Goal: Contribute content: Contribute content

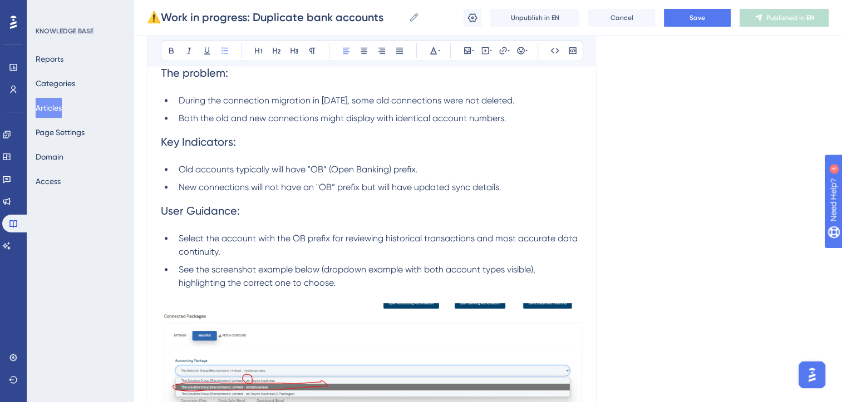
click at [183, 117] on span "Both the old and new connections might display with identical account numbers." at bounding box center [343, 118] width 328 height 11
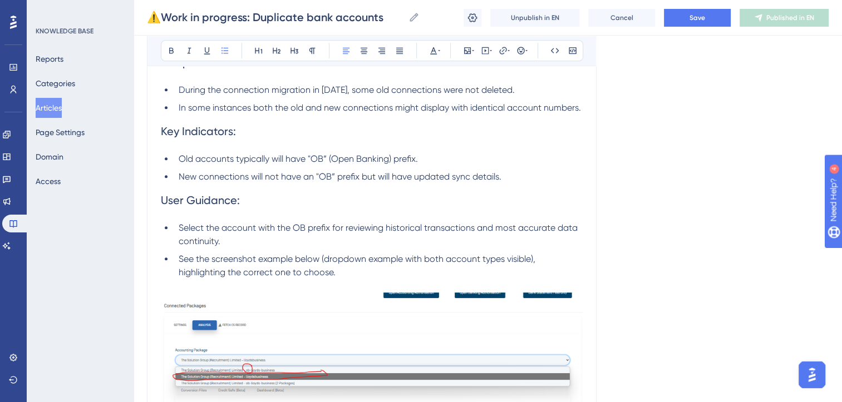
scroll to position [558, 0]
click at [252, 181] on span "New connections will not have an "OB” prefix but will have updated sync details." at bounding box center [340, 176] width 323 height 11
click at [358, 181] on span "New connections will not have an "OB” prefix but will have updated sync details." at bounding box center [340, 176] width 323 height 11
click at [273, 164] on span "Old accounts typically will have "OB” (Open Banking) prefix." at bounding box center [298, 158] width 239 height 11
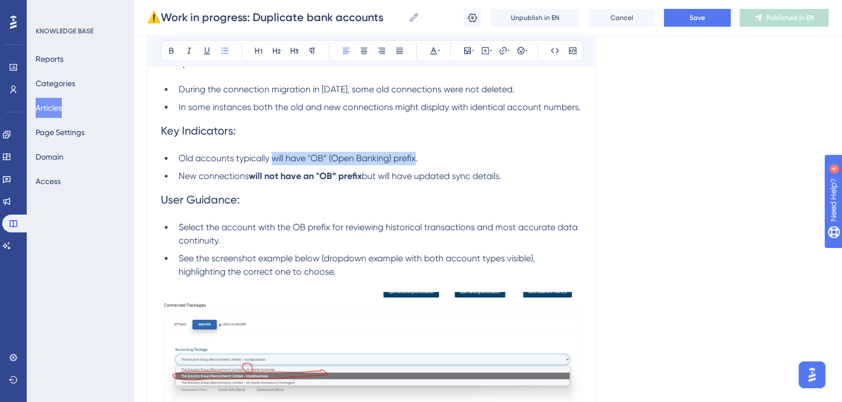
click at [417, 164] on span "Old accounts typically will have "OB” (Open Banking) prefix." at bounding box center [298, 158] width 239 height 11
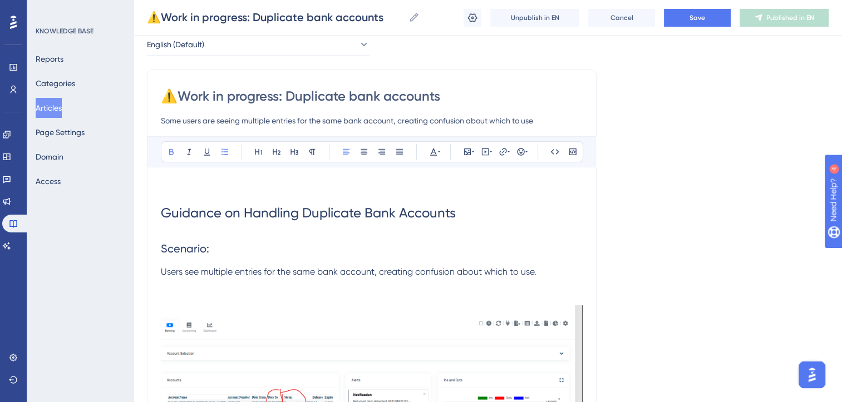
scroll to position [0, 0]
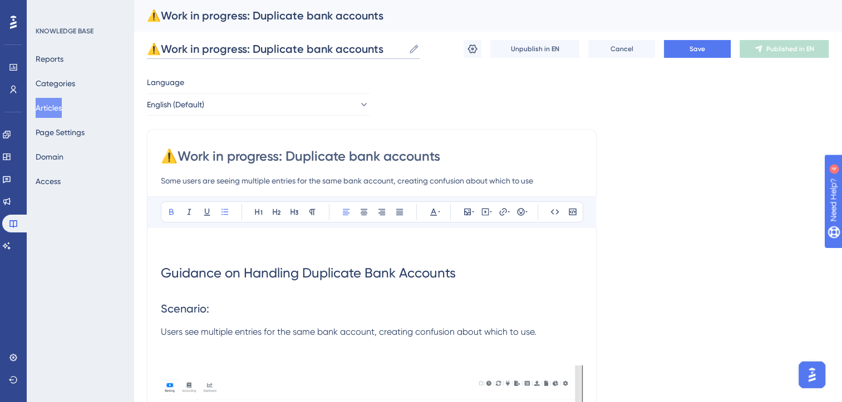
click at [250, 48] on input "⚠️Work in progress: Duplicate bank accounts" at bounding box center [275, 49] width 257 height 16
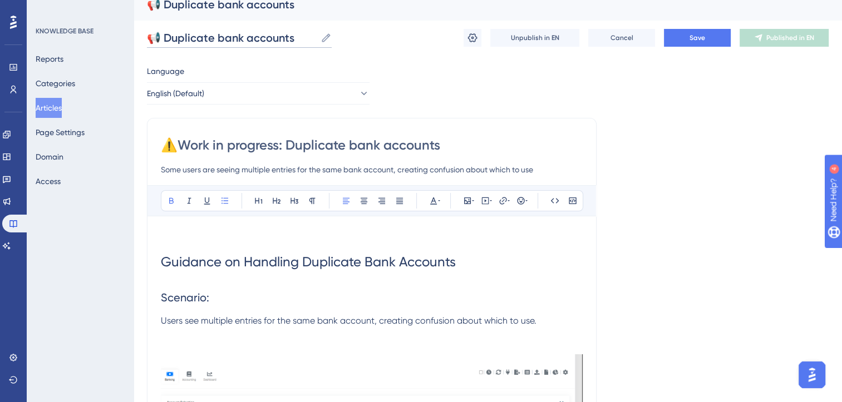
scroll to position [13, 0]
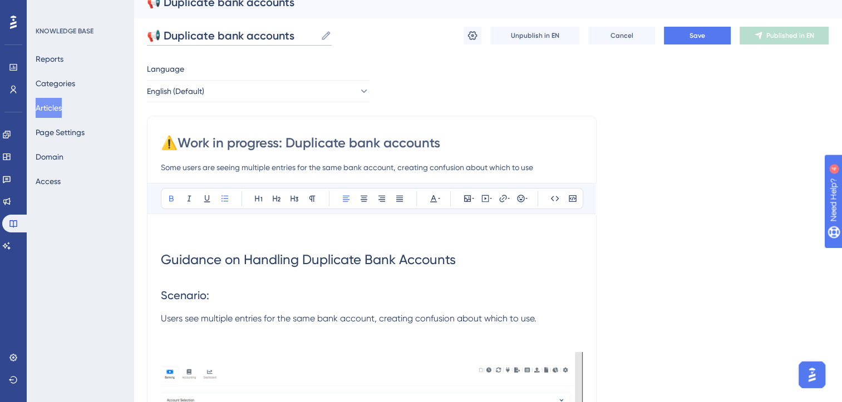
type input "📢 Duplicate bank accounts"
click at [284, 144] on input "⚠️Work in progress: Duplicate bank accounts" at bounding box center [372, 143] width 422 height 18
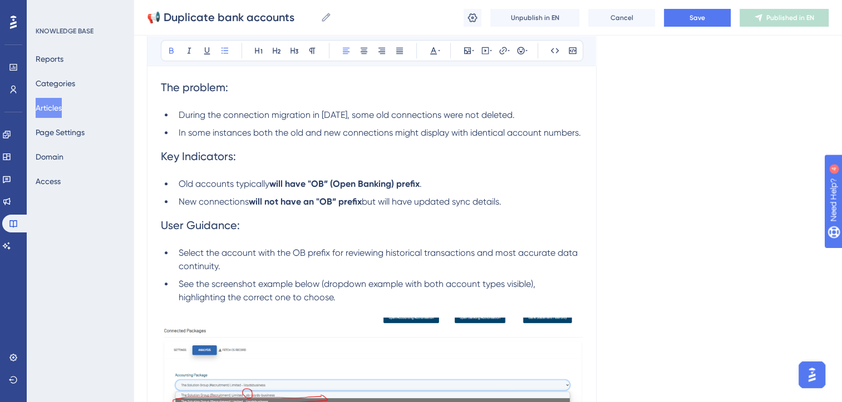
scroll to position [536, 0]
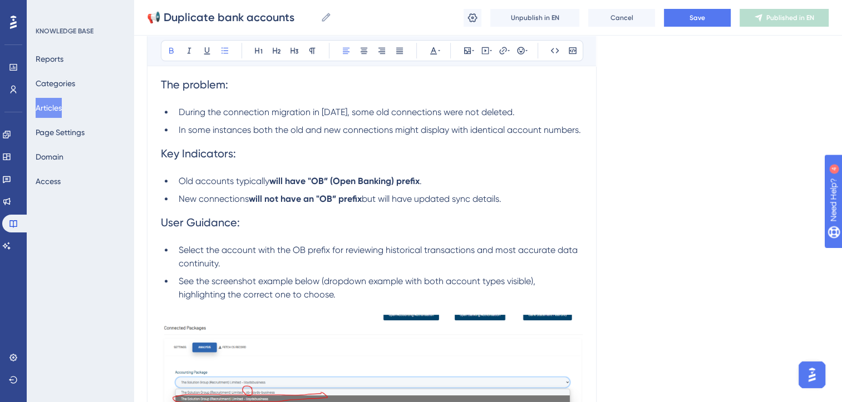
type input "📢 Duplicate bank accounts"
click at [274, 265] on span "Select the account with the OB prefix for reviewing historical transactions and…" at bounding box center [379, 257] width 401 height 24
click at [701, 228] on div "Language English (Default) 📢 Duplicate bank accounts Some users are seeing mult…" at bounding box center [487, 118] width 681 height 1165
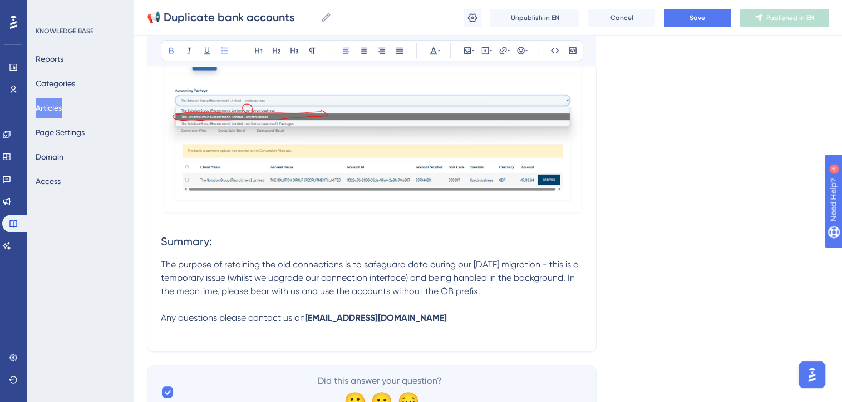
scroll to position [818, 0]
click at [556, 298] on p "The purpose of retaining the old connections is to safeguard data during our Ma…" at bounding box center [372, 278] width 422 height 40
click at [162, 279] on span "The purpose of retaining the old connections is to safeguard data during our Ma…" at bounding box center [371, 277] width 420 height 37
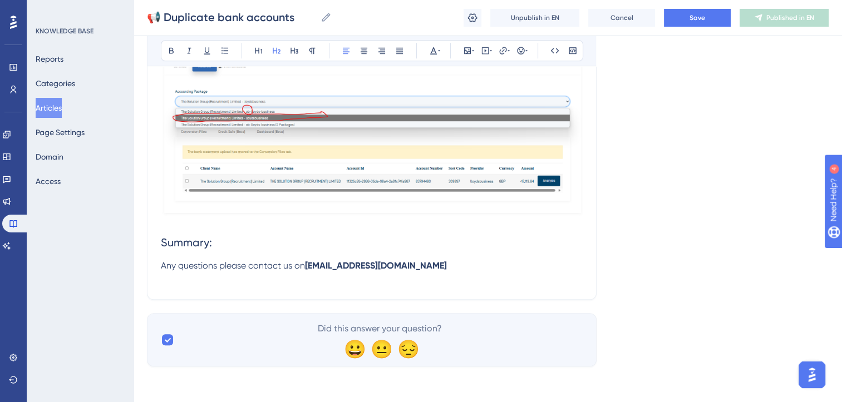
click at [184, 249] on span "Summary:" at bounding box center [186, 242] width 51 height 13
click at [247, 271] on span "Any questions please contact us on" at bounding box center [233, 265] width 144 height 11
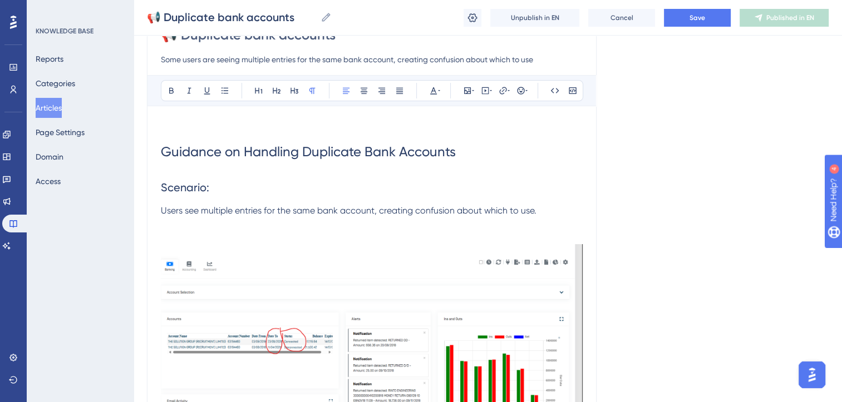
scroll to position [0, 0]
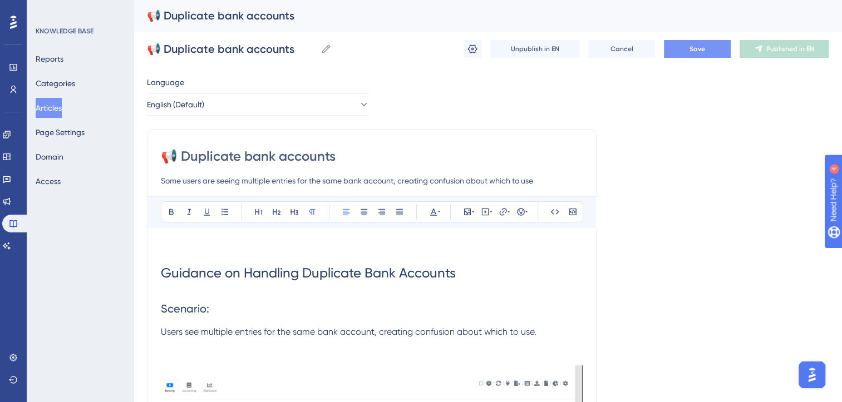
click at [683, 50] on button "Save" at bounding box center [697, 49] width 67 height 18
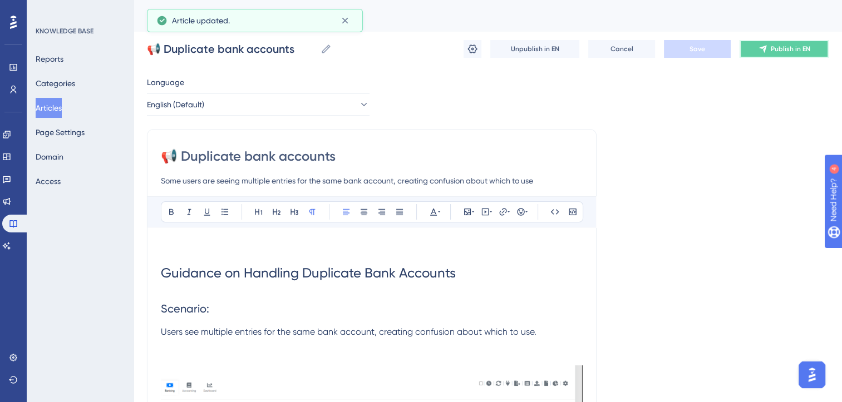
click at [798, 43] on button "Publish in EN" at bounding box center [783, 49] width 89 height 18
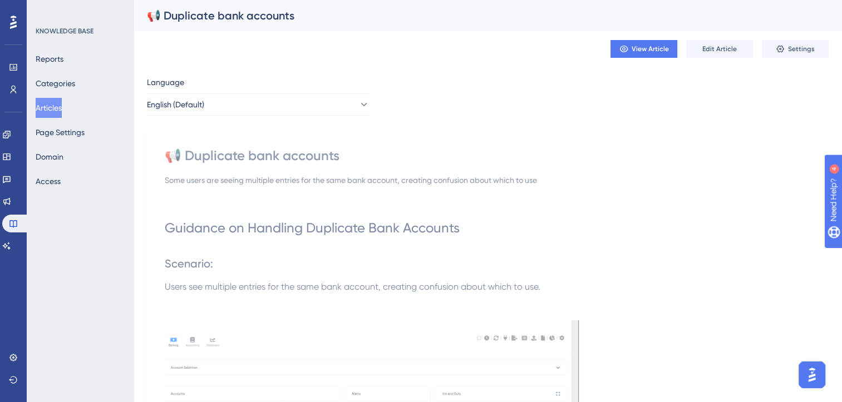
click at [60, 106] on button "Articles" at bounding box center [49, 108] width 26 height 20
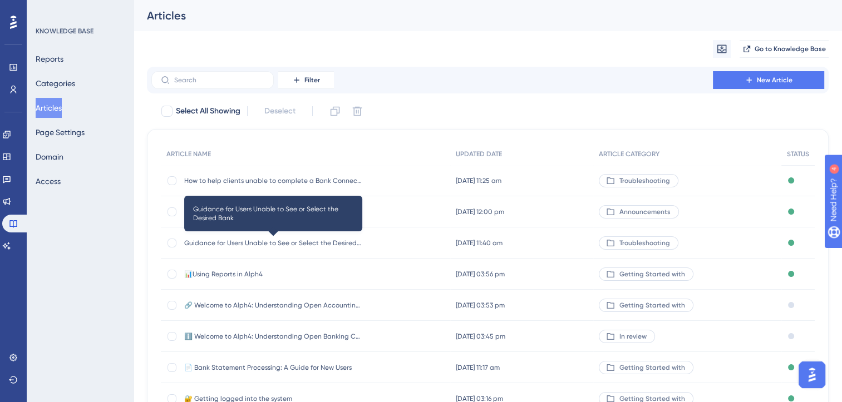
click at [280, 244] on span "Guidance for Users Unable to See or Select the Desired Bank" at bounding box center [273, 243] width 178 height 9
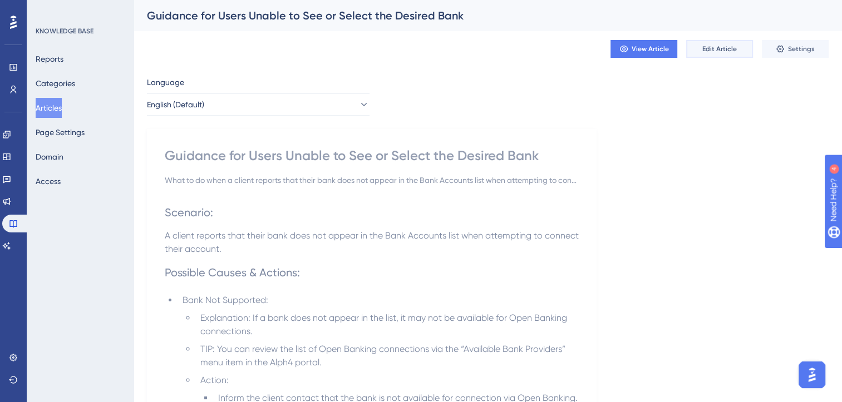
click at [717, 50] on span "Edit Article" at bounding box center [719, 48] width 34 height 9
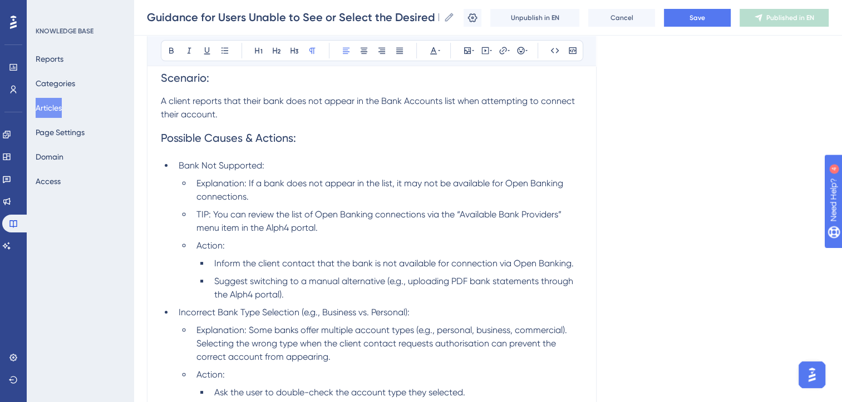
scroll to position [176, 8]
click at [217, 184] on span "Explanation: If a bank does not appear in the list, it may not be available for…" at bounding box center [380, 189] width 369 height 24
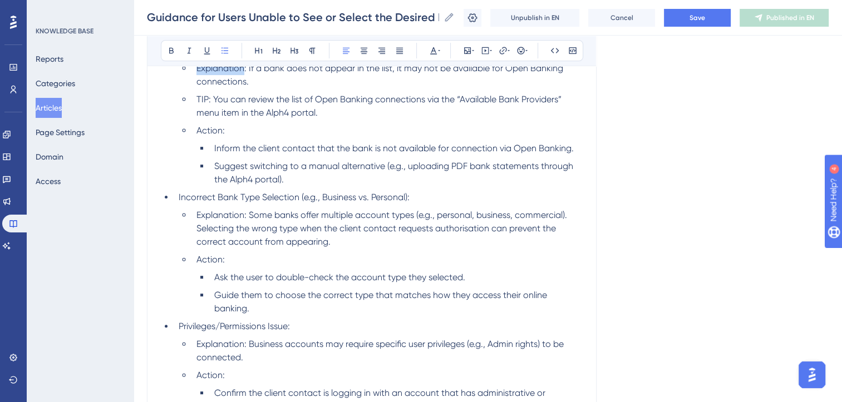
scroll to position [294, 8]
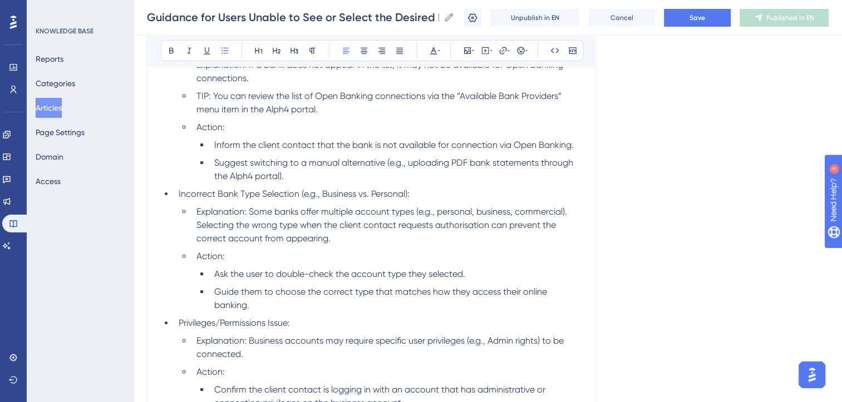
click at [399, 162] on span "Suggest switching to a manual alternative (e.g., uploading PDF bank statements …" at bounding box center [394, 169] width 361 height 24
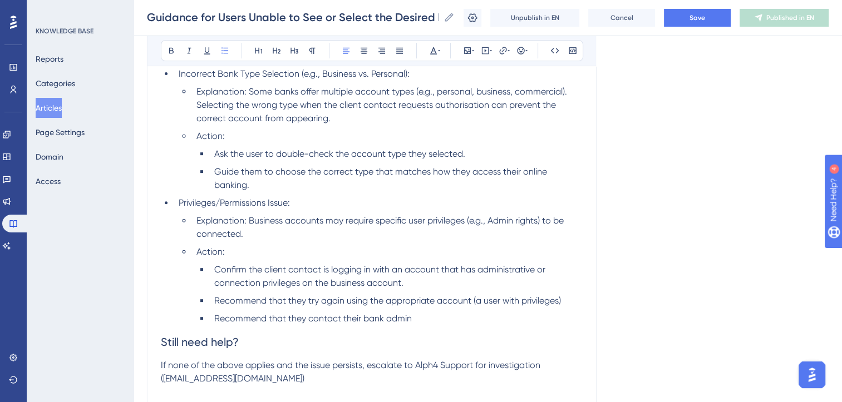
scroll to position [415, 8]
click at [479, 221] on span "Explanation: Business accounts may require specific user privileges (e.g., Admi…" at bounding box center [380, 226] width 369 height 24
click at [329, 220] on span "Explanation: Business accounts may require specific user privileges (e.g. Admin…" at bounding box center [379, 226] width 367 height 24
click at [529, 220] on span "Explanation: Business accounts require specific user privileges (e.g. Admin rig…" at bounding box center [369, 226] width 347 height 24
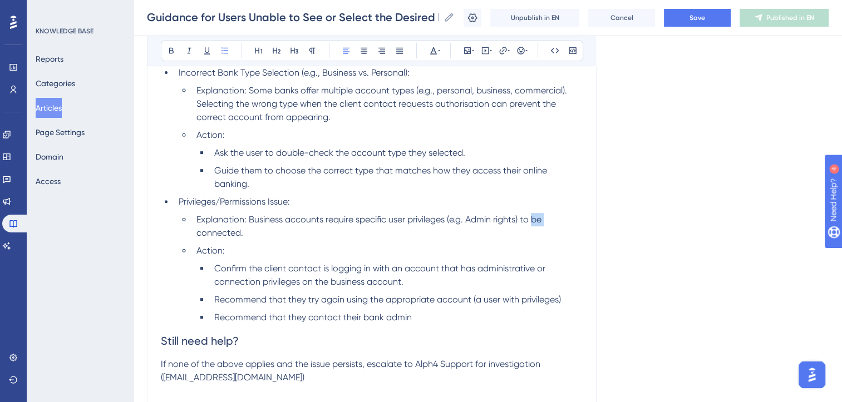
click at [529, 220] on span "Explanation: Business accounts require specific user privileges (e.g. Admin rig…" at bounding box center [369, 226] width 347 height 24
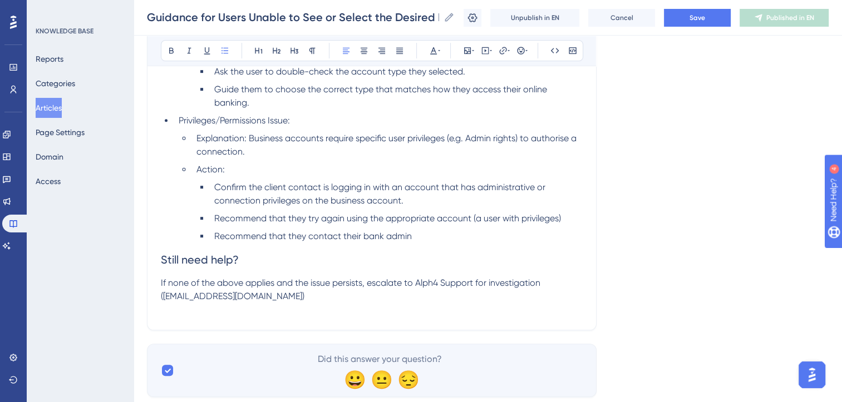
scroll to position [497, 8]
click at [224, 200] on span "Confirm the client contact is logging in with an account that has administrativ…" at bounding box center [380, 193] width 333 height 24
click at [299, 199] on span "Confirm the client contact is logging in with an account that has relevant admi…" at bounding box center [393, 193] width 358 height 24
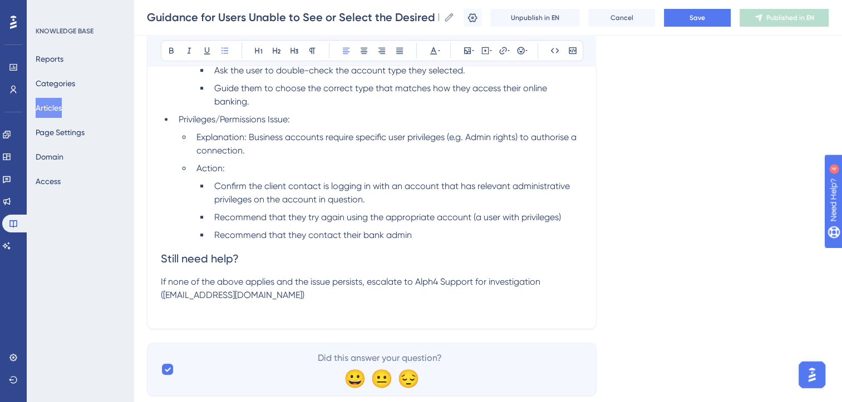
click at [373, 197] on li "Confirm the client contact is logging in with an account that has relevant admi…" at bounding box center [396, 193] width 373 height 27
click at [556, 218] on span "Recommend that they try again using the appropriate account (a user with privil…" at bounding box center [387, 217] width 347 height 11
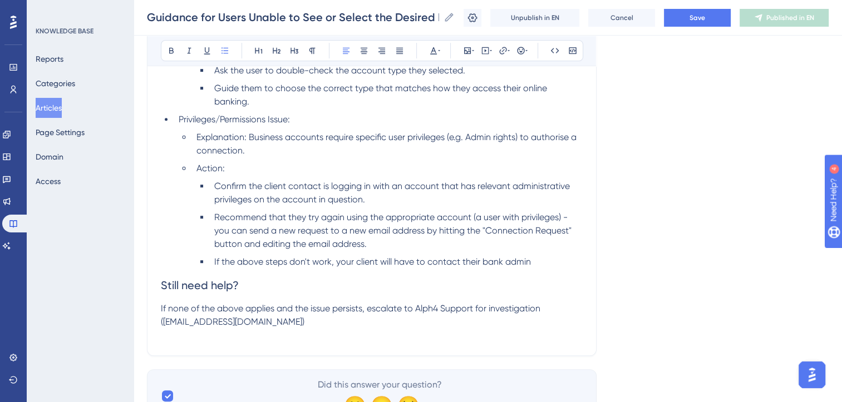
click at [506, 263] on span "If the above steps don't work, your client will have to contact their bank admin" at bounding box center [372, 261] width 316 height 11
click at [454, 263] on span "If the above steps don't work, your client will have to contact their bank admin" at bounding box center [372, 261] width 316 height 11
click at [530, 260] on li "If the above steps don't work, your client will have to contact their bank admin" at bounding box center [396, 261] width 373 height 13
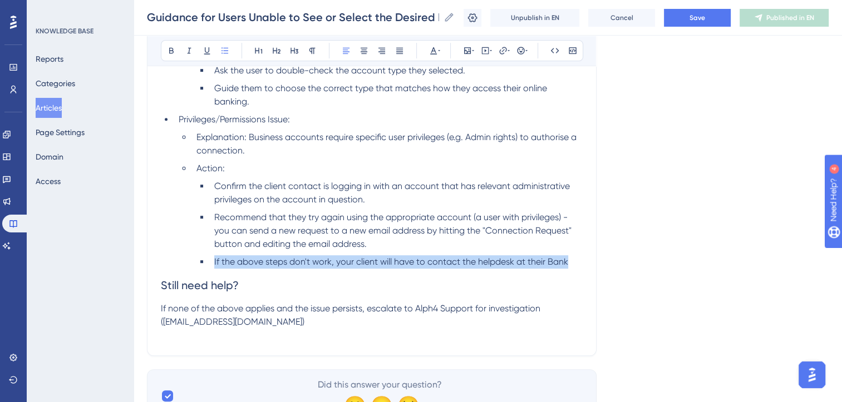
click at [210, 261] on li "If the above steps don't work, your client will have to contact the helpdesk at…" at bounding box center [396, 261] width 373 height 13
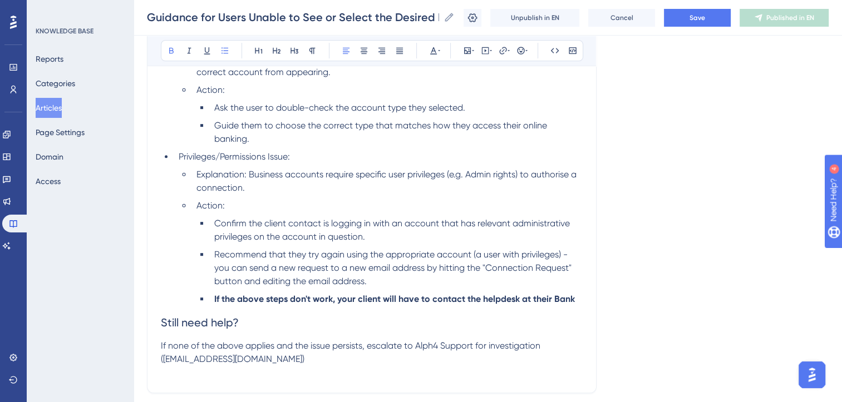
scroll to position [462, 8]
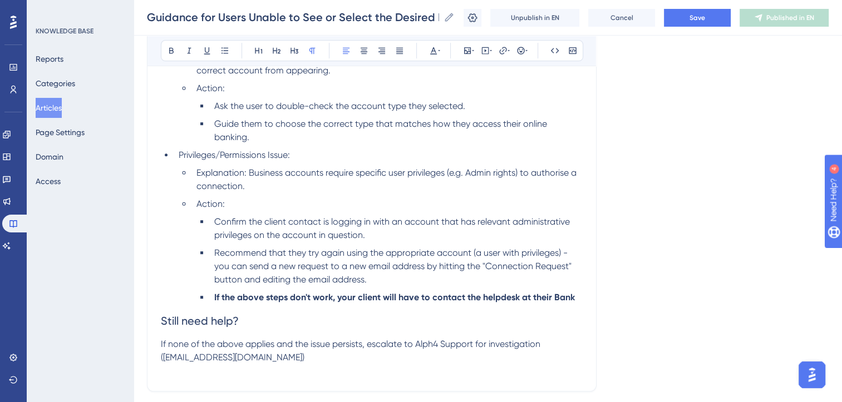
click at [161, 358] on span "If none of the above applies and the issue persists, escalate to Alph4 Support …" at bounding box center [352, 351] width 382 height 24
click at [690, 15] on button "Save" at bounding box center [697, 18] width 67 height 18
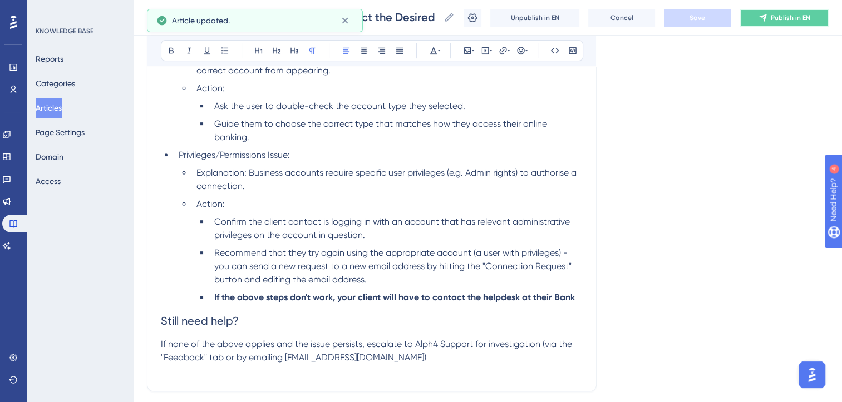
click at [810, 21] on span "Publish in EN" at bounding box center [789, 17] width 39 height 9
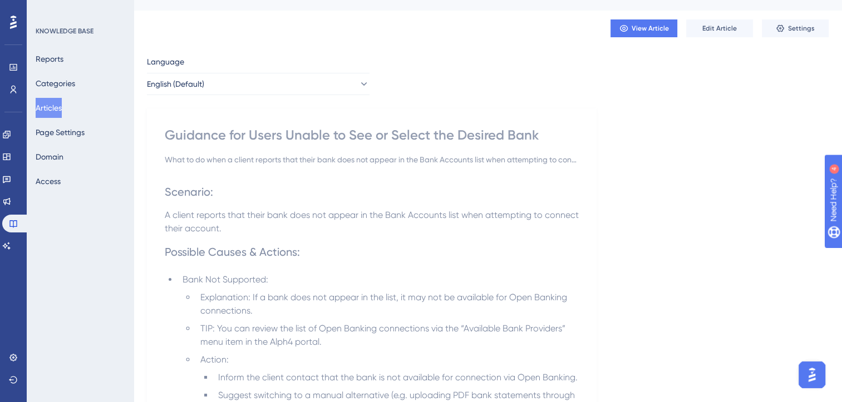
scroll to position [0, 8]
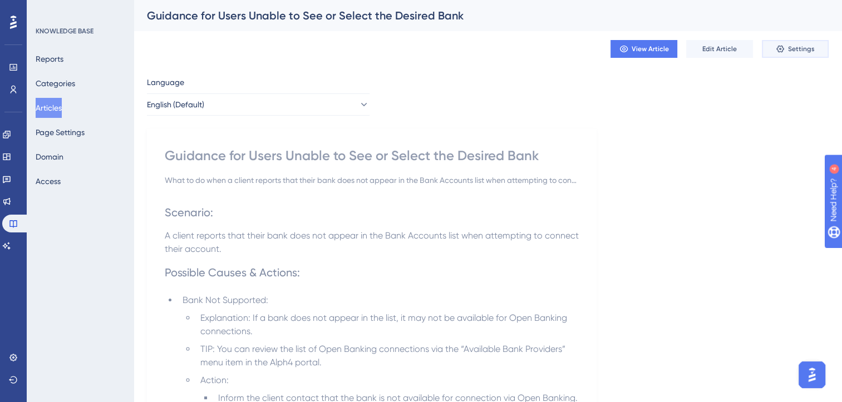
click at [788, 47] on span "Settings" at bounding box center [801, 48] width 27 height 9
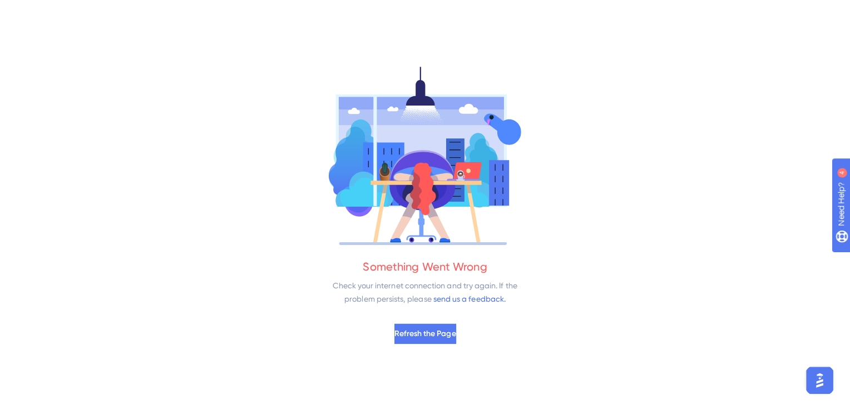
scroll to position [0, 0]
click at [449, 339] on span "Refresh the Page" at bounding box center [424, 332] width 61 height 13
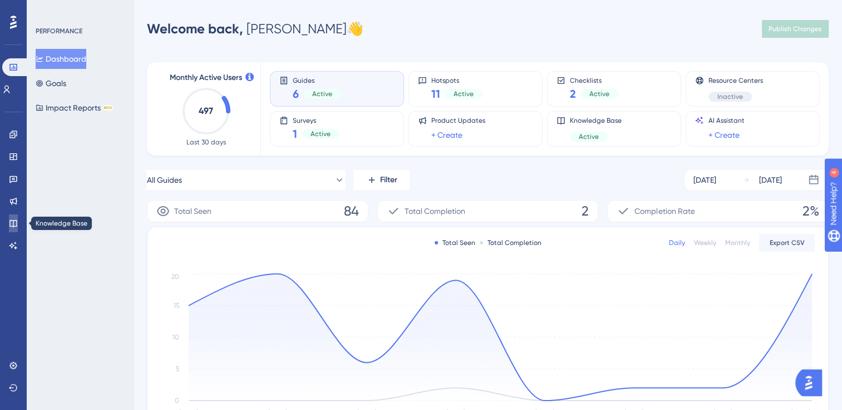
click at [10, 224] on icon at bounding box center [12, 223] width 7 height 7
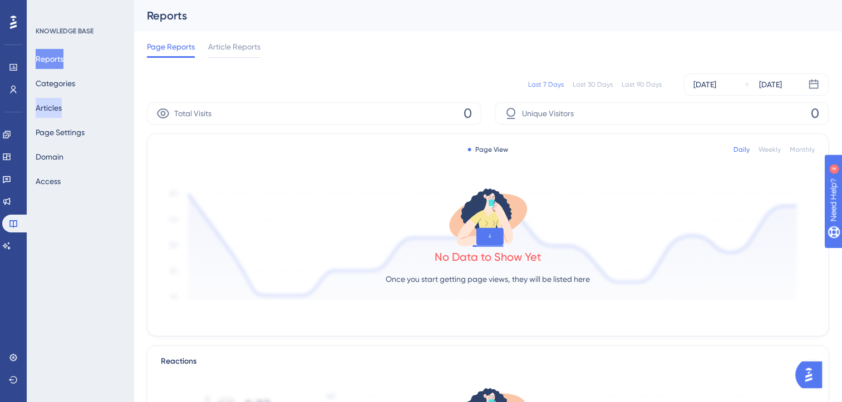
click at [51, 103] on button "Articles" at bounding box center [49, 108] width 26 height 20
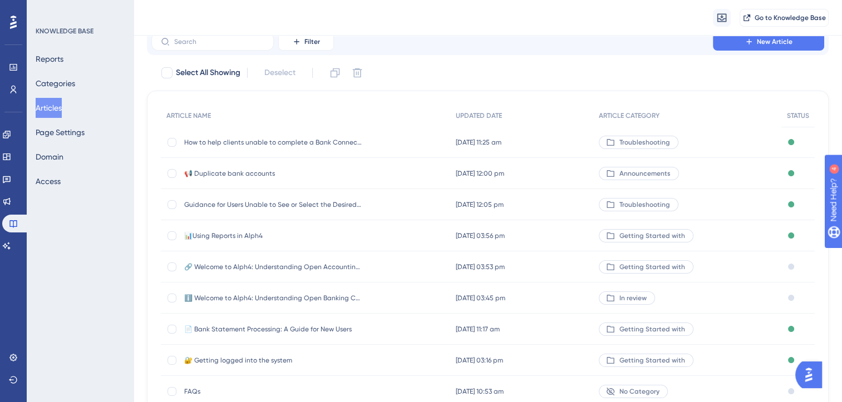
scroll to position [164, 0]
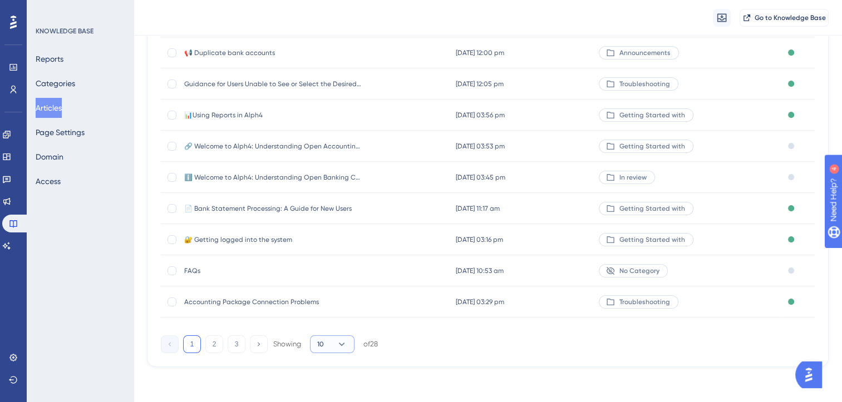
click at [343, 339] on icon at bounding box center [341, 344] width 11 height 11
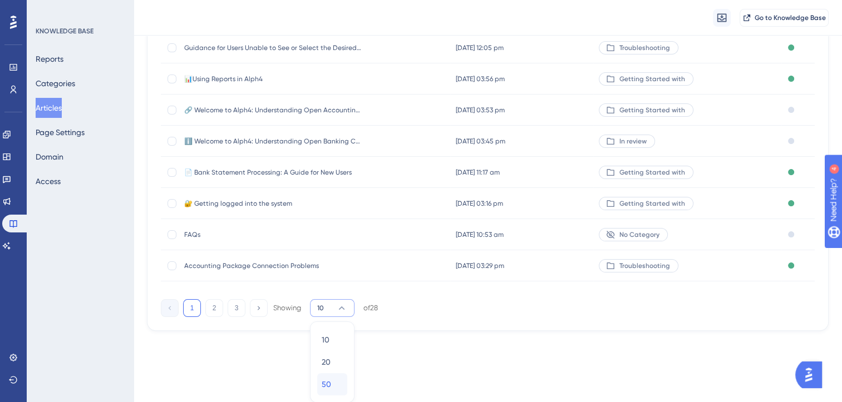
click at [325, 380] on span "50" at bounding box center [325, 384] width 9 height 13
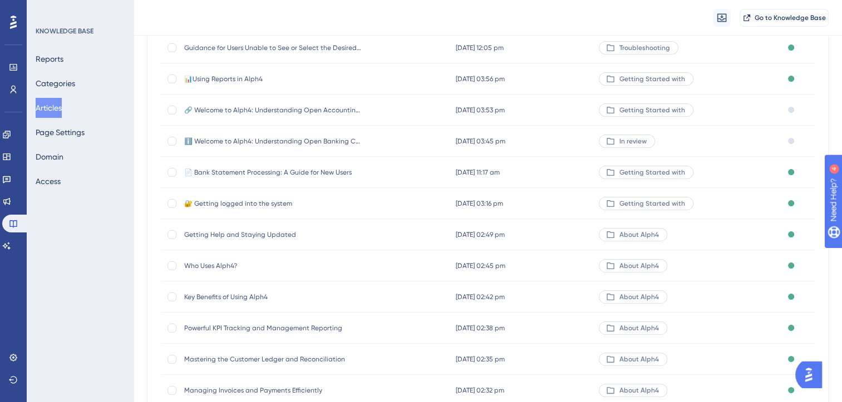
scroll to position [0, 0]
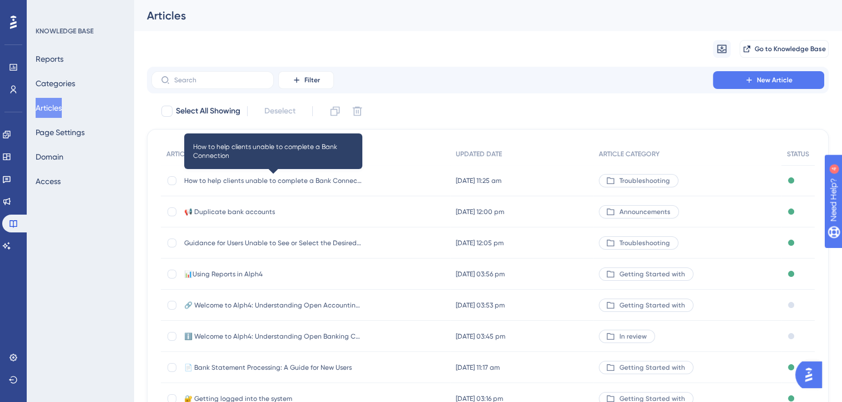
click at [310, 178] on span "How to help clients unable to complete a Bank Connection" at bounding box center [273, 180] width 178 height 9
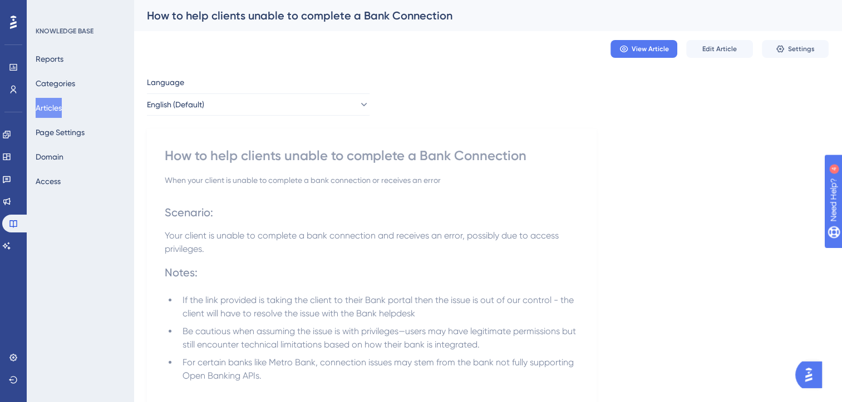
click at [53, 109] on button "Articles" at bounding box center [49, 108] width 26 height 20
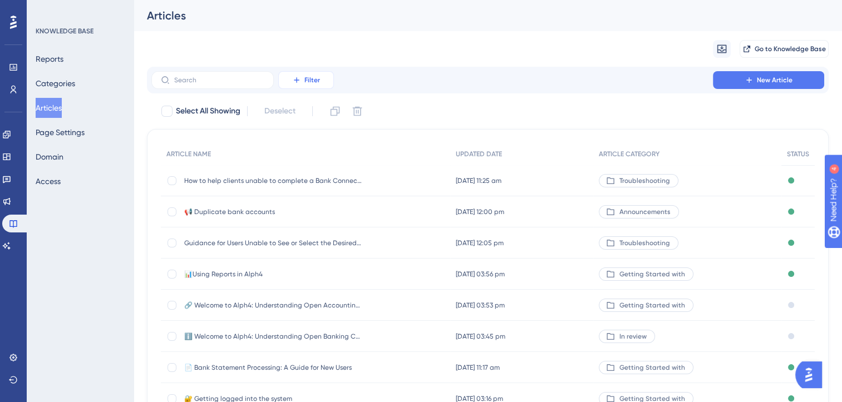
click at [319, 82] on span "Filter" at bounding box center [312, 80] width 16 height 9
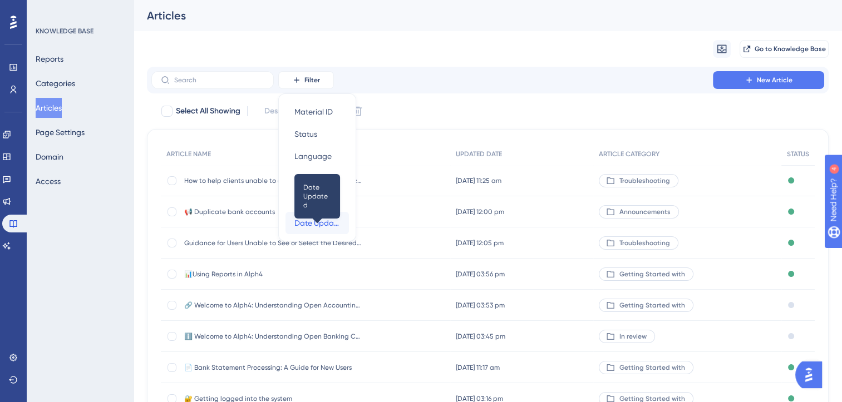
click at [321, 220] on span "Date Updated" at bounding box center [317, 222] width 46 height 13
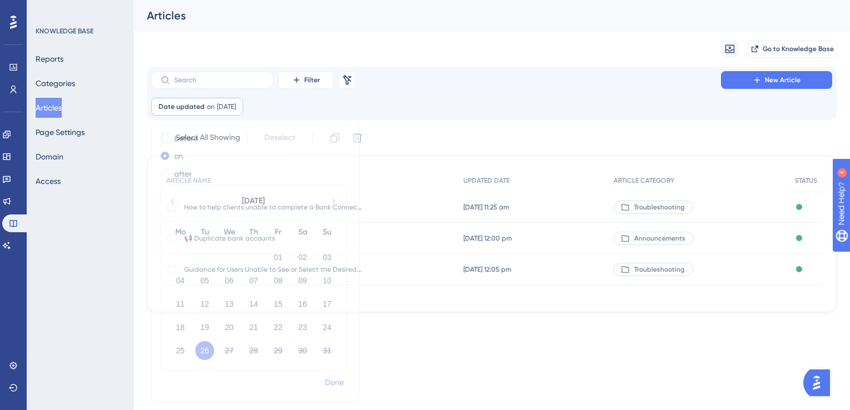
click at [336, 386] on span "Done" at bounding box center [334, 383] width 19 height 13
click at [236, 106] on icon at bounding box center [234, 106] width 3 height 3
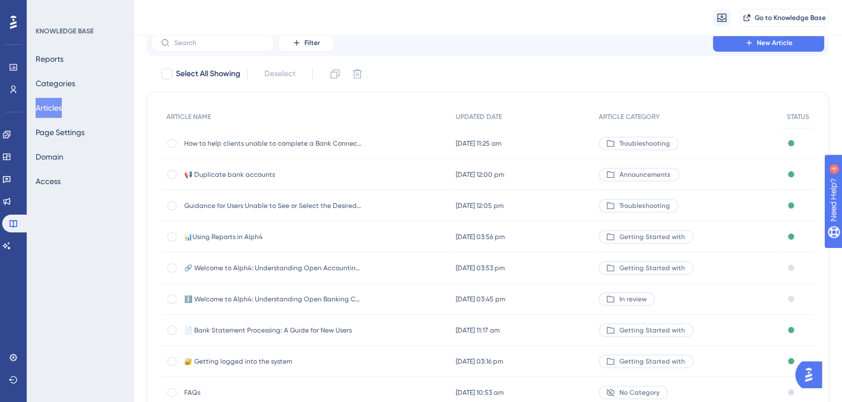
scroll to position [164, 0]
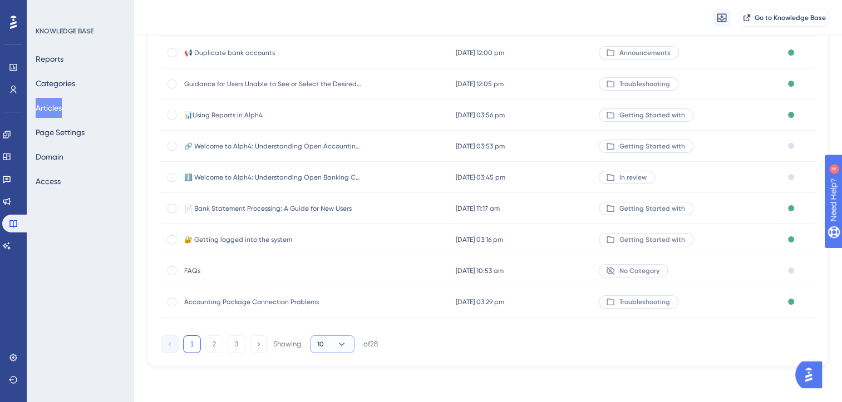
click at [344, 343] on icon at bounding box center [342, 344] width 6 height 3
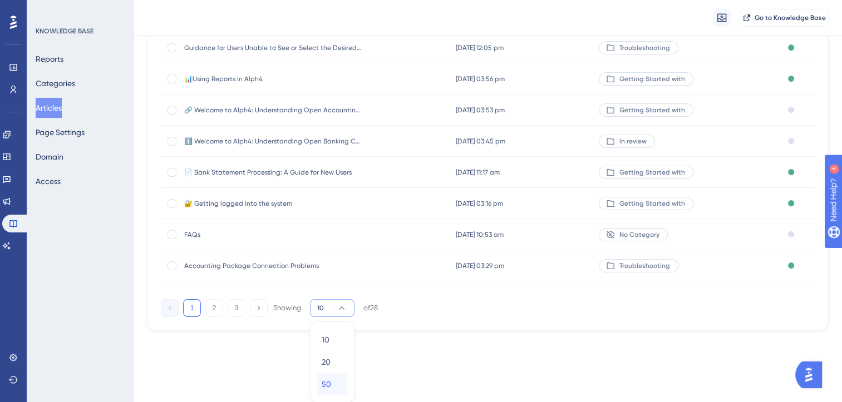
click at [328, 389] on span "50" at bounding box center [325, 384] width 9 height 13
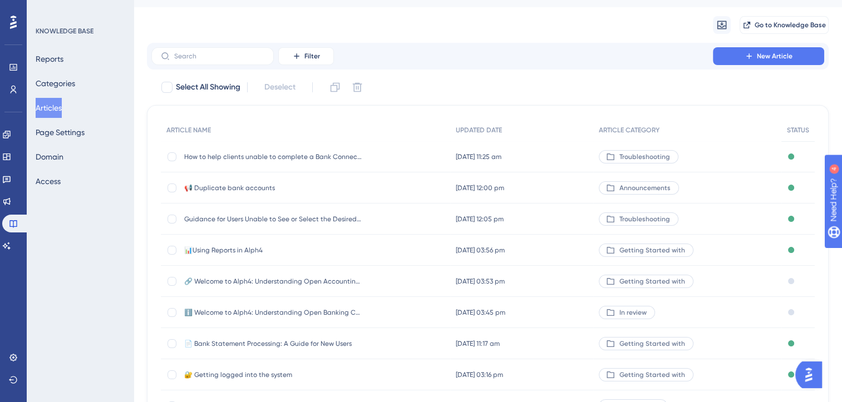
scroll to position [0, 0]
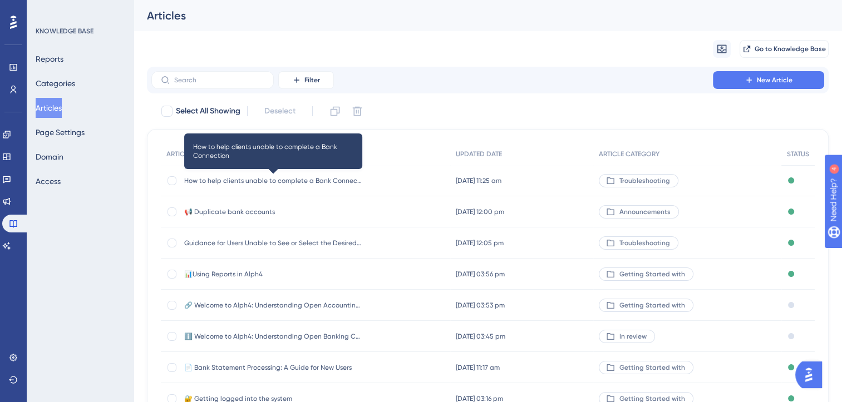
click at [316, 179] on span "How to help clients unable to complete a Bank Connection" at bounding box center [273, 180] width 178 height 9
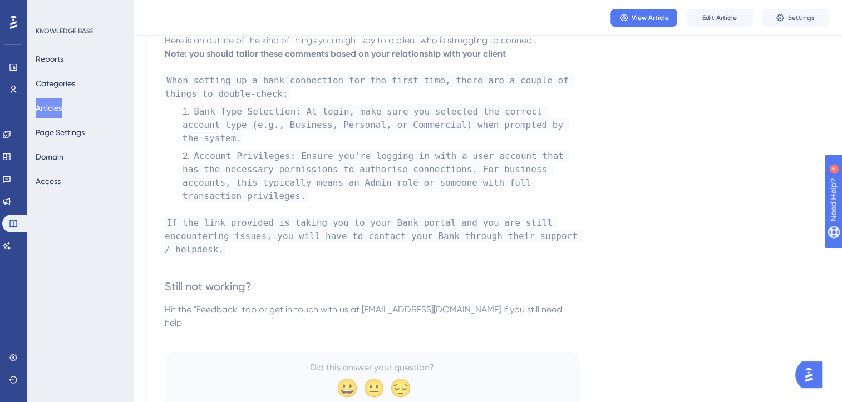
scroll to position [392, 0]
click at [56, 105] on button "Articles" at bounding box center [49, 108] width 26 height 20
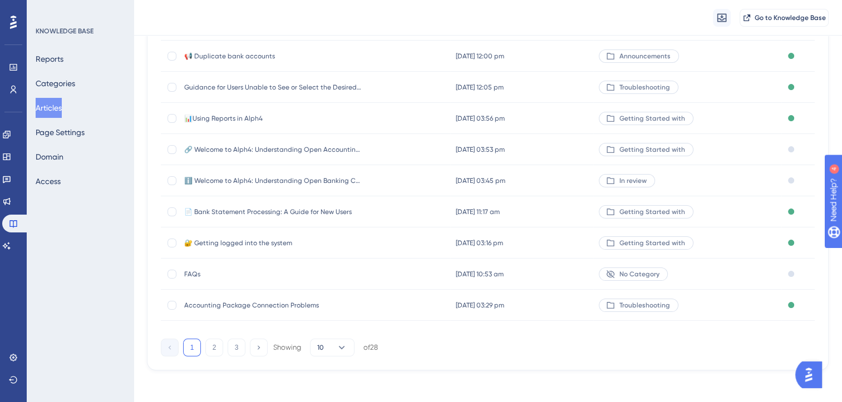
scroll to position [164, 0]
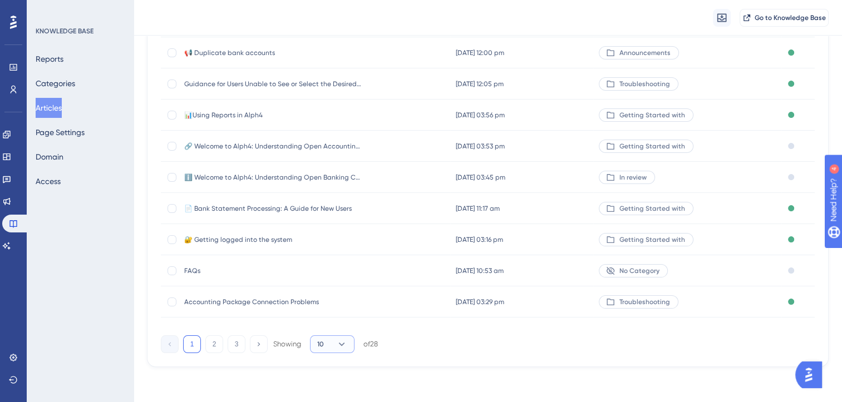
click at [337, 339] on icon at bounding box center [341, 344] width 11 height 11
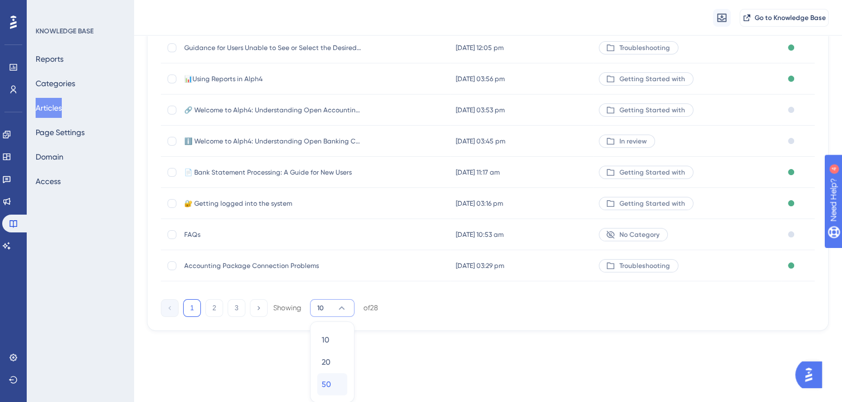
click at [335, 383] on div "50 50" at bounding box center [331, 384] width 21 height 22
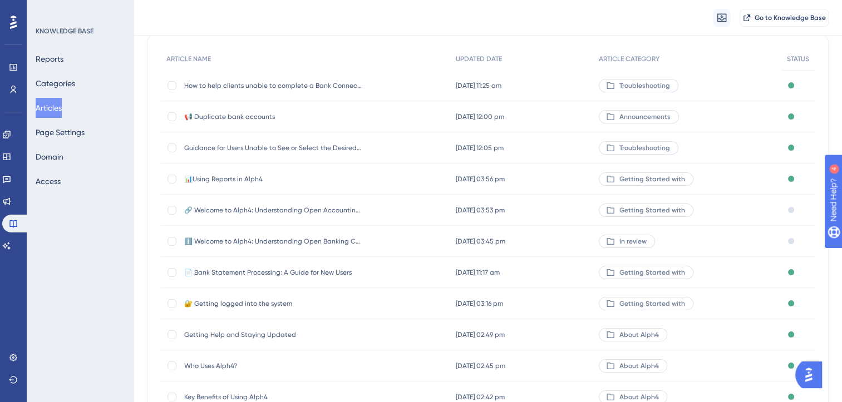
scroll to position [99, 0]
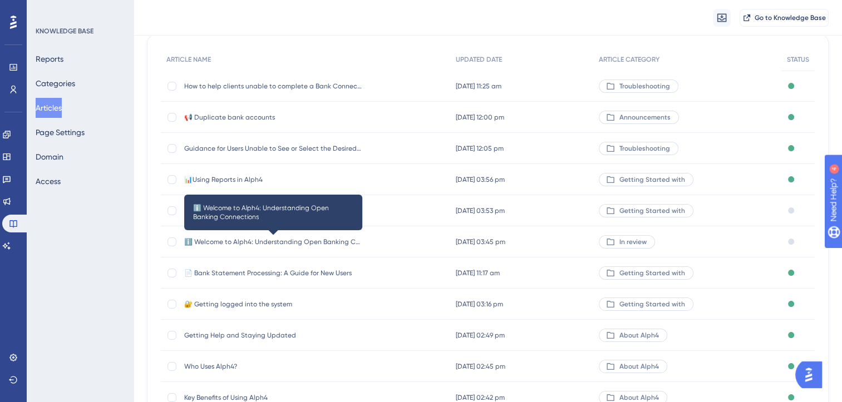
click at [342, 238] on span "ℹ️ Welcome to Alph4: Understanding Open Banking Connections" at bounding box center [273, 241] width 178 height 9
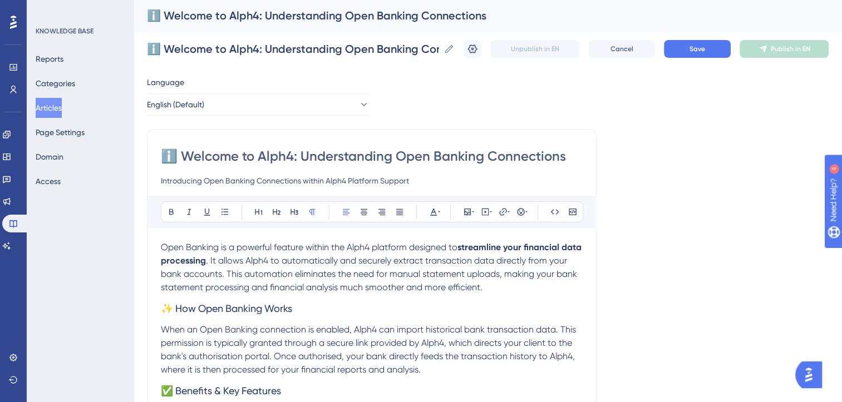
click at [53, 101] on button "Articles" at bounding box center [49, 108] width 26 height 20
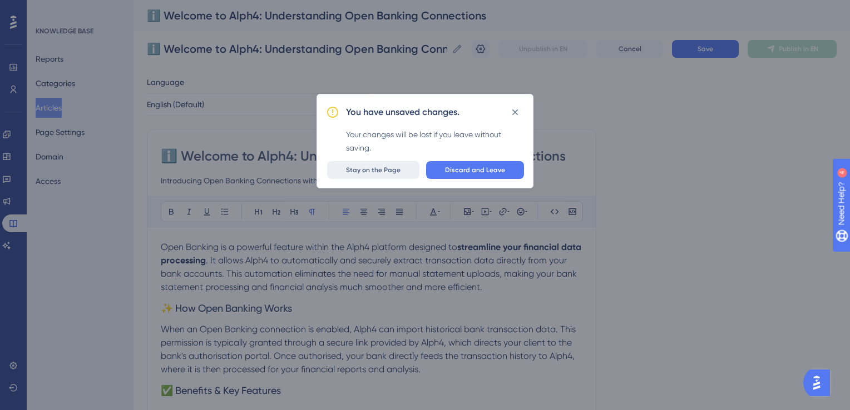
click at [392, 173] on span "Stay on the Page" at bounding box center [373, 170] width 55 height 9
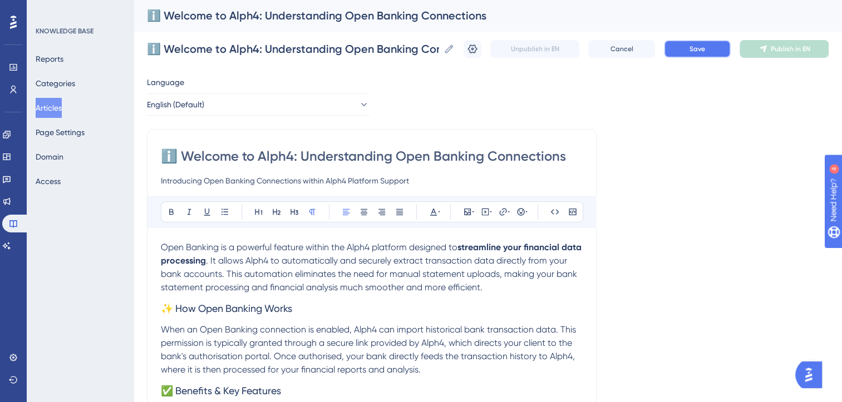
click at [705, 47] on span "Save" at bounding box center [697, 48] width 16 height 9
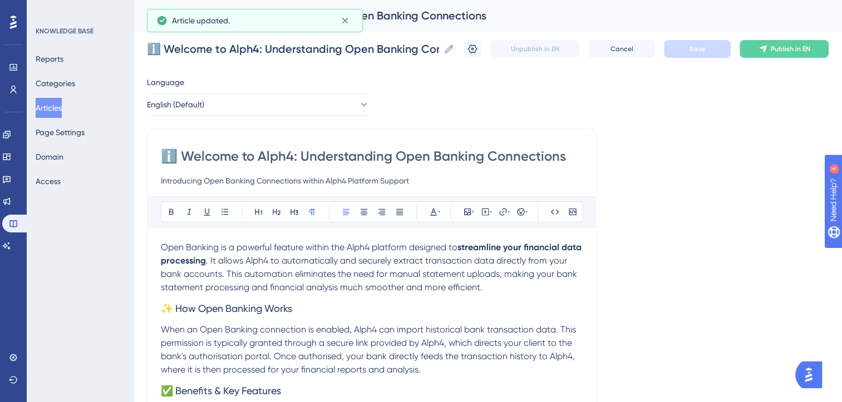
click at [55, 107] on button "Articles" at bounding box center [49, 108] width 26 height 20
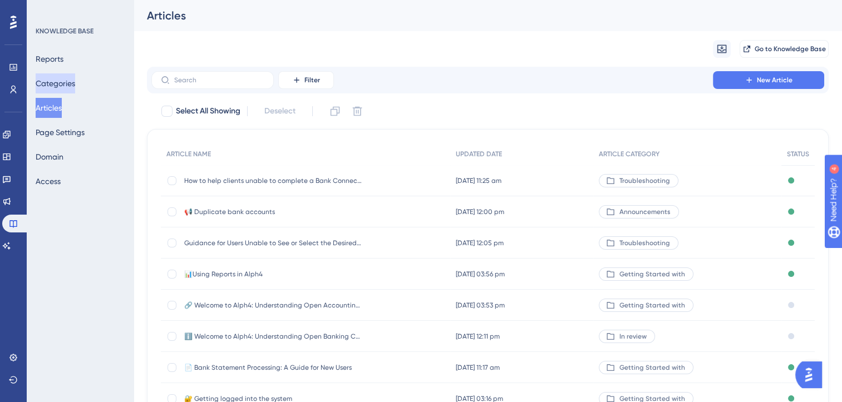
click at [70, 85] on button "Categories" at bounding box center [55, 83] width 39 height 20
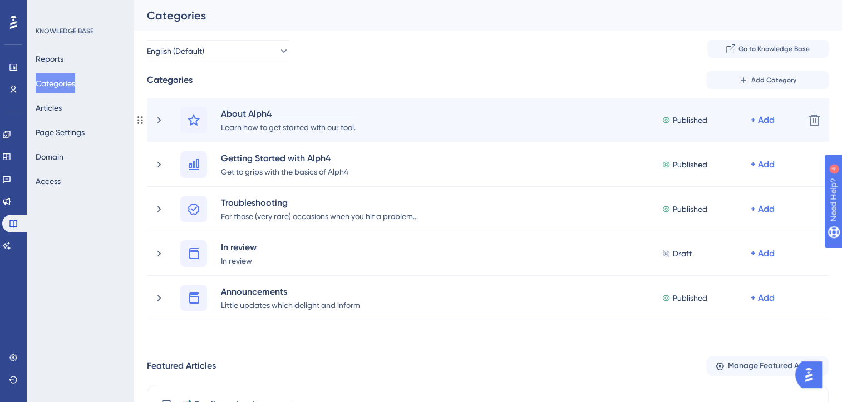
click at [240, 111] on div "About Alph4" at bounding box center [288, 113] width 136 height 13
click at [689, 119] on span "Published" at bounding box center [689, 119] width 34 height 13
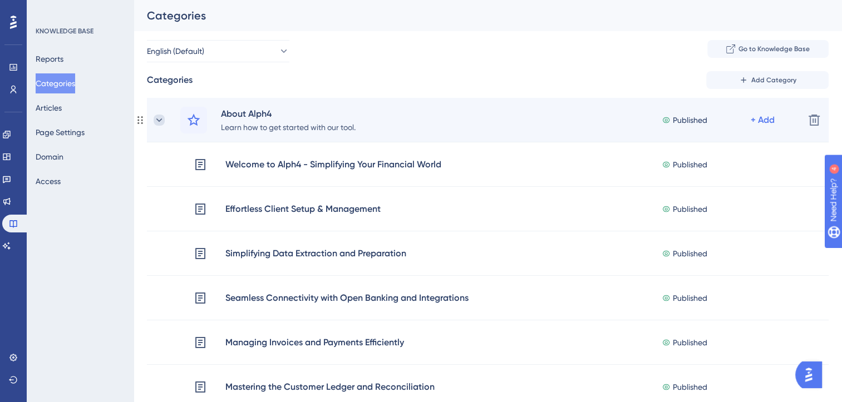
click at [162, 118] on icon at bounding box center [159, 120] width 11 height 11
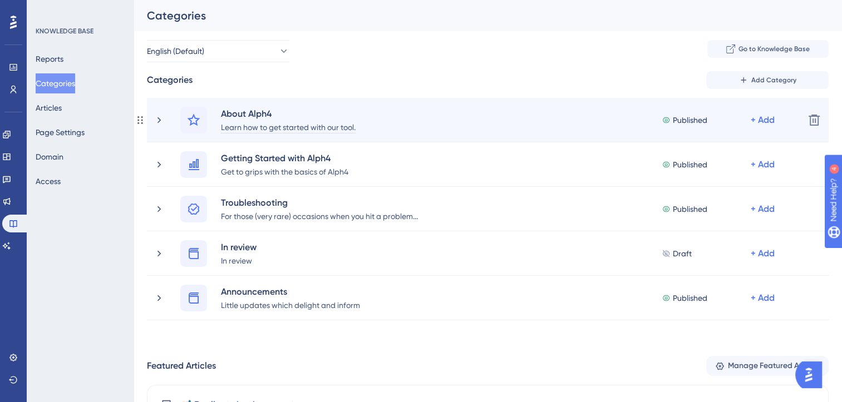
click at [293, 120] on div "Learn how to get started with our tool." at bounding box center [288, 126] width 136 height 13
click at [155, 120] on icon at bounding box center [159, 120] width 11 height 11
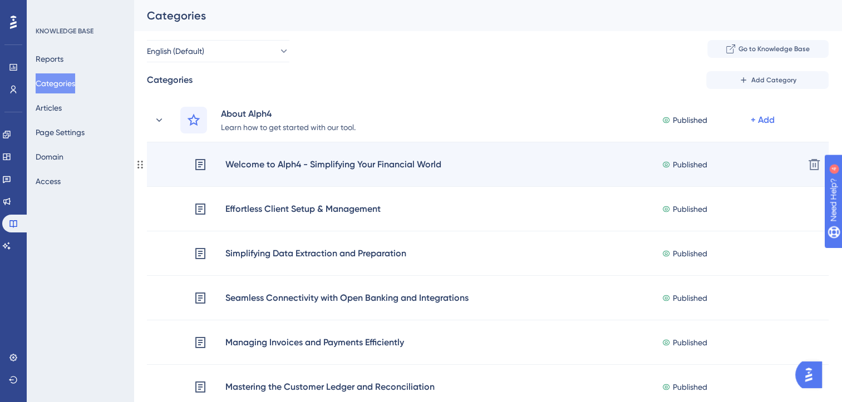
click at [690, 166] on span "Published" at bounding box center [689, 164] width 34 height 13
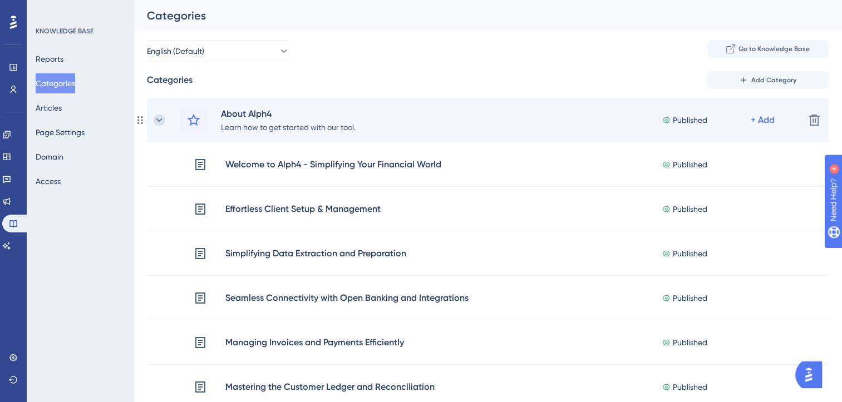
click at [161, 120] on icon at bounding box center [159, 120] width 11 height 11
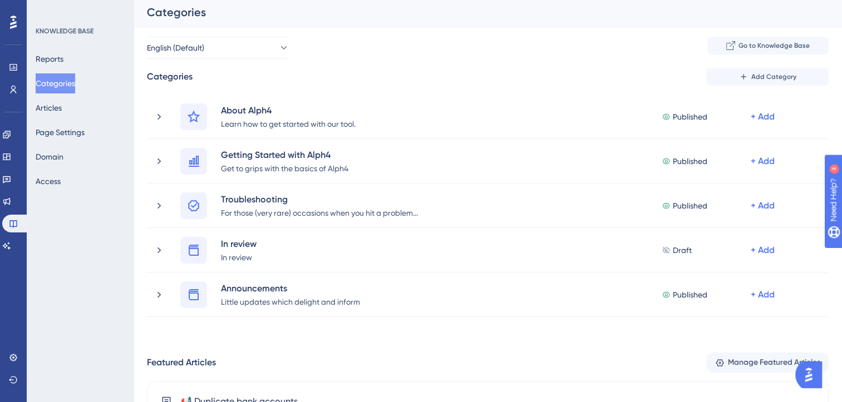
scroll to position [1, 0]
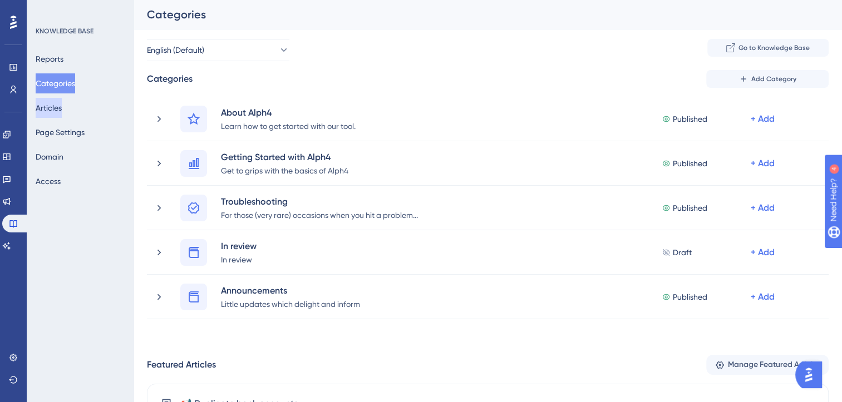
click at [60, 110] on button "Articles" at bounding box center [49, 108] width 26 height 20
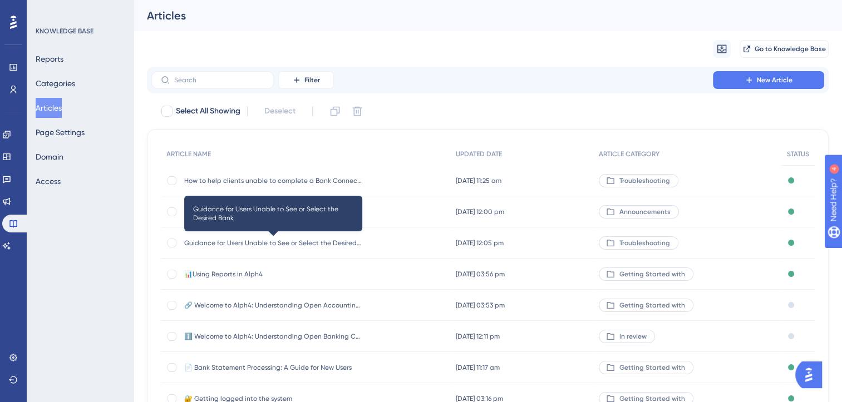
click at [327, 243] on span "Guidance for Users Unable to See or Select the Desired Bank" at bounding box center [273, 243] width 178 height 9
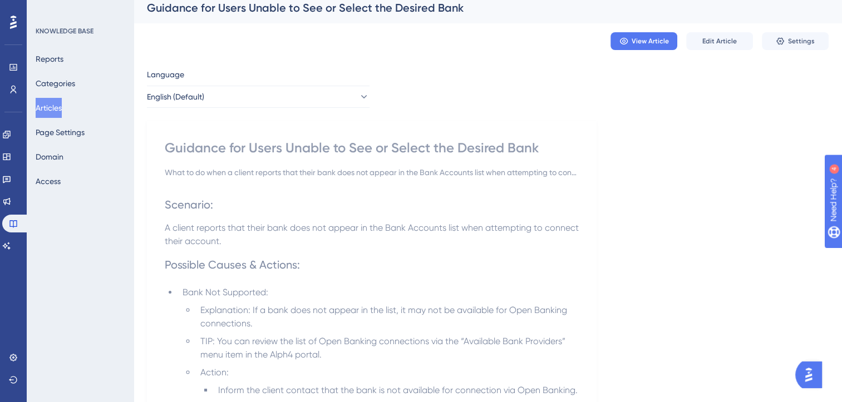
scroll to position [9, 0]
click at [712, 41] on span "Edit Article" at bounding box center [719, 40] width 34 height 9
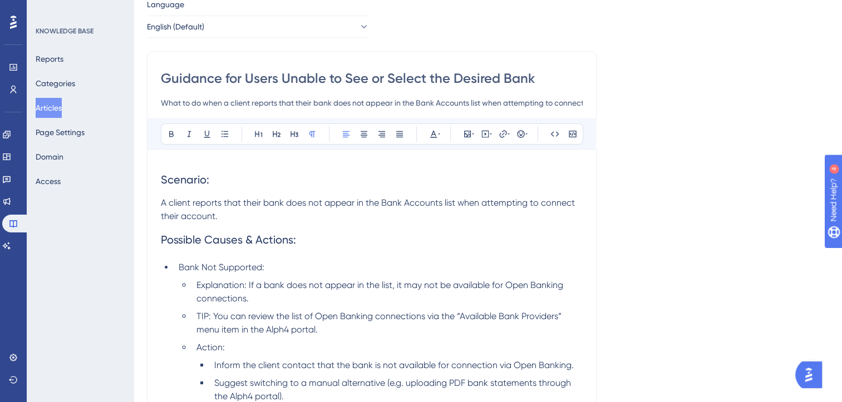
scroll to position [0, 0]
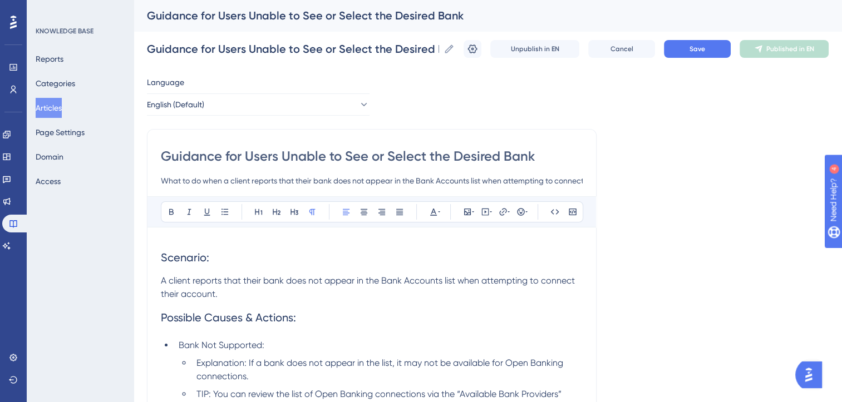
click at [498, 159] on input "Guidance for Users Unable to See or Select the Desired Bank" at bounding box center [372, 156] width 422 height 18
click at [346, 154] on input "Guidance for Users Unable to See or Select the Desired Bank" at bounding box center [372, 156] width 422 height 18
type input "Guidance for Users Unable to connect to th Bank"
type input "Guidance for Users Unable to connect to their Bank"
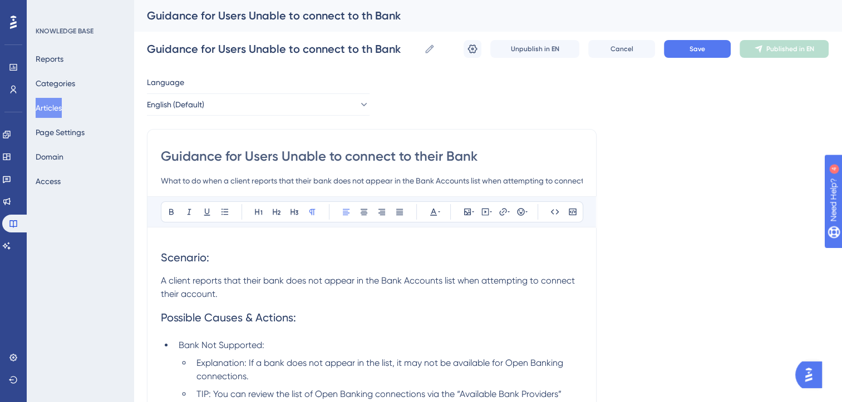
type input "Guidance for Users Unable to connect to their Bank"
click at [700, 51] on span "Save" at bounding box center [697, 48] width 16 height 9
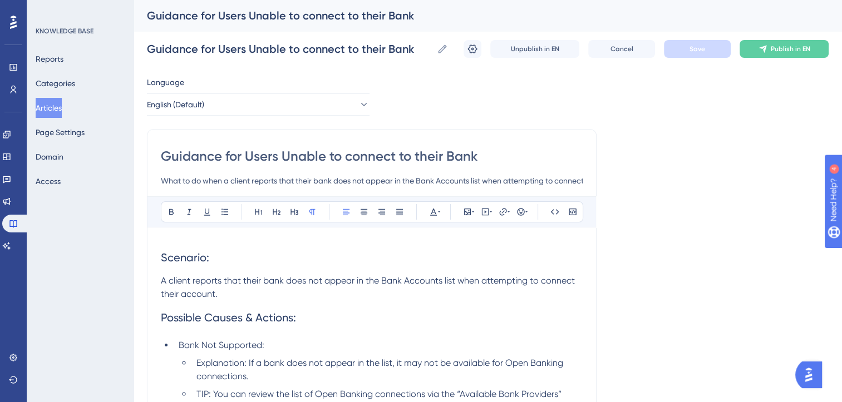
click at [58, 110] on button "Articles" at bounding box center [49, 108] width 26 height 20
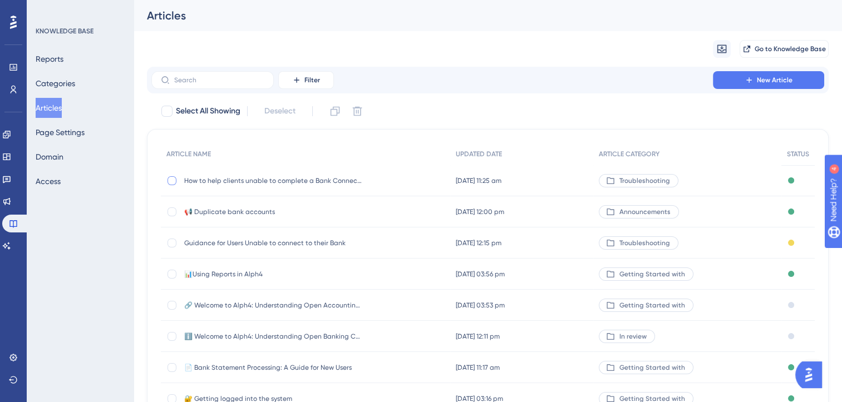
click at [172, 179] on div at bounding box center [171, 180] width 9 height 9
click at [172, 179] on icon at bounding box center [172, 180] width 4 height 9
checkbox input "false"
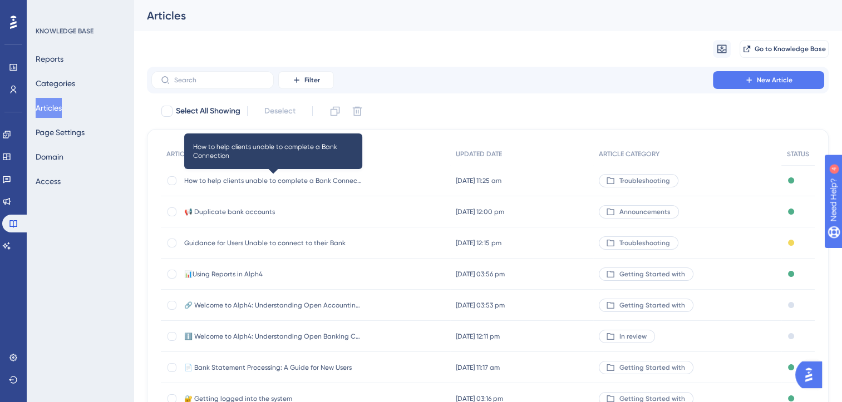
click at [232, 179] on span "How to help clients unable to complete a Bank Connection" at bounding box center [273, 180] width 178 height 9
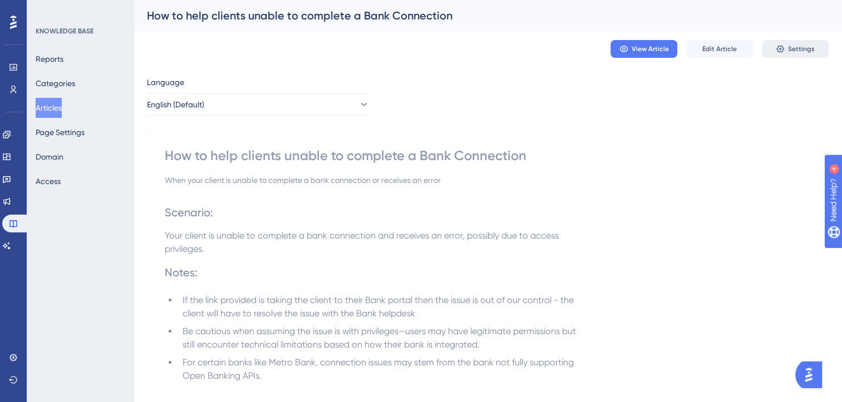
click at [799, 51] on span "Settings" at bounding box center [801, 48] width 27 height 9
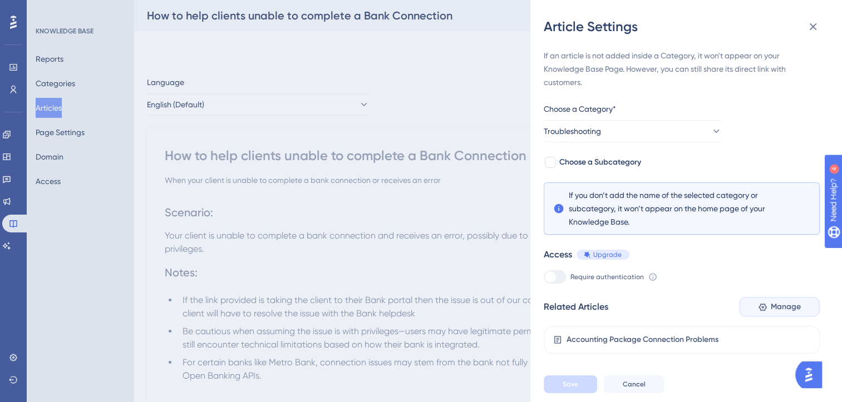
click at [786, 308] on span "Manage" at bounding box center [785, 306] width 30 height 13
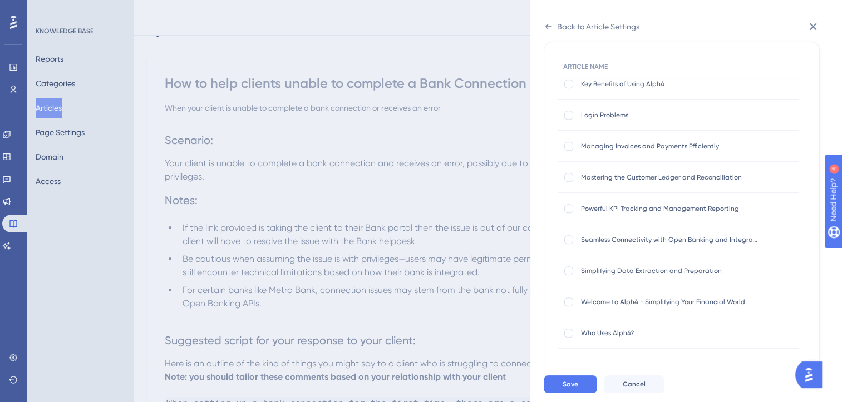
scroll to position [69, 0]
click at [647, 390] on button "Cancel" at bounding box center [633, 384] width 61 height 18
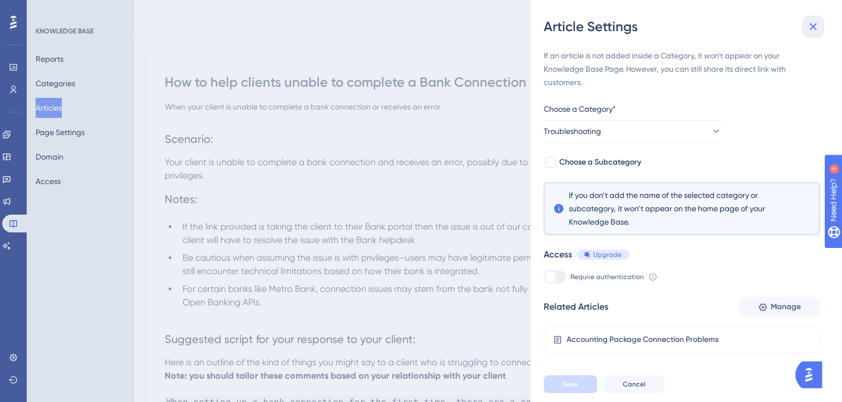
click at [810, 21] on icon at bounding box center [812, 26] width 13 height 13
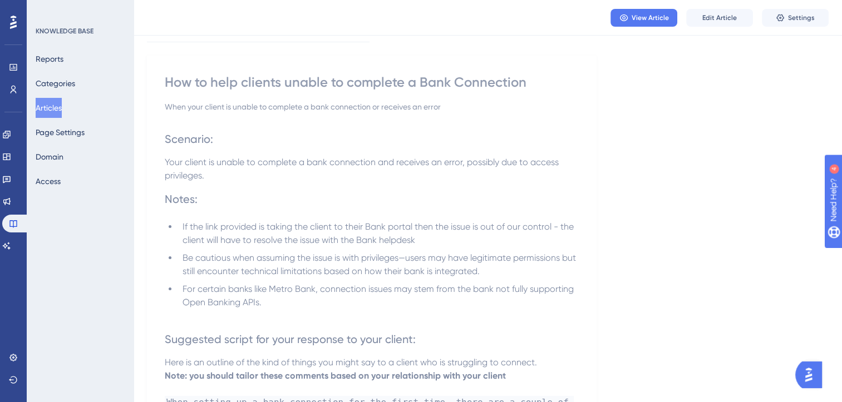
click at [44, 103] on button "Articles" at bounding box center [49, 108] width 26 height 20
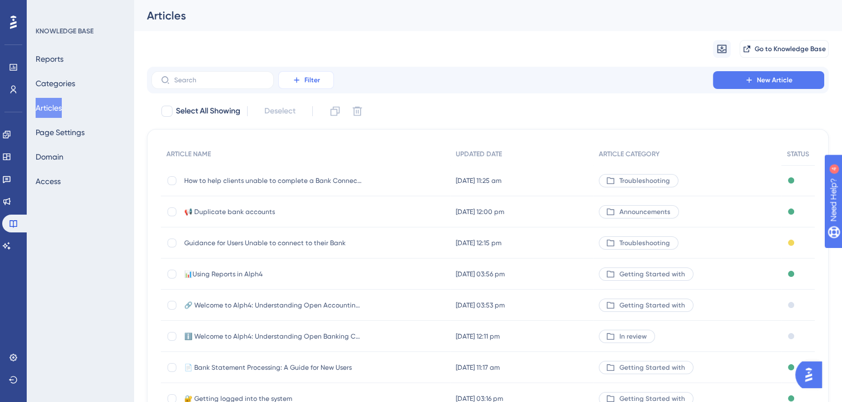
click at [313, 75] on button "Filter" at bounding box center [306, 80] width 56 height 18
click at [323, 173] on span "Category" at bounding box center [311, 178] width 34 height 13
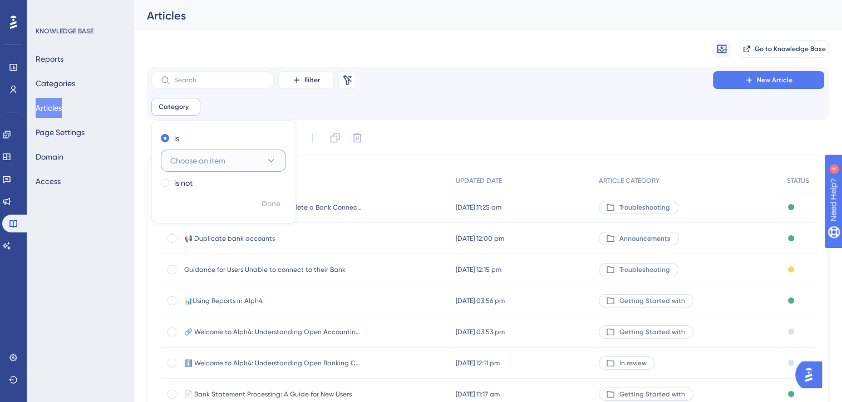
click at [267, 159] on icon at bounding box center [270, 160] width 11 height 11
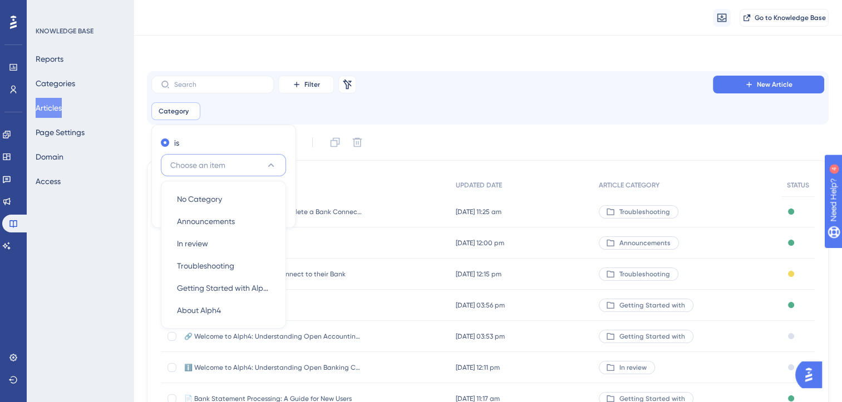
scroll to position [47, 0]
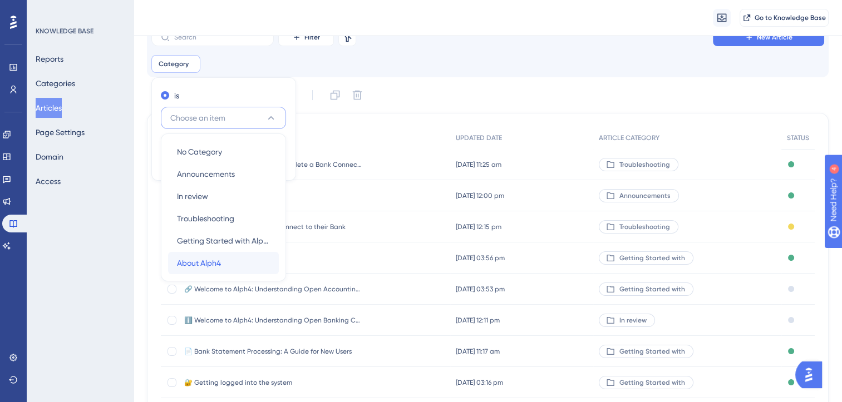
click at [215, 263] on span "About Alph4" at bounding box center [199, 262] width 44 height 13
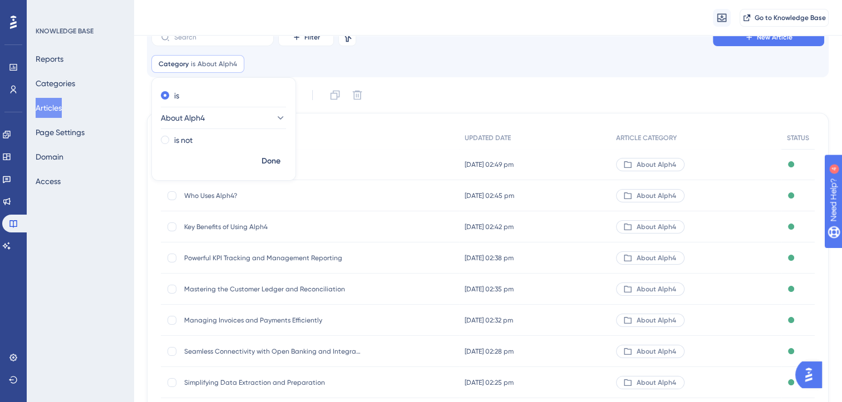
click at [462, 105] on div "Select All Showing Deselect ARTICLE NAME UPDATED DATE ARTICLE CATEGORY STATUS G…" at bounding box center [487, 287] width 681 height 402
click at [167, 90] on div at bounding box center [166, 95] width 11 height 11
checkbox input "true"
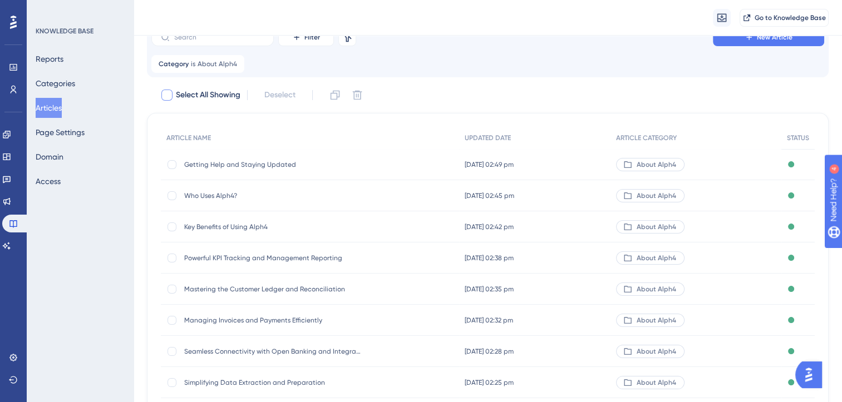
checkbox input "true"
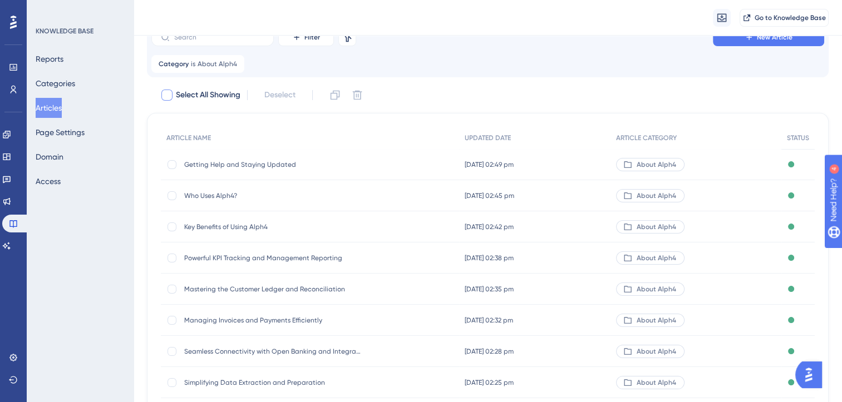
checkbox input "true"
click at [174, 167] on div at bounding box center [171, 164] width 9 height 9
checkbox input "false"
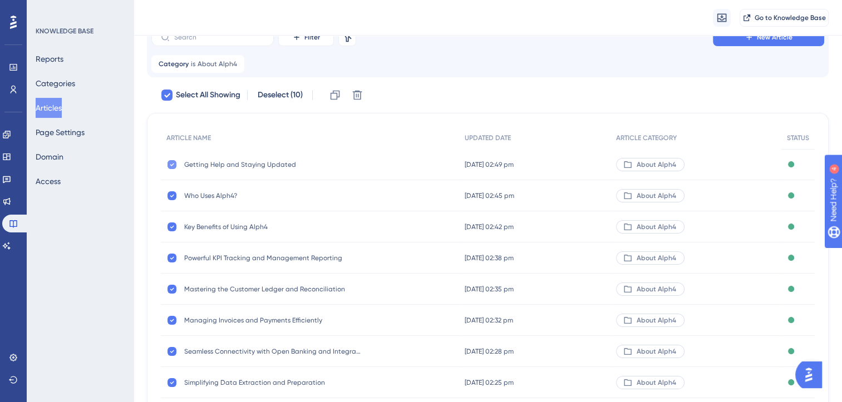
checkbox input "false"
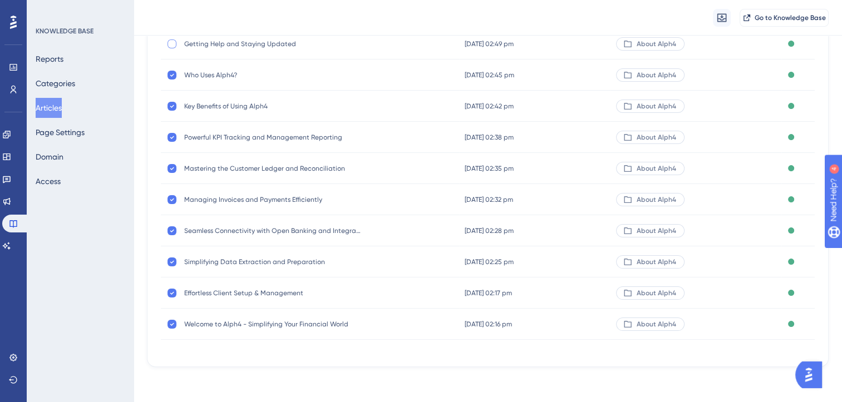
scroll to position [0, 0]
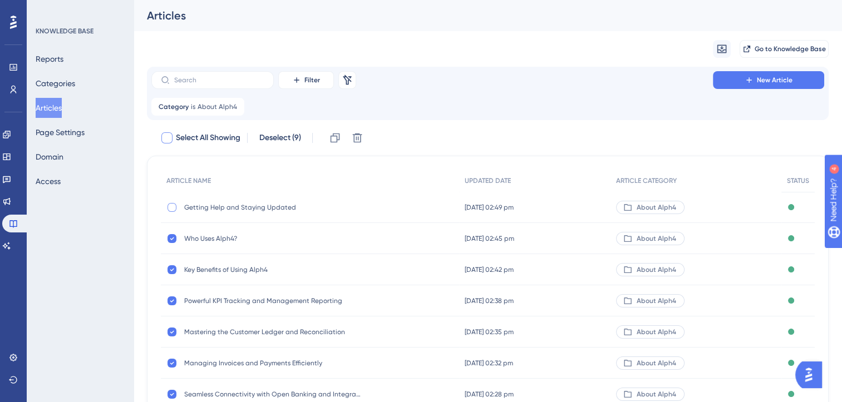
click at [169, 138] on div at bounding box center [166, 137] width 11 height 11
checkbox input "true"
click at [169, 138] on icon at bounding box center [167, 137] width 7 height 9
checkbox input "false"
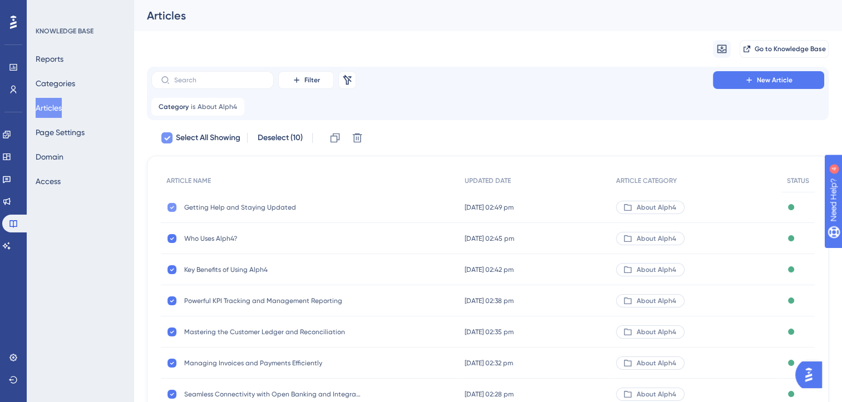
checkbox input "false"
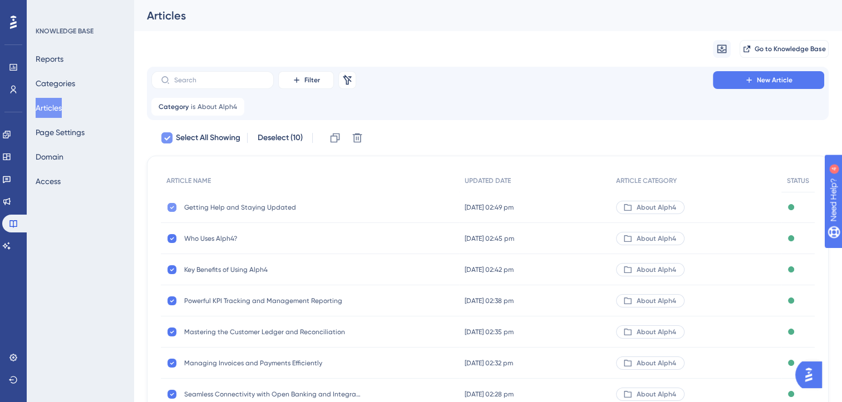
checkbox input "false"
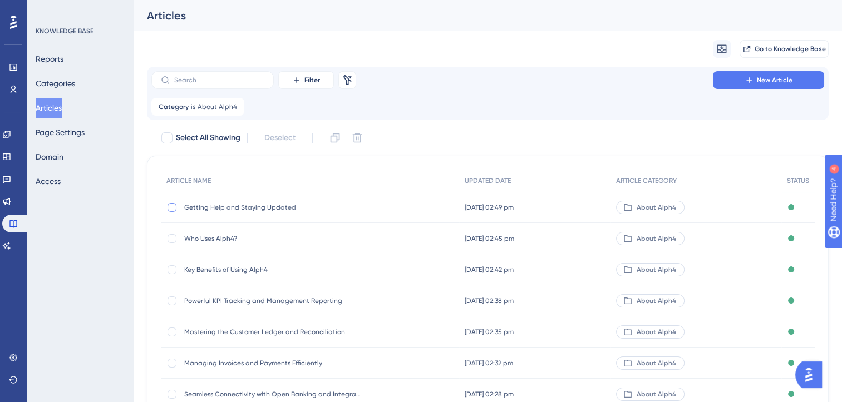
click at [225, 237] on span "Who Uses Alph4?" at bounding box center [273, 238] width 178 height 9
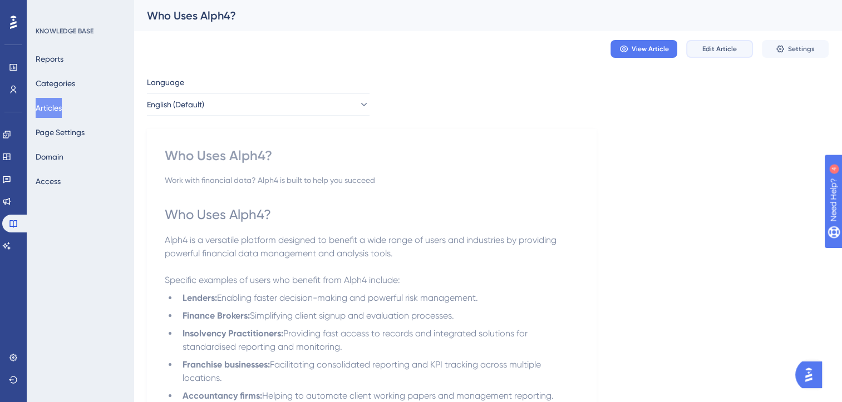
click at [728, 49] on span "Edit Article" at bounding box center [719, 48] width 34 height 9
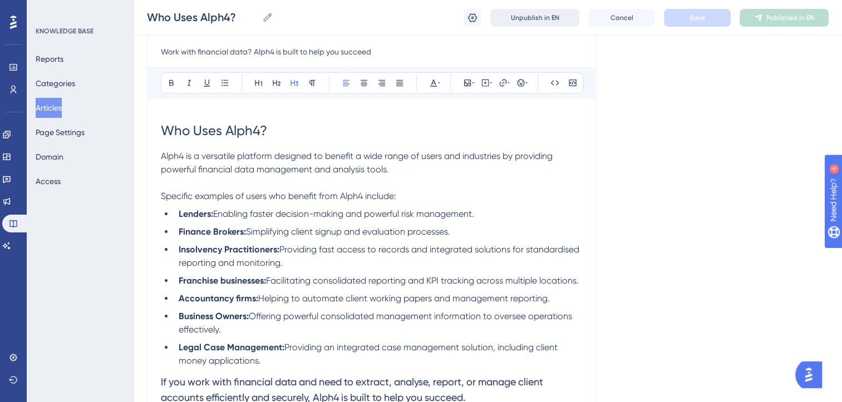
click at [543, 17] on span "Unpublish in EN" at bounding box center [535, 17] width 48 height 9
click at [61, 105] on button "Articles" at bounding box center [49, 108] width 26 height 20
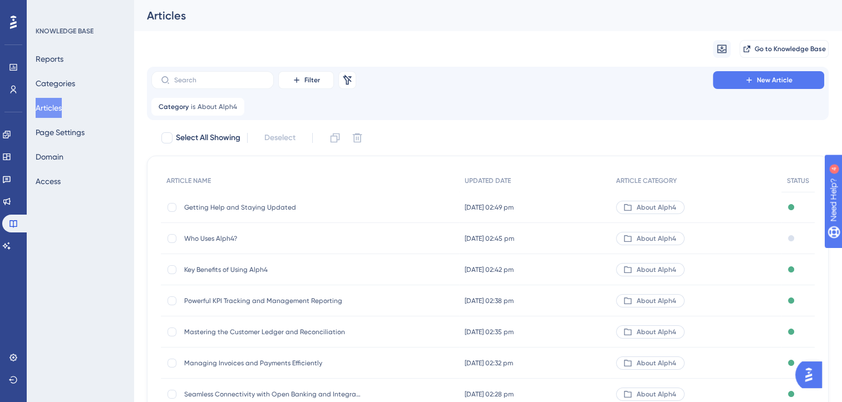
click at [251, 268] on span "Key Benefits of Using Alph4" at bounding box center [273, 269] width 178 height 9
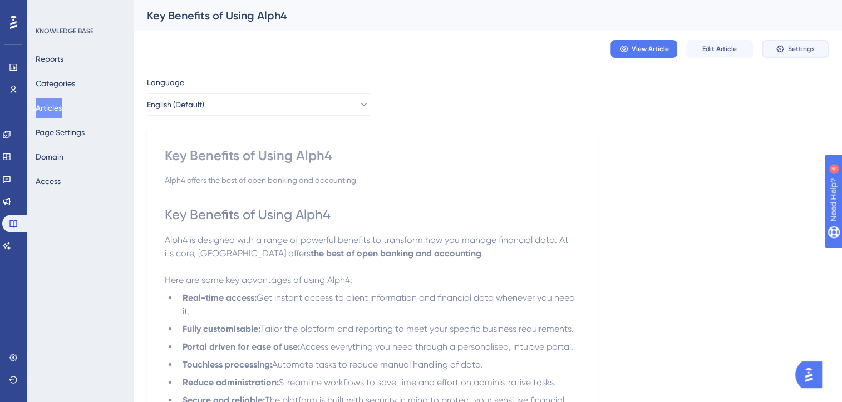
click at [795, 48] on span "Settings" at bounding box center [801, 48] width 27 height 9
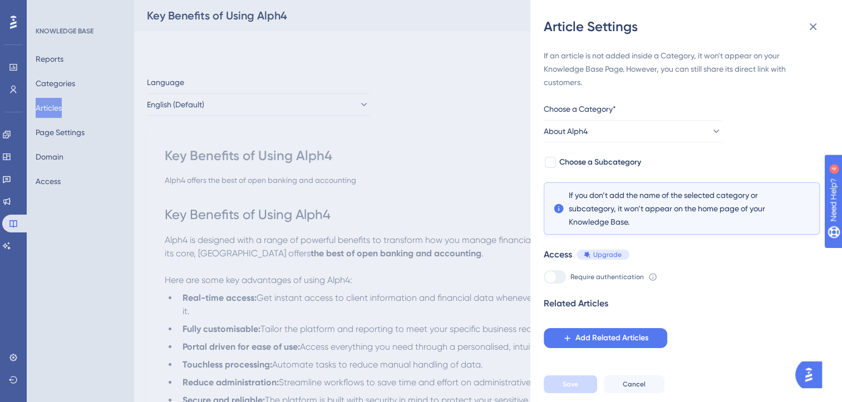
click at [340, 121] on div "Article Settings If an article is not added inside a Category, it won't appear …" at bounding box center [421, 201] width 842 height 402
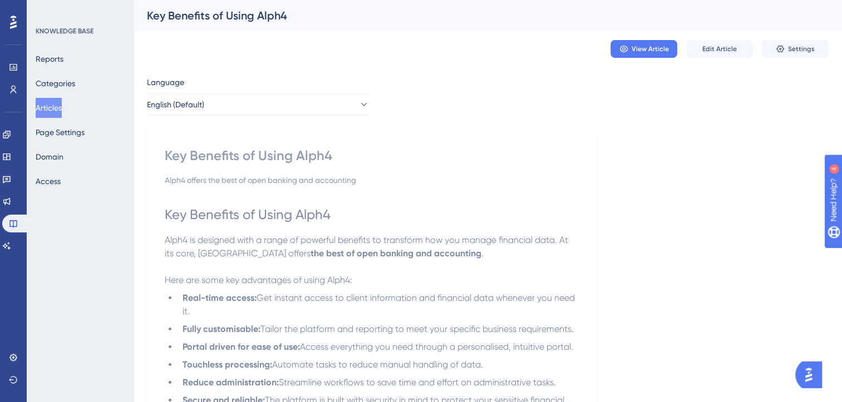
click at [550, 179] on div "Alph4 offers the best of open banking and accounting" at bounding box center [372, 180] width 414 height 13
click at [718, 52] on span "Edit Article" at bounding box center [719, 48] width 34 height 9
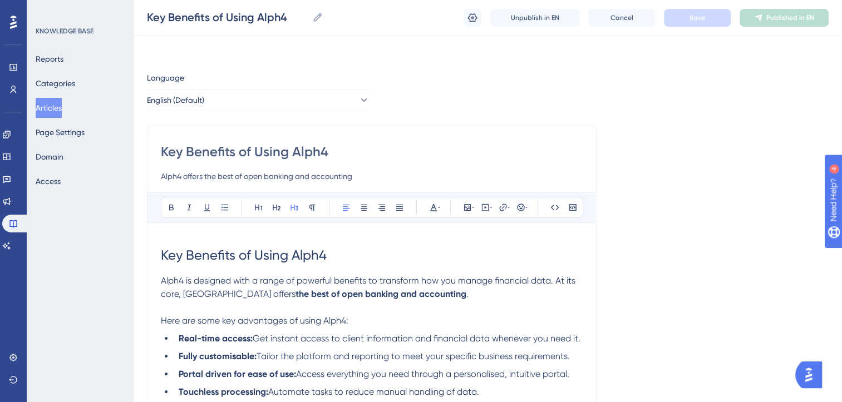
scroll to position [112, 0]
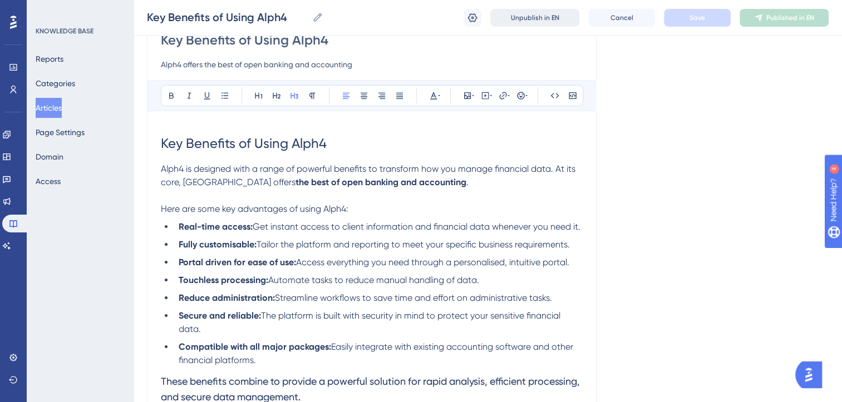
click at [550, 17] on span "Unpublish in EN" at bounding box center [535, 17] width 48 height 9
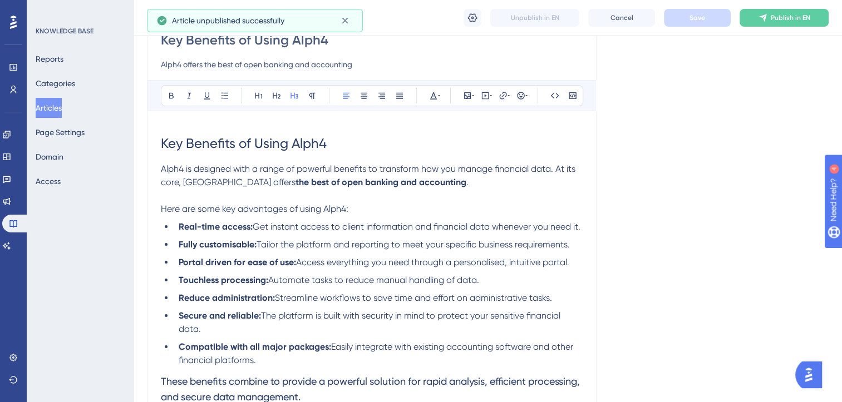
click at [55, 104] on button "Articles" at bounding box center [49, 108] width 26 height 20
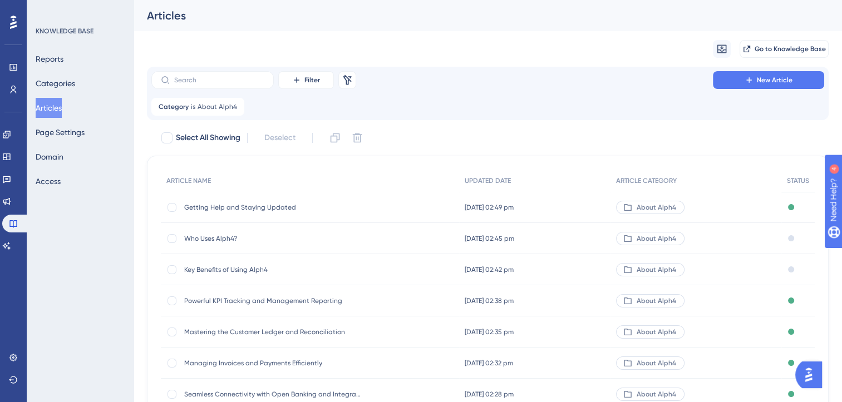
click at [291, 300] on span "Powerful KPI Tracking and Management Reporting" at bounding box center [273, 300] width 178 height 9
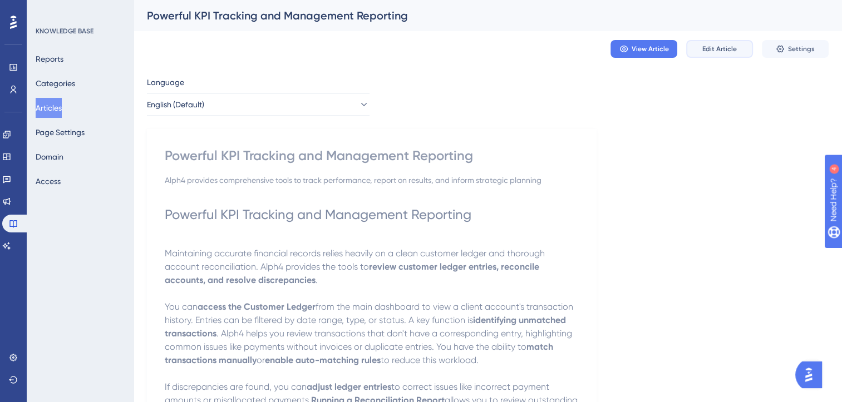
click at [731, 46] on span "Edit Article" at bounding box center [719, 48] width 34 height 9
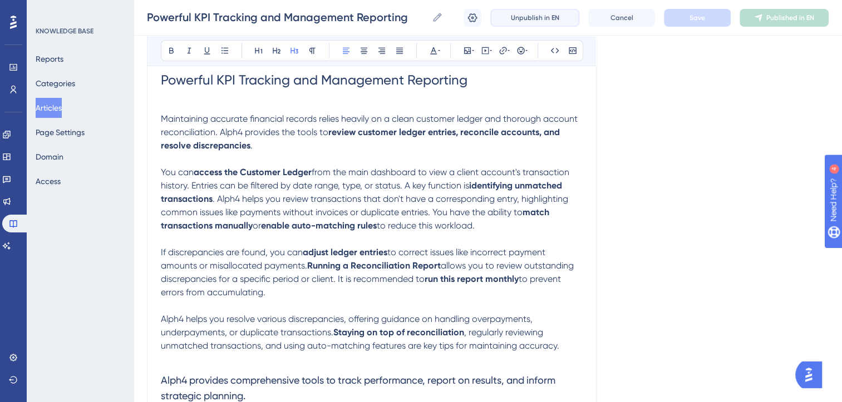
click at [528, 13] on span "Unpublish in EN" at bounding box center [535, 17] width 48 height 9
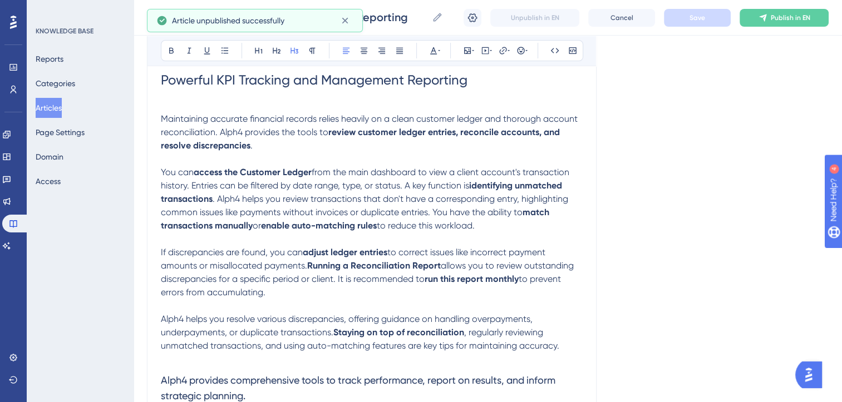
click at [62, 110] on button "Articles" at bounding box center [49, 108] width 26 height 20
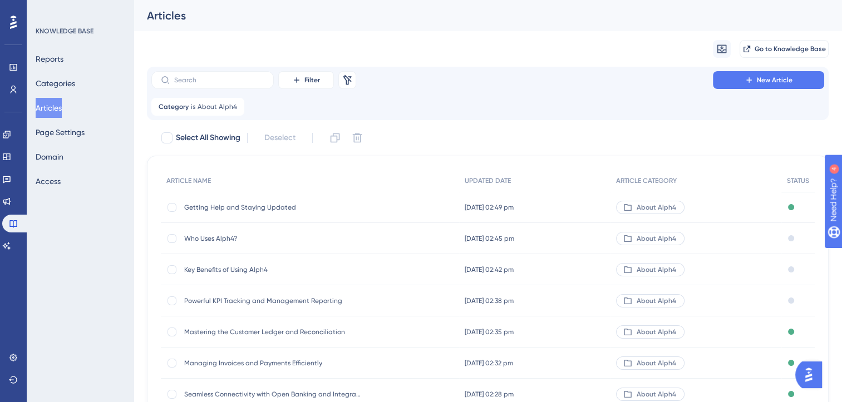
click at [320, 331] on span "Mastering the Customer Ledger and Reconciliation" at bounding box center [273, 332] width 178 height 9
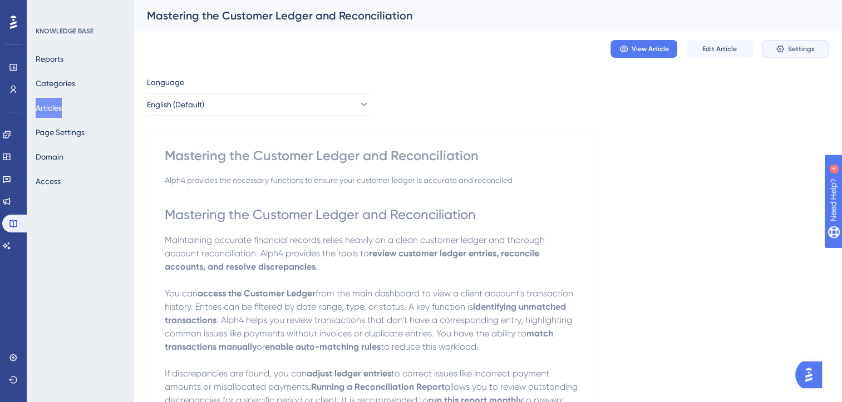
click at [798, 50] on span "Settings" at bounding box center [801, 48] width 27 height 9
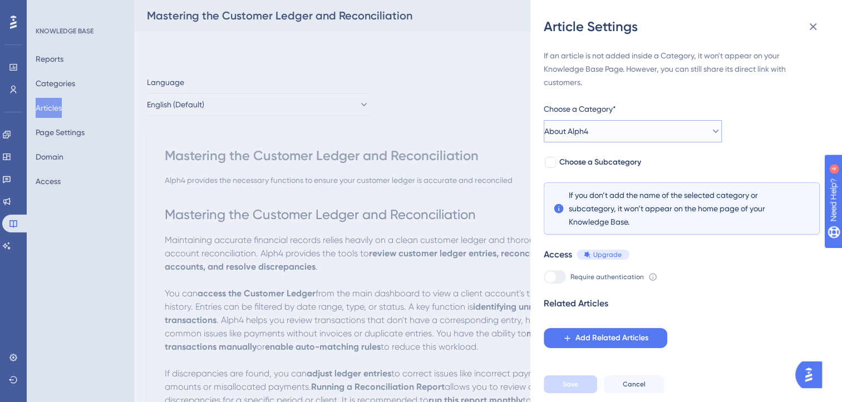
click at [682, 126] on button "About Alph4" at bounding box center [632, 131] width 178 height 22
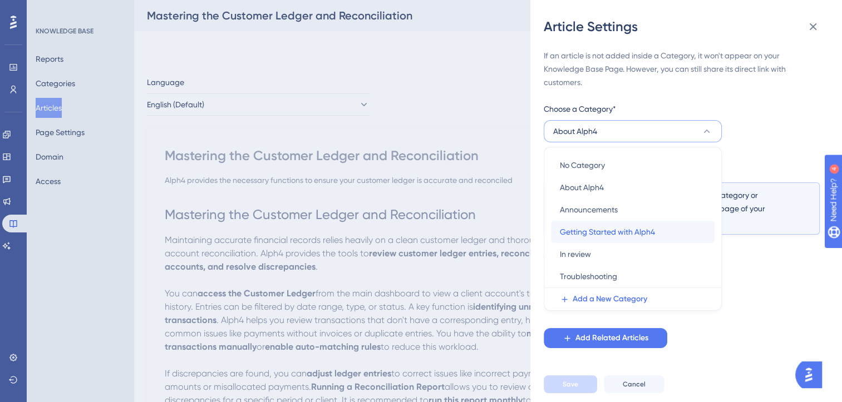
click at [642, 236] on span "Getting Started with Alph4" at bounding box center [607, 231] width 95 height 13
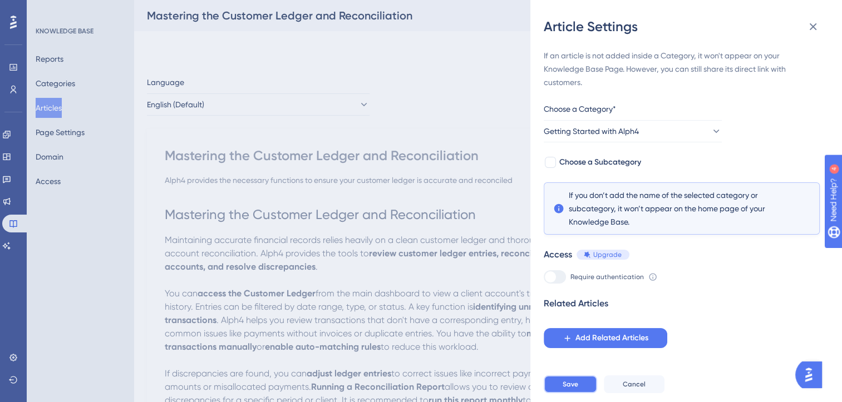
click at [586, 393] on button "Save" at bounding box center [569, 384] width 53 height 18
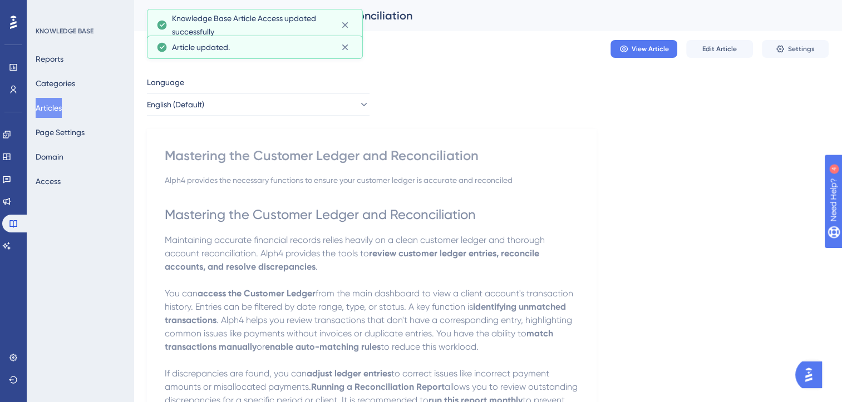
click at [60, 107] on button "Articles" at bounding box center [49, 108] width 26 height 20
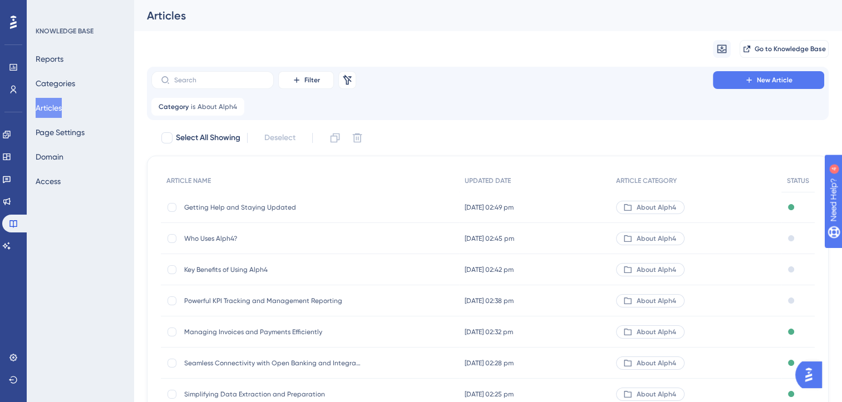
click at [278, 204] on span "Getting Help and Staying Updated" at bounding box center [273, 207] width 178 height 9
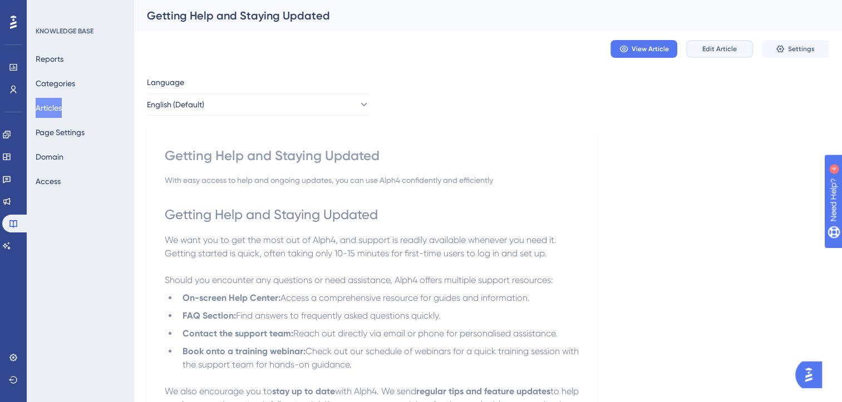
click at [739, 51] on button "Edit Article" at bounding box center [719, 49] width 67 height 18
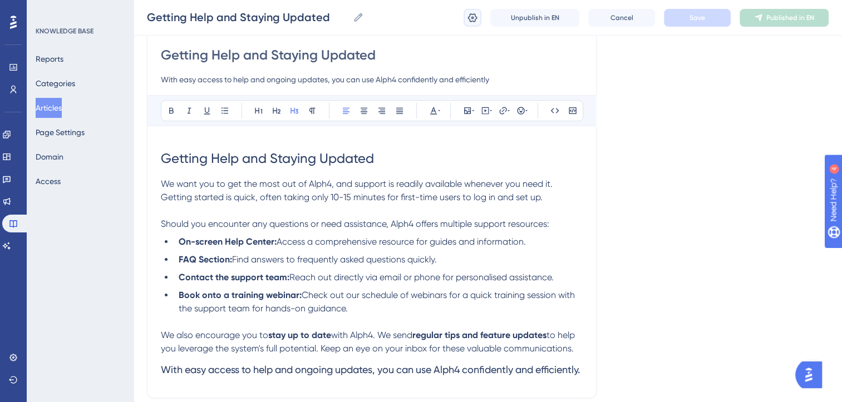
click at [476, 20] on icon at bounding box center [472, 17] width 11 height 11
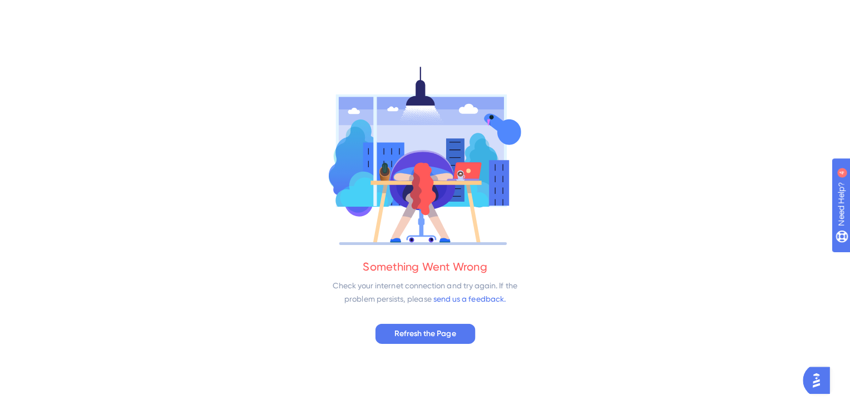
scroll to position [0, 0]
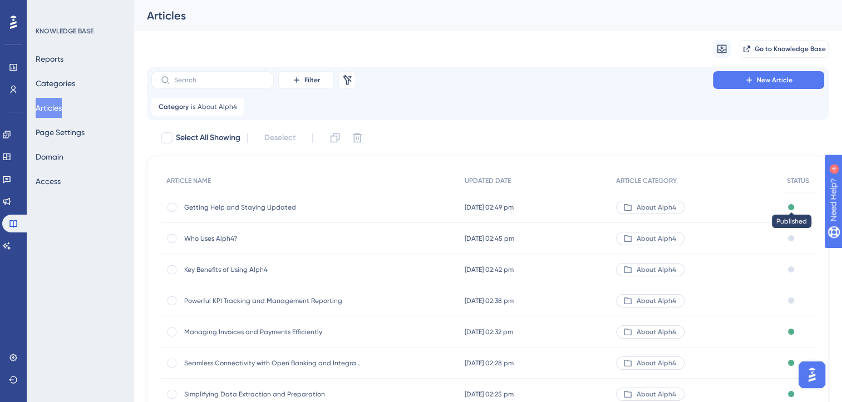
click at [788, 209] on div at bounding box center [791, 207] width 6 height 6
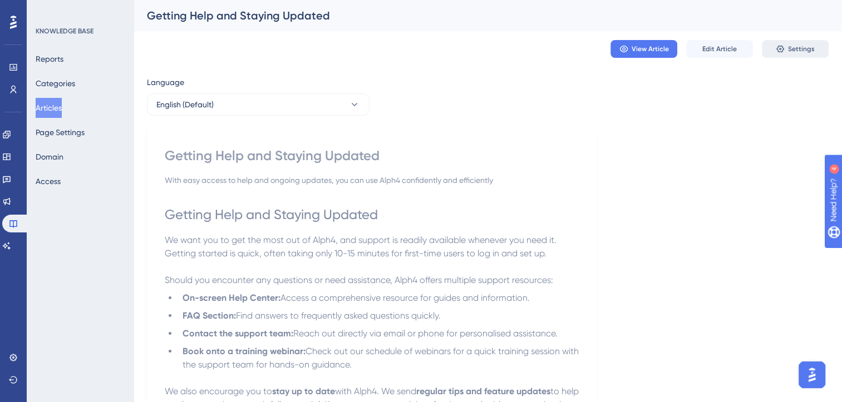
click at [790, 50] on span "Settings" at bounding box center [801, 48] width 27 height 9
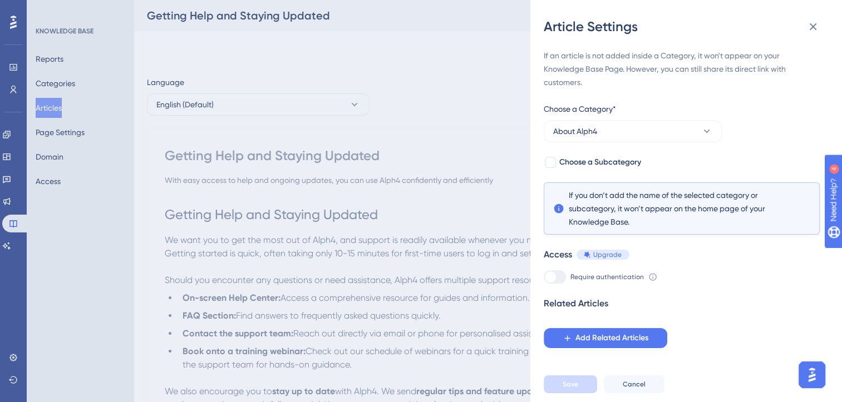
click at [423, 141] on div "Article Settings If an article is not added inside a Category, it won't appear …" at bounding box center [421, 201] width 842 height 402
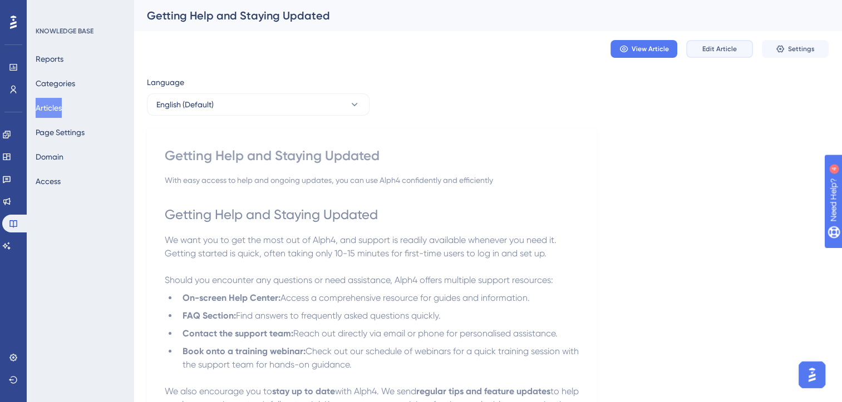
click at [707, 49] on span "Edit Article" at bounding box center [719, 48] width 34 height 9
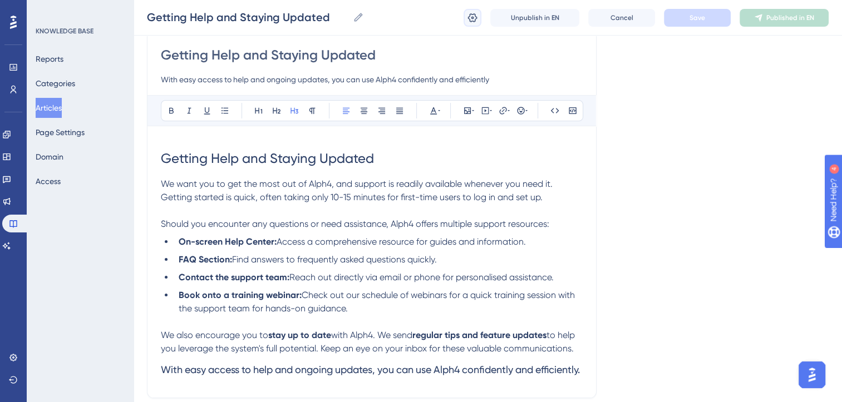
click at [472, 18] on icon at bounding box center [472, 17] width 11 height 11
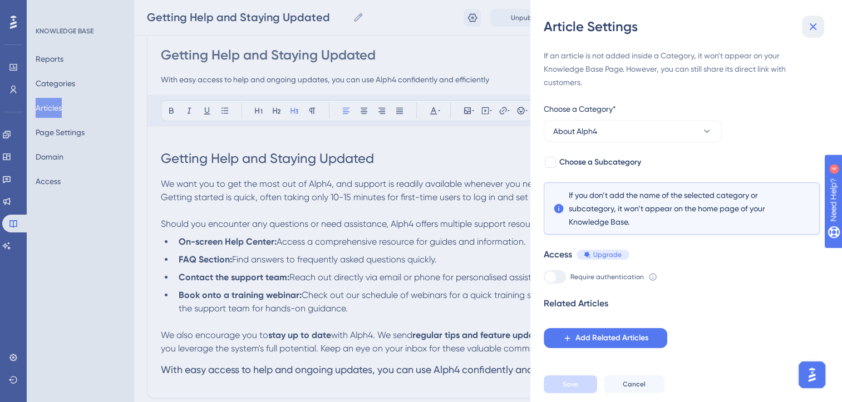
click at [815, 26] on icon at bounding box center [812, 26] width 13 height 13
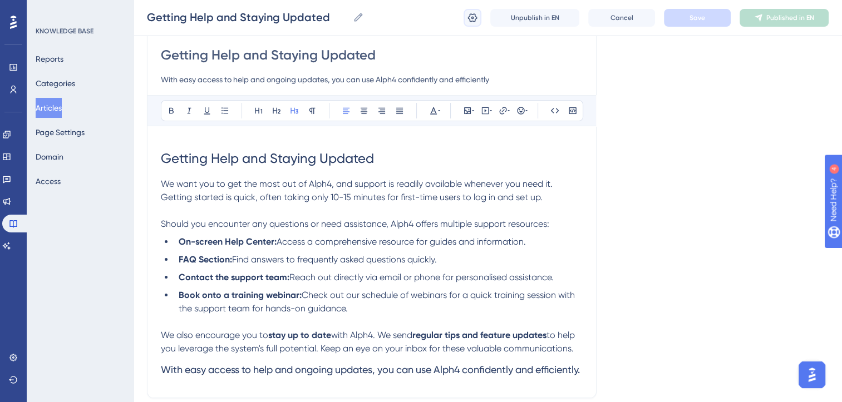
click at [476, 19] on icon at bounding box center [472, 17] width 9 height 9
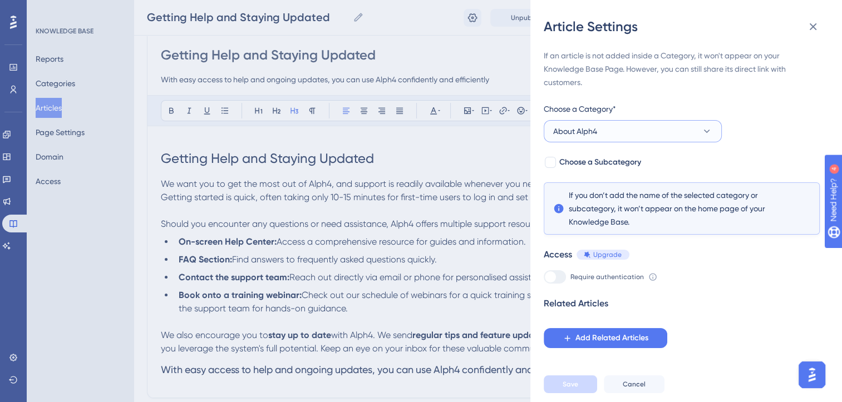
click at [632, 136] on button "About Alph4" at bounding box center [632, 131] width 178 height 22
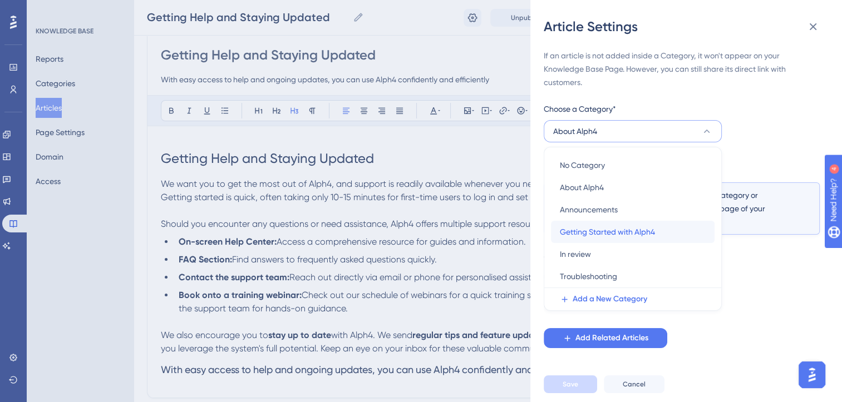
click at [609, 232] on span "Getting Started with Alph4" at bounding box center [607, 231] width 95 height 13
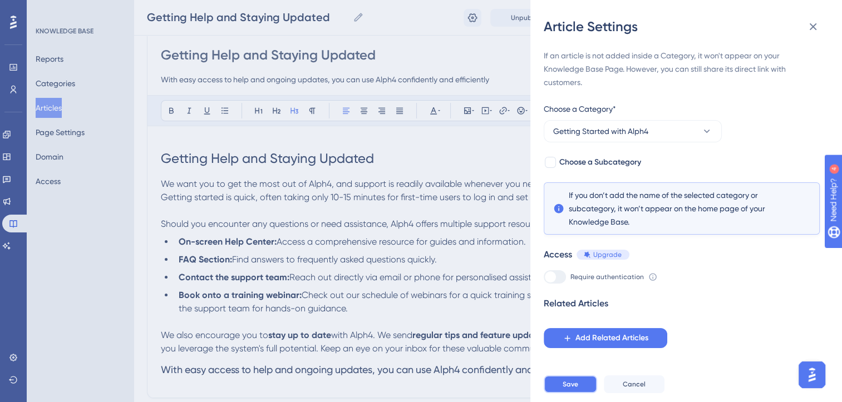
click at [578, 393] on button "Save" at bounding box center [569, 384] width 53 height 18
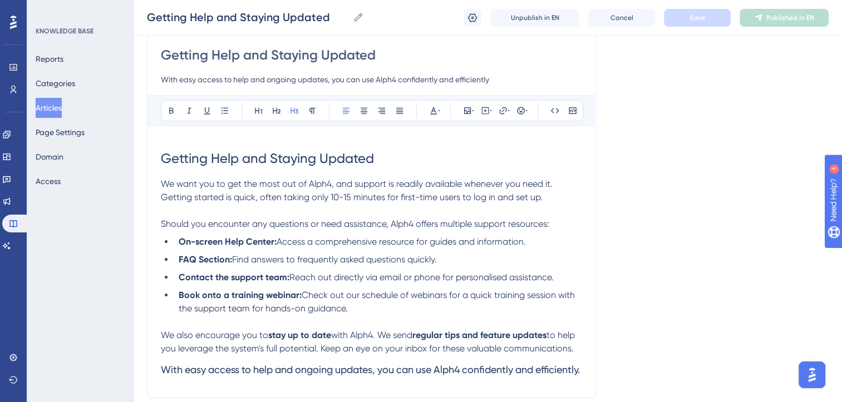
click at [62, 112] on button "Articles" at bounding box center [49, 108] width 26 height 20
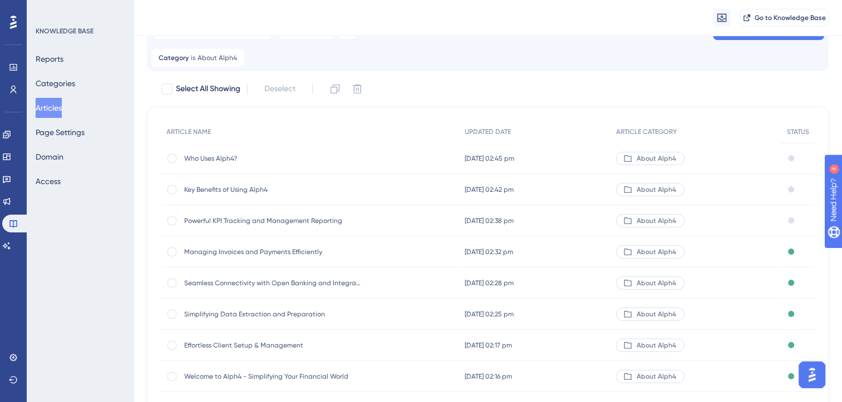
scroll to position [58, 0]
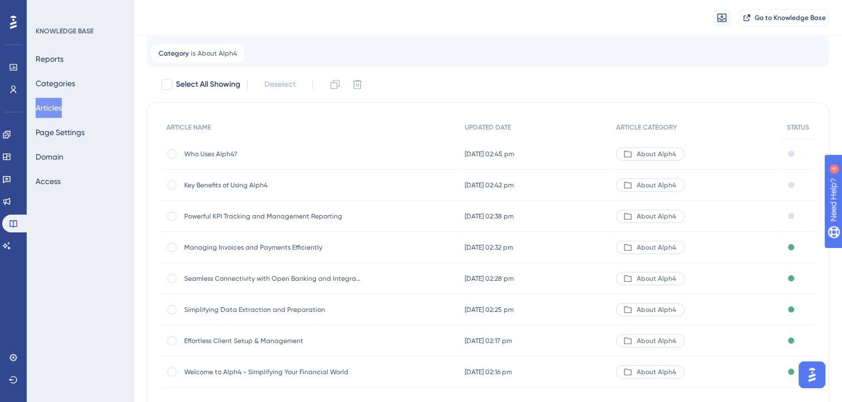
click at [290, 248] on span "Managing Invoices and Payments Efficiently" at bounding box center [273, 247] width 178 height 9
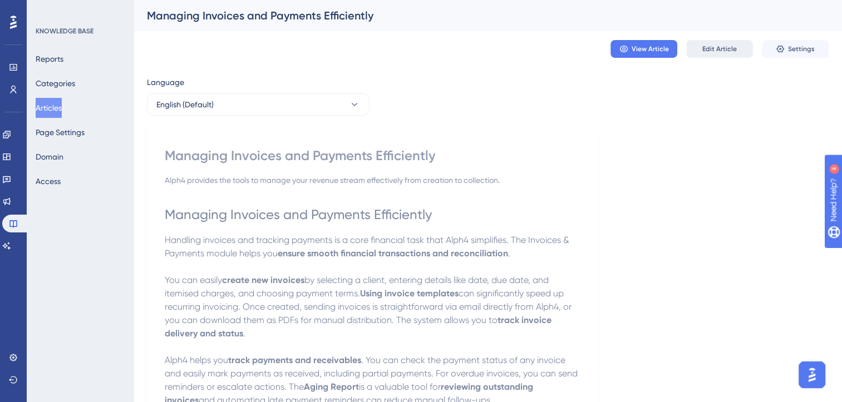
click at [732, 50] on span "Edit Article" at bounding box center [719, 48] width 34 height 9
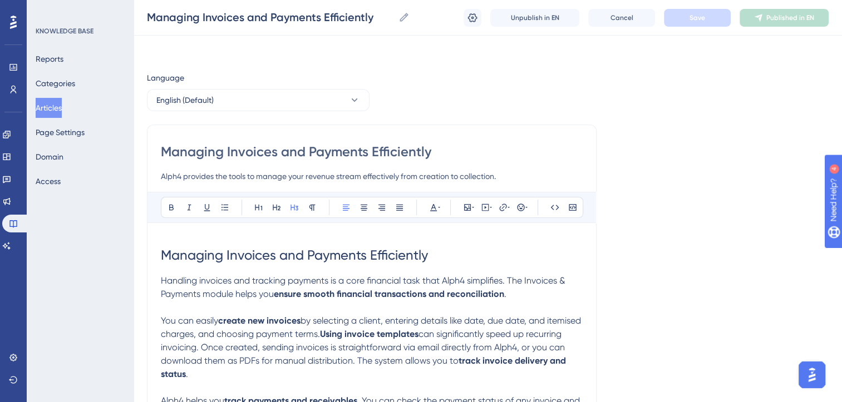
scroll to position [149, 0]
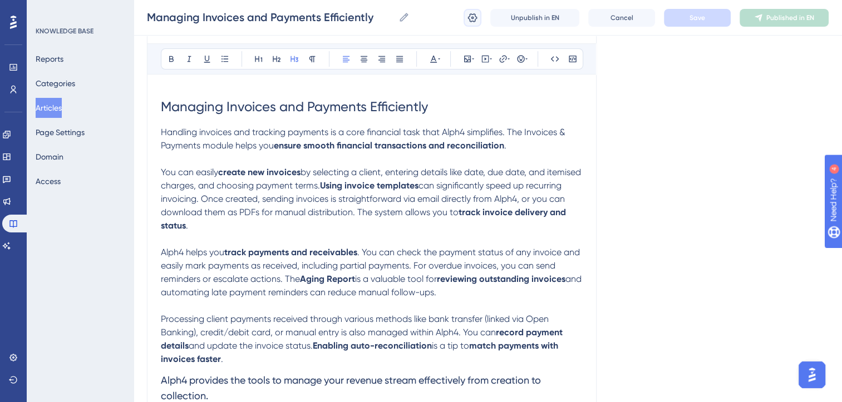
click at [469, 21] on icon at bounding box center [472, 17] width 9 height 9
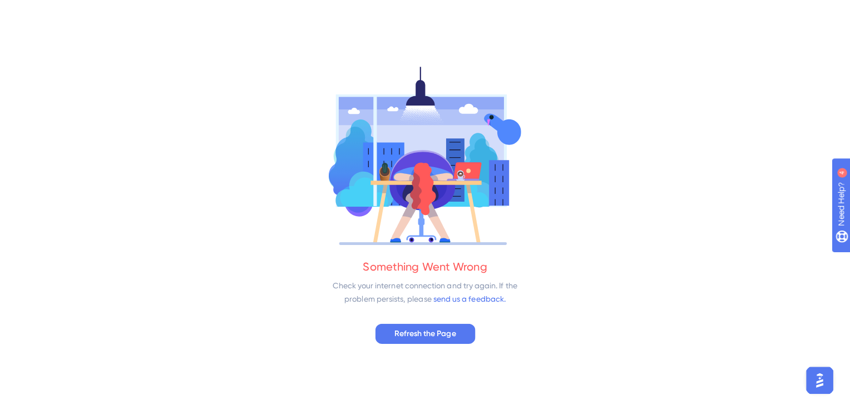
scroll to position [0, 0]
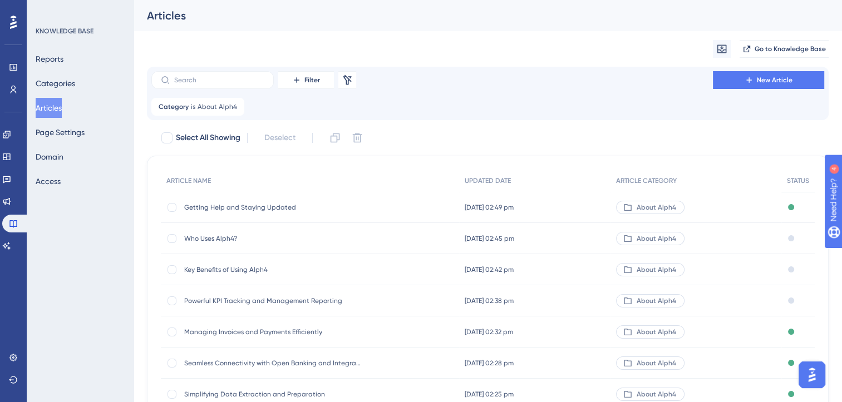
click at [284, 331] on span "Managing Invoices and Payments Efficiently" at bounding box center [273, 332] width 178 height 9
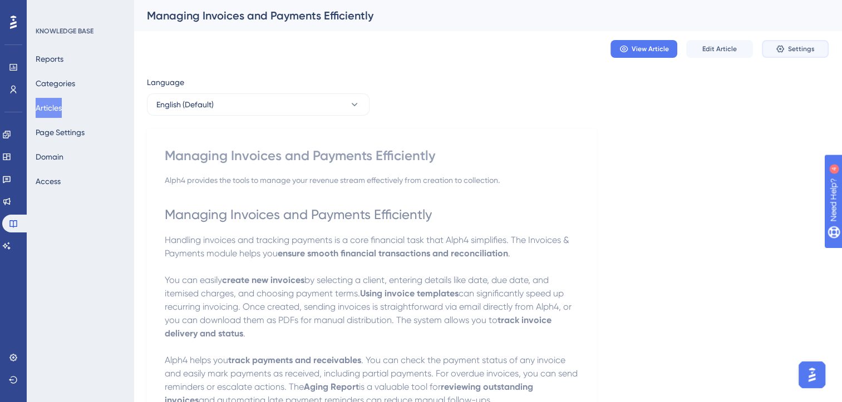
click at [787, 49] on button "Settings" at bounding box center [794, 49] width 67 height 18
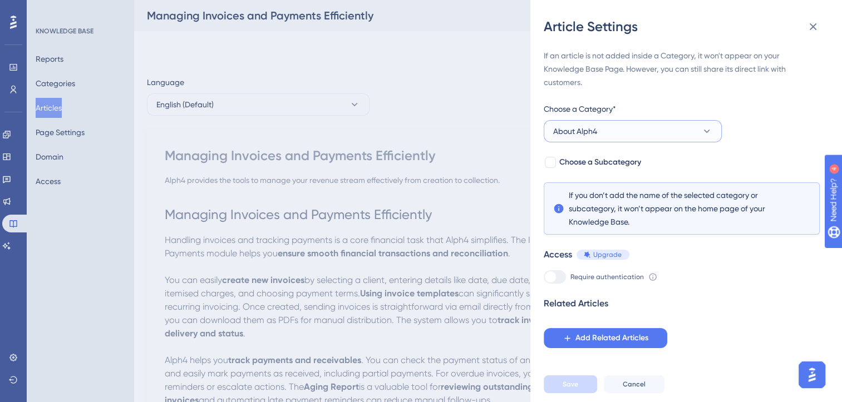
click at [670, 133] on button "About Alph4" at bounding box center [632, 131] width 178 height 22
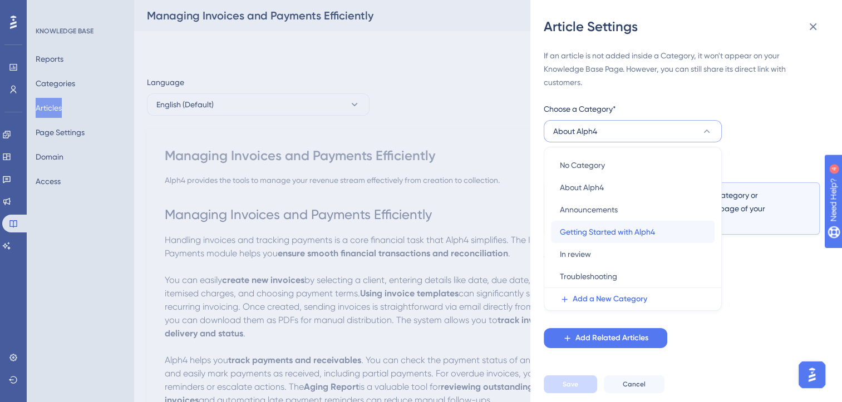
click at [602, 232] on span "Getting Started with Alph4" at bounding box center [607, 231] width 95 height 13
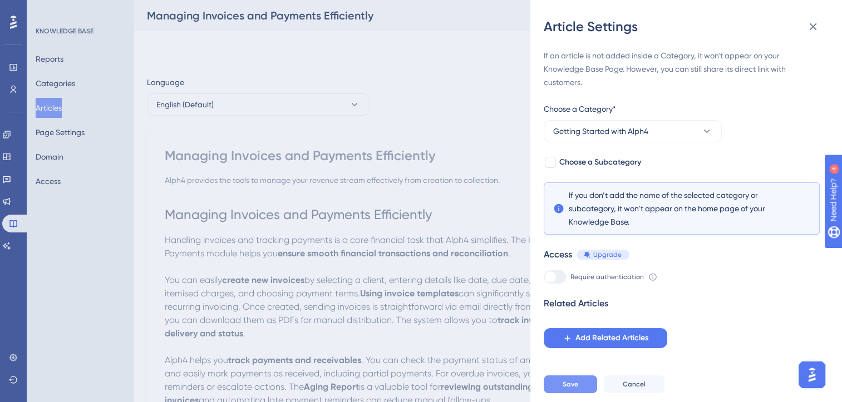
click at [578, 393] on button "Save" at bounding box center [569, 384] width 53 height 18
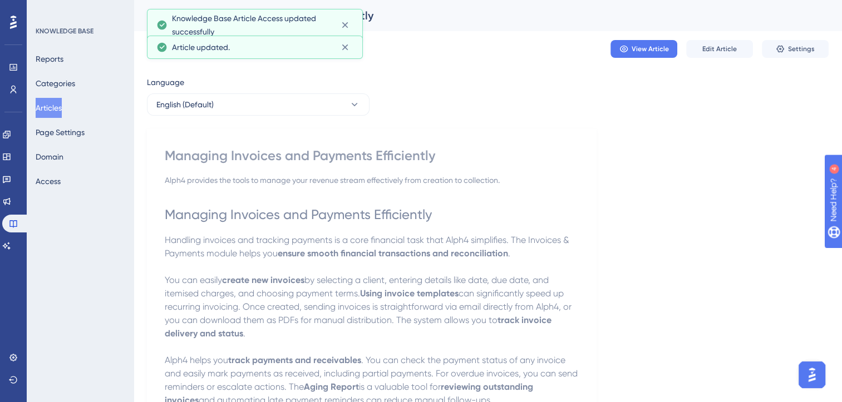
click at [56, 110] on button "Articles" at bounding box center [49, 108] width 26 height 20
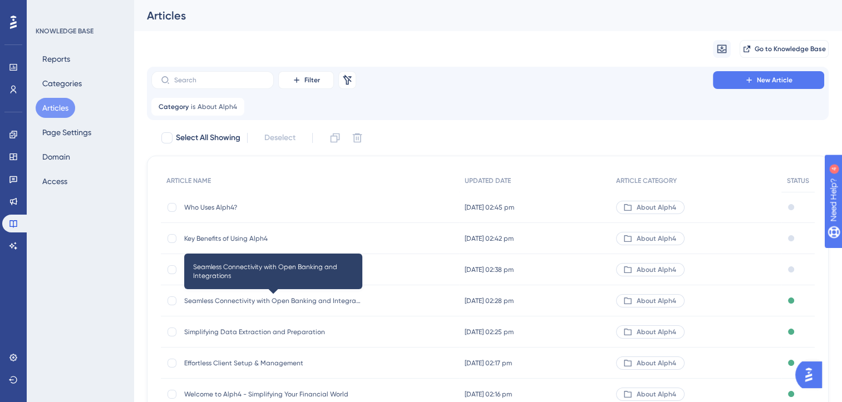
click at [251, 301] on span "Seamless Connectivity with Open Banking and Integrations" at bounding box center [273, 300] width 178 height 9
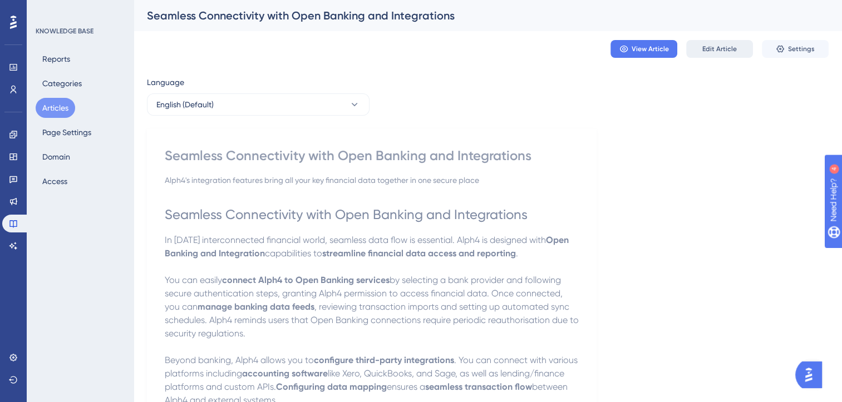
click at [738, 53] on button "Edit Article" at bounding box center [719, 49] width 67 height 18
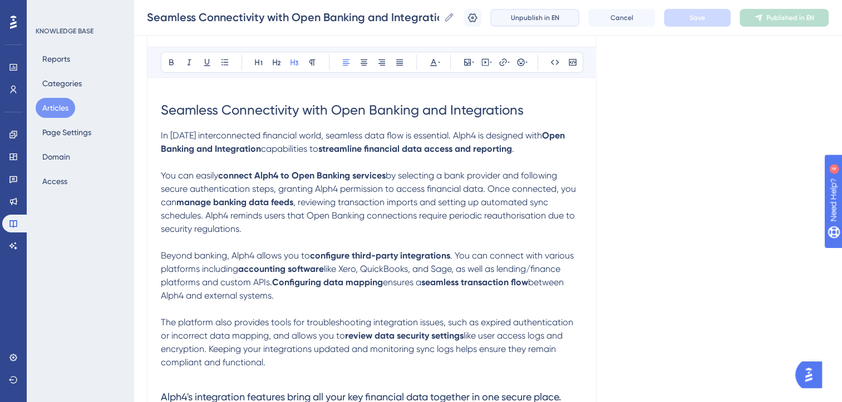
click at [531, 12] on button "Unpublish in EN" at bounding box center [534, 18] width 89 height 18
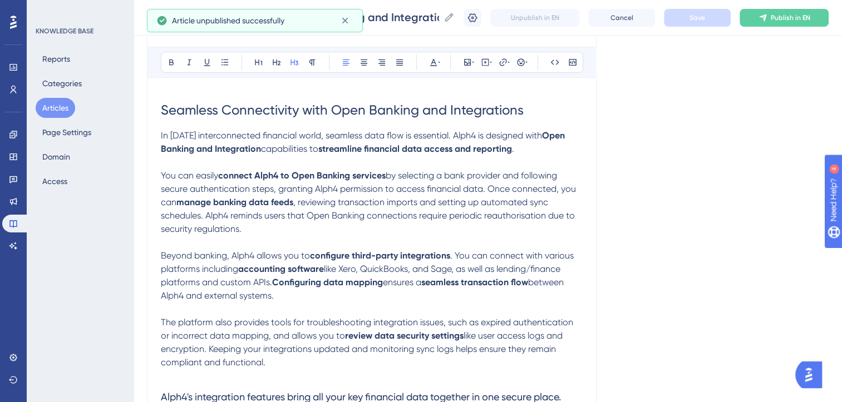
click at [49, 108] on button "Articles" at bounding box center [55, 108] width 39 height 20
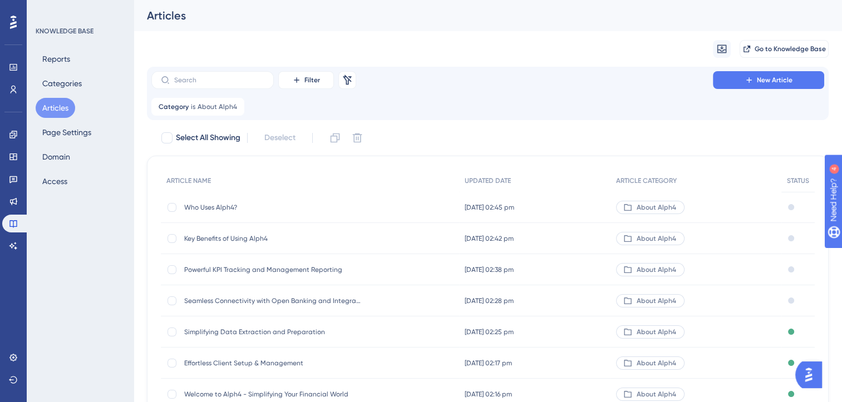
click at [291, 333] on span "Simplifying Data Extraction and Preparation" at bounding box center [273, 332] width 178 height 9
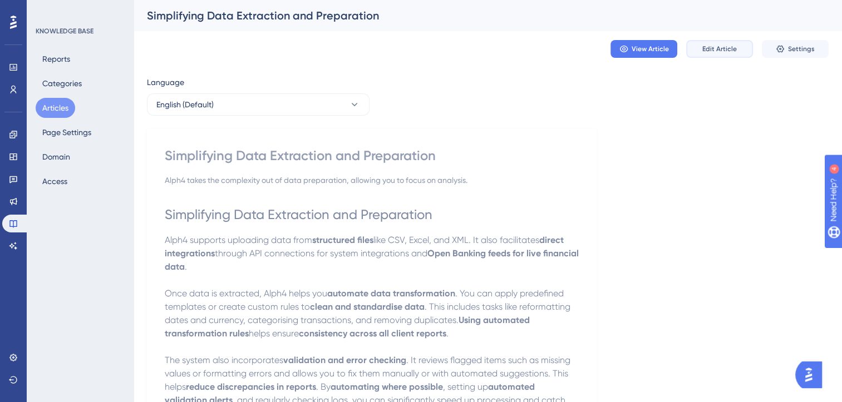
click at [726, 50] on span "Edit Article" at bounding box center [719, 48] width 34 height 9
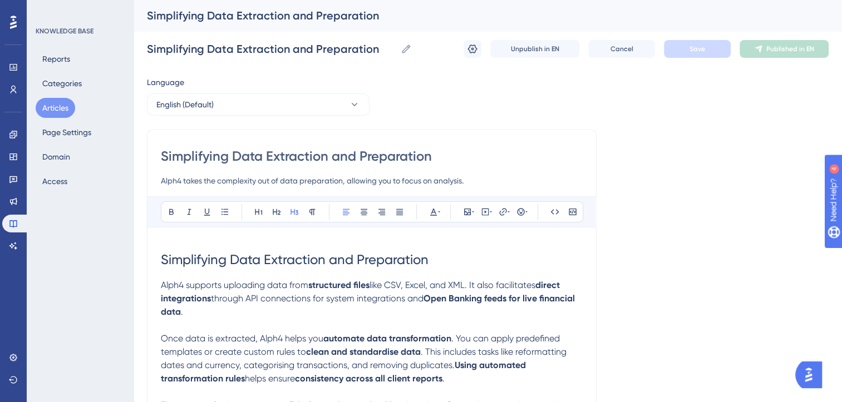
scroll to position [66, 0]
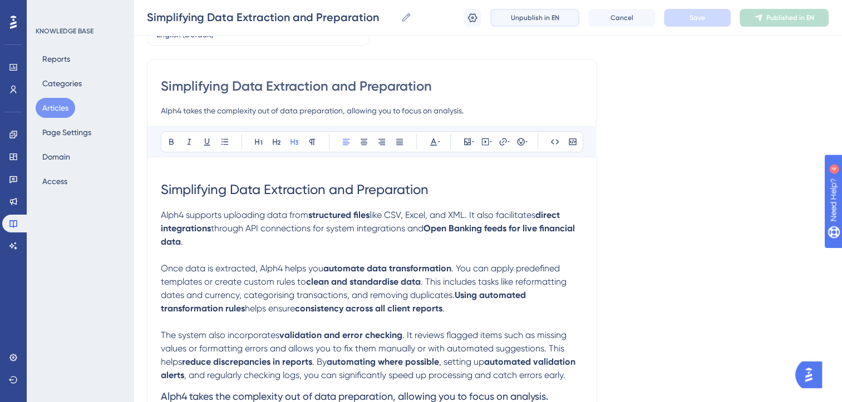
click at [538, 21] on span "Unpublish in EN" at bounding box center [535, 17] width 48 height 9
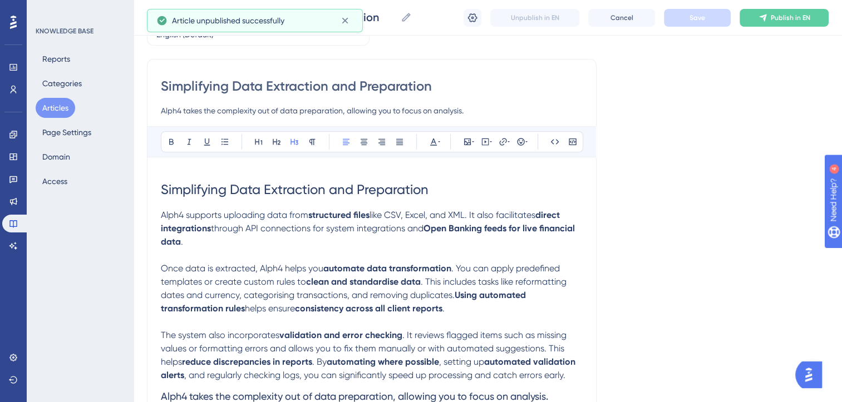
click at [61, 107] on button "Articles" at bounding box center [55, 108] width 39 height 20
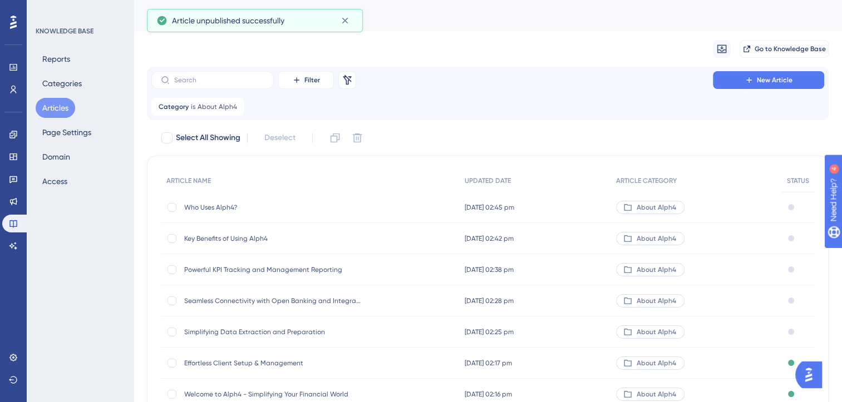
scroll to position [75, 0]
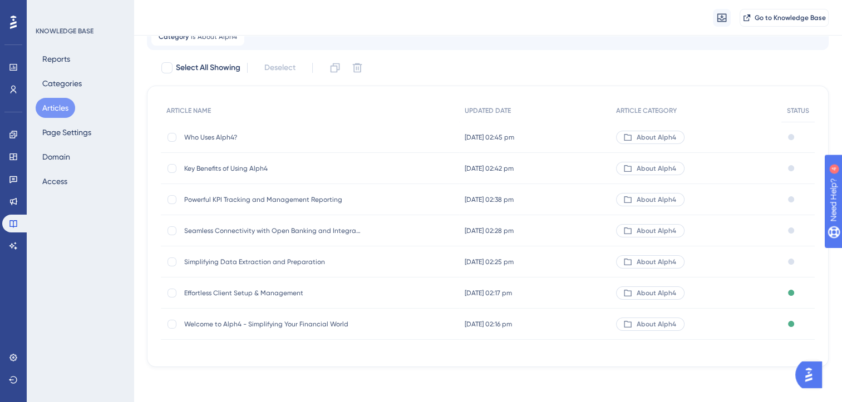
click at [266, 291] on span "Effortless Client Setup & Management" at bounding box center [273, 293] width 178 height 9
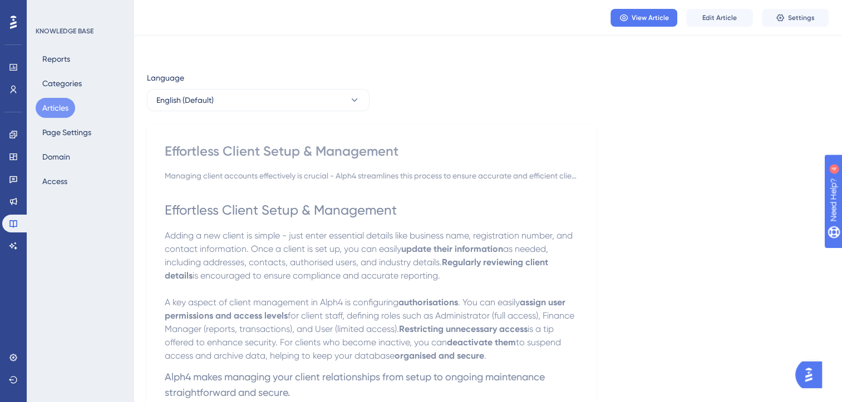
scroll to position [151, 0]
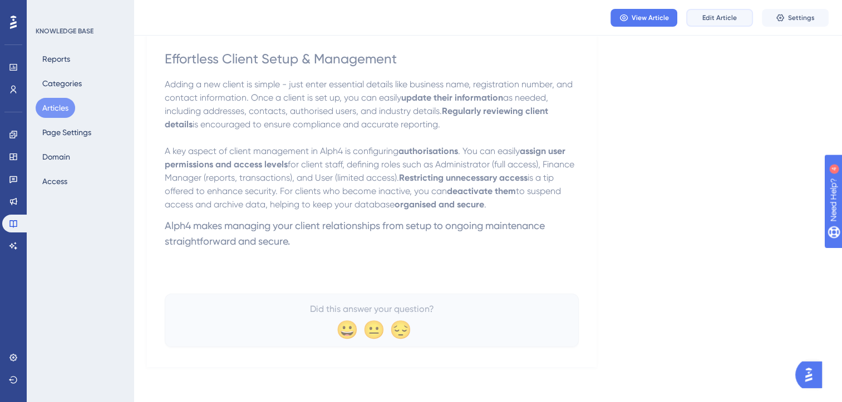
click at [719, 22] on button "Edit Article" at bounding box center [719, 18] width 67 height 18
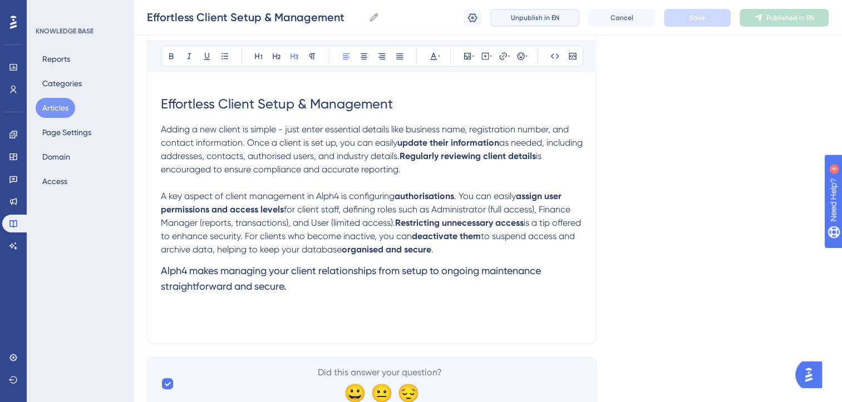
click at [540, 17] on span "Unpublish in EN" at bounding box center [535, 17] width 48 height 9
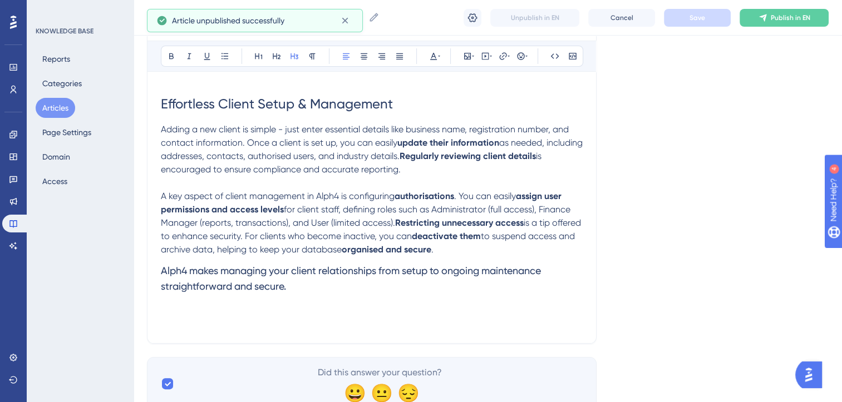
click at [56, 107] on button "Articles" at bounding box center [55, 108] width 39 height 20
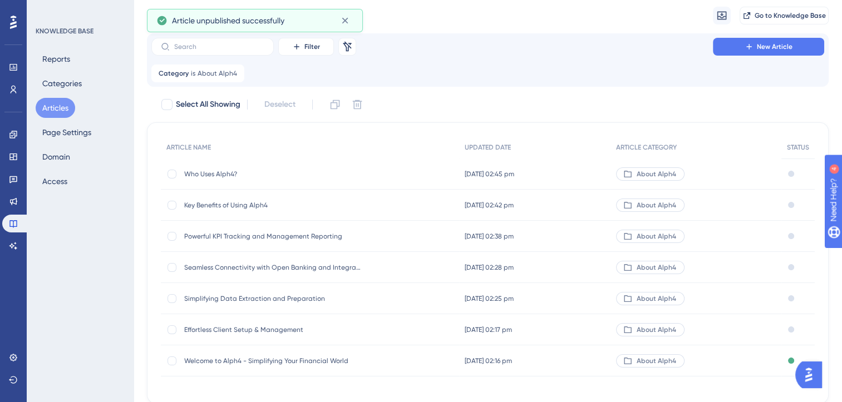
scroll to position [75, 0]
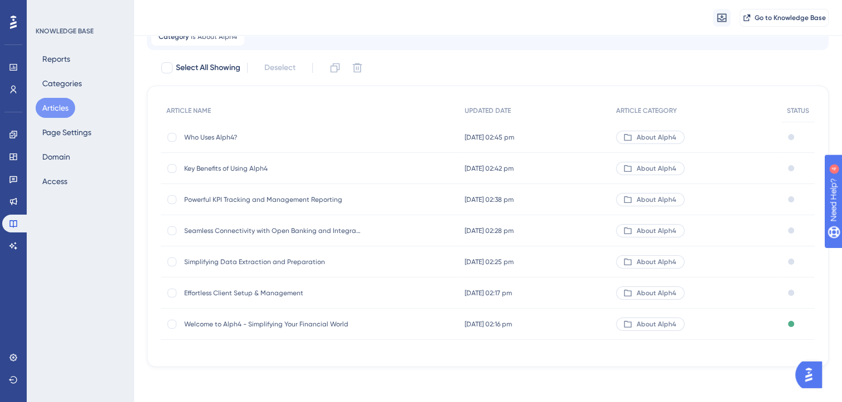
click at [300, 324] on span "Welcome to Alph4 - Simplifying Your Financial World" at bounding box center [273, 324] width 178 height 9
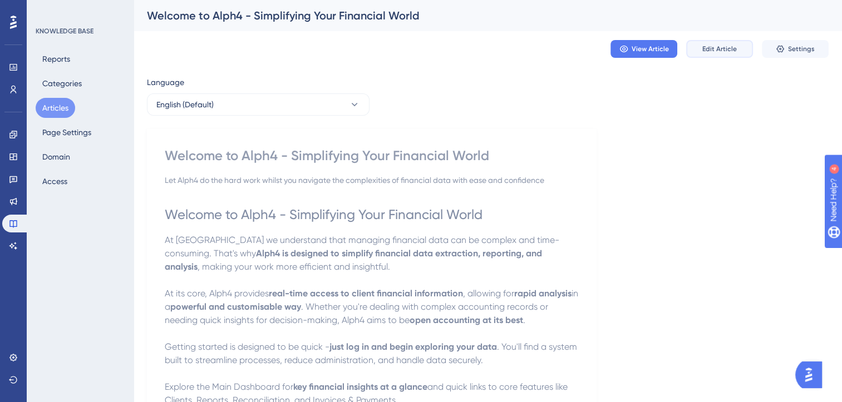
click at [710, 53] on button "Edit Article" at bounding box center [719, 49] width 67 height 18
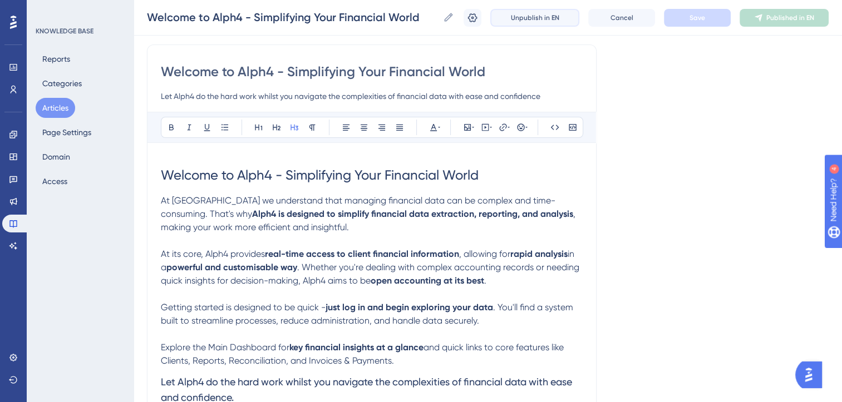
click at [538, 19] on span "Unpublish in EN" at bounding box center [535, 17] width 48 height 9
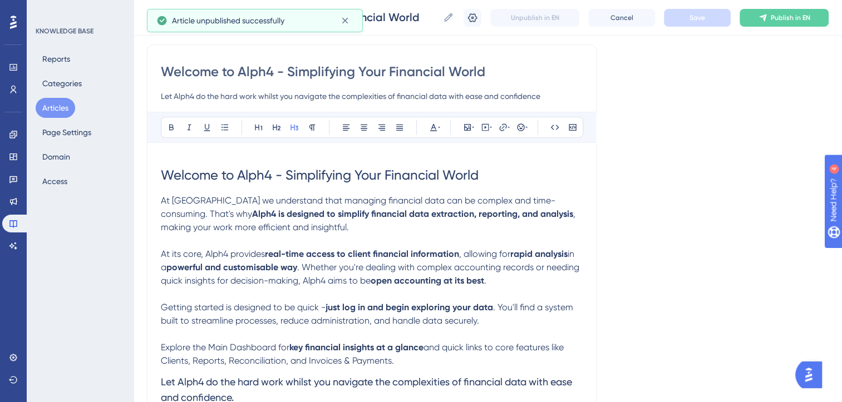
click at [62, 103] on button "Articles" at bounding box center [55, 108] width 39 height 20
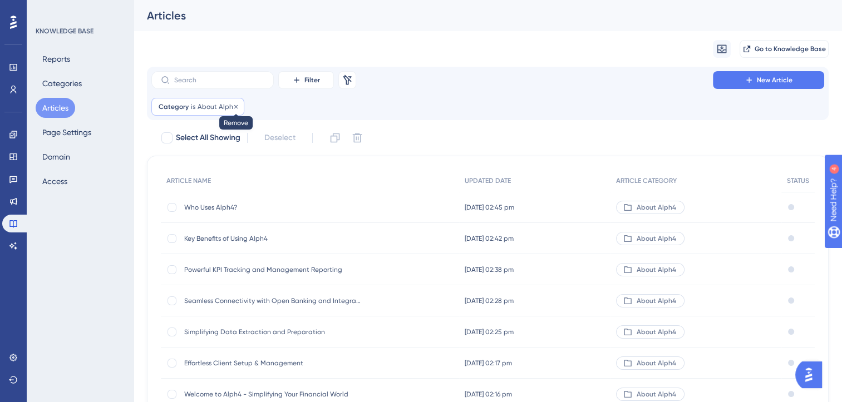
click at [235, 105] on icon at bounding box center [235, 106] width 7 height 7
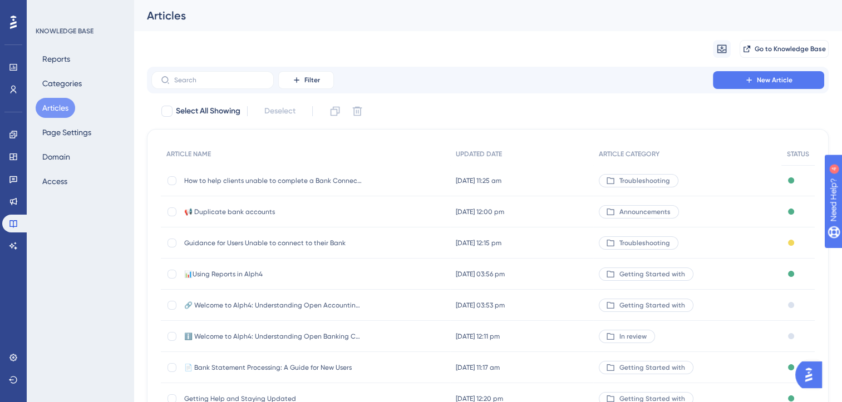
click at [300, 241] on span "Guidance for Users Unable to connect to their Bank" at bounding box center [273, 243] width 178 height 9
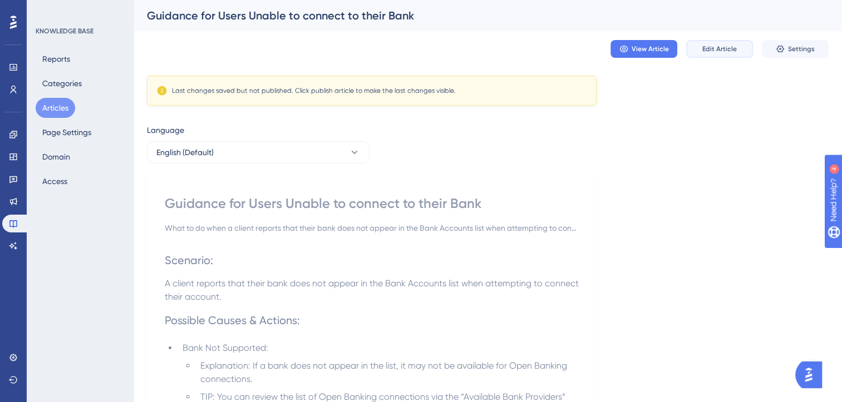
click at [723, 50] on span "Edit Article" at bounding box center [719, 48] width 34 height 9
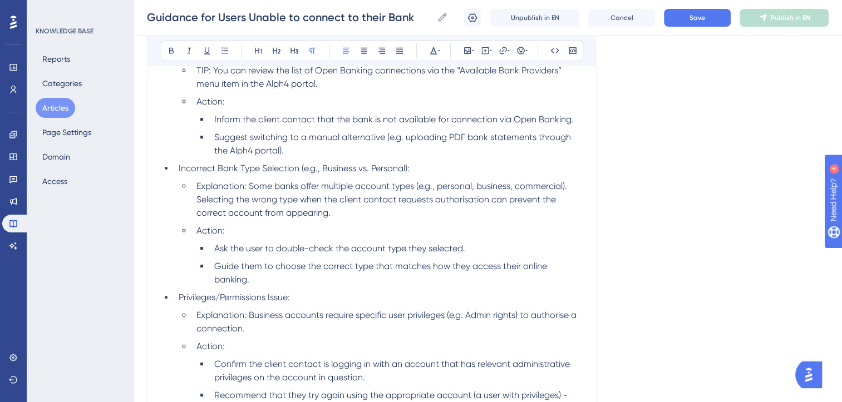
scroll to position [318, 0]
click at [702, 19] on span "Save" at bounding box center [697, 17] width 16 height 9
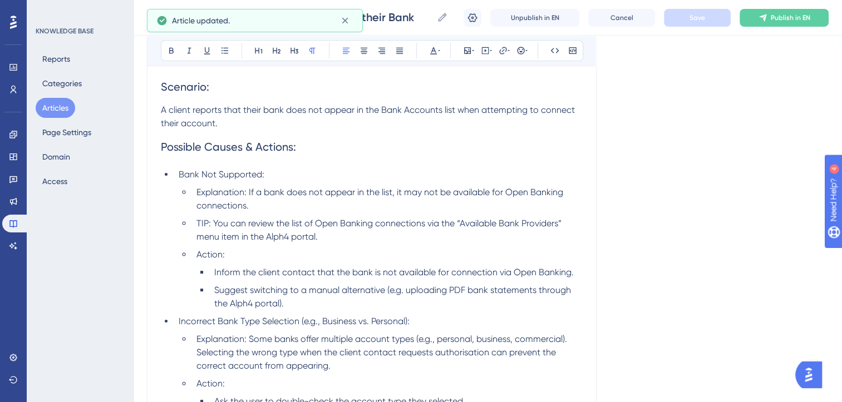
scroll to position [0, 8]
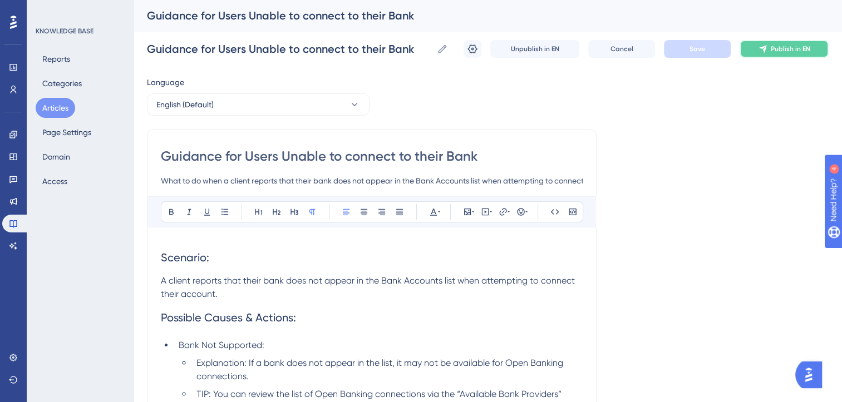
click at [792, 52] on span "Publish in EN" at bounding box center [789, 48] width 39 height 9
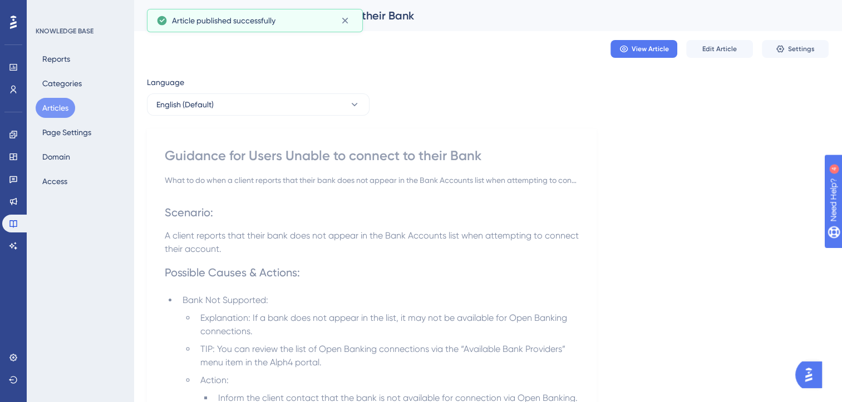
click at [55, 106] on button "Articles" at bounding box center [55, 108] width 39 height 20
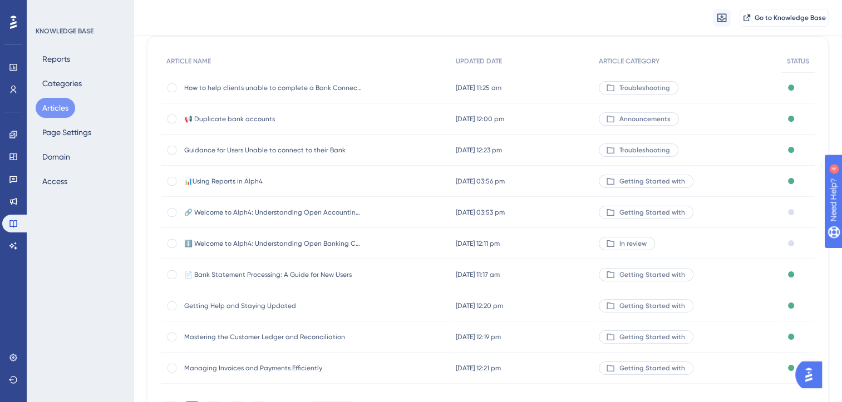
scroll to position [98, 0]
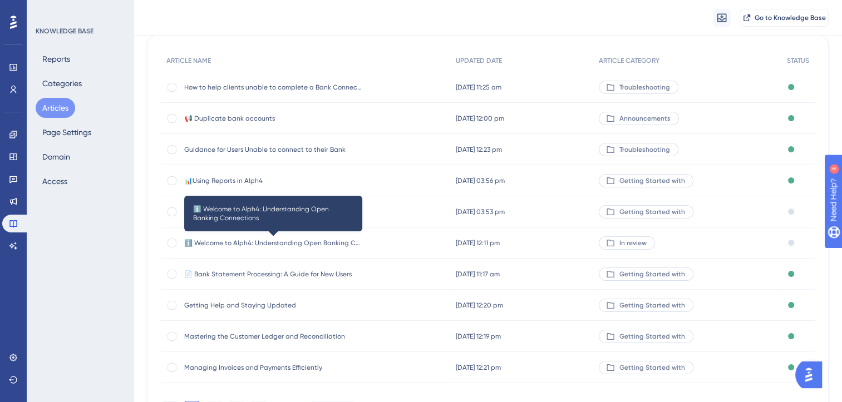
click at [333, 245] on span "ℹ️ Welcome to Alph4: Understanding Open Banking Connections" at bounding box center [273, 243] width 178 height 9
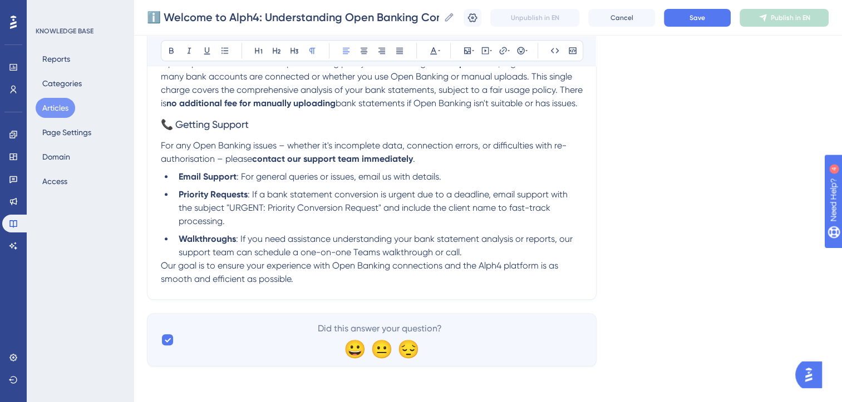
scroll to position [932, 0]
click at [477, 18] on icon at bounding box center [472, 17] width 9 height 9
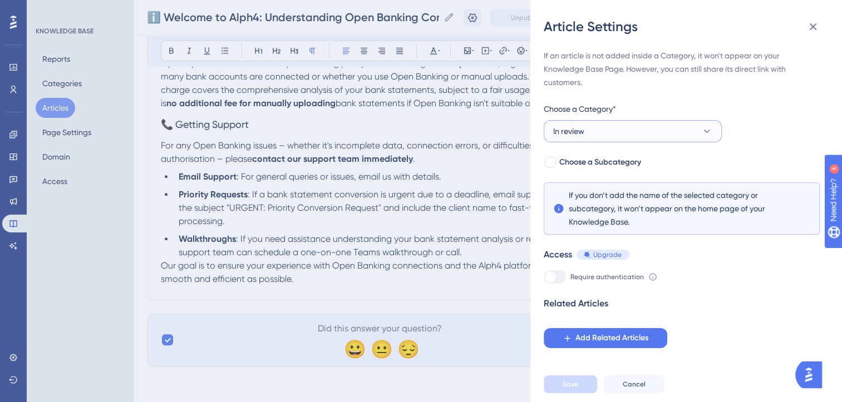
click at [676, 122] on button "In review" at bounding box center [632, 131] width 178 height 22
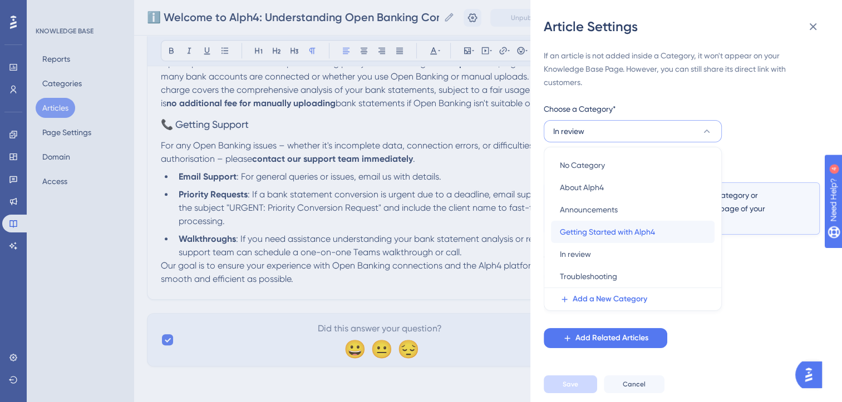
click at [620, 227] on span "Getting Started with Alph4" at bounding box center [607, 231] width 95 height 13
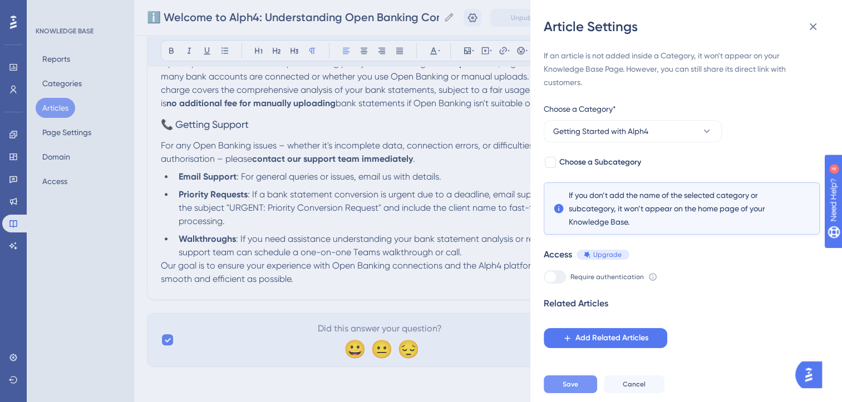
click at [570, 389] on span "Save" at bounding box center [570, 384] width 16 height 9
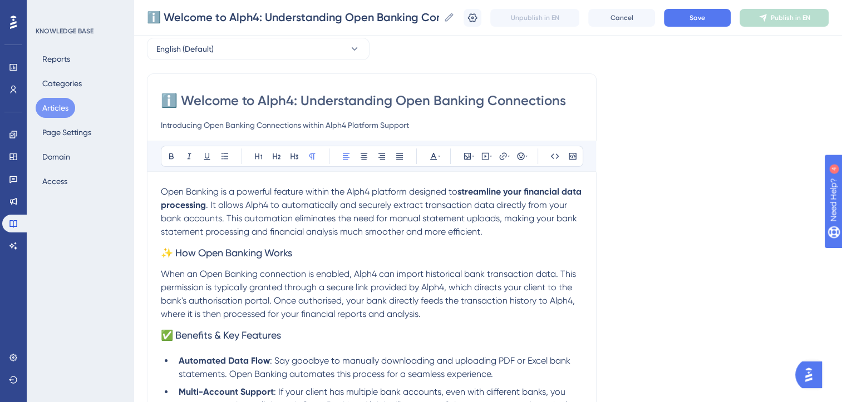
scroll to position [49, 0]
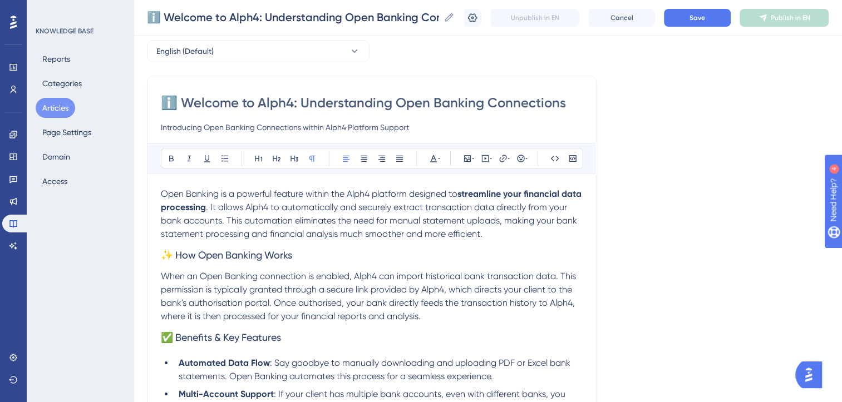
click at [181, 223] on span ". It allows Alph4 to automatically and securely extract transaction data direct…" at bounding box center [370, 220] width 418 height 37
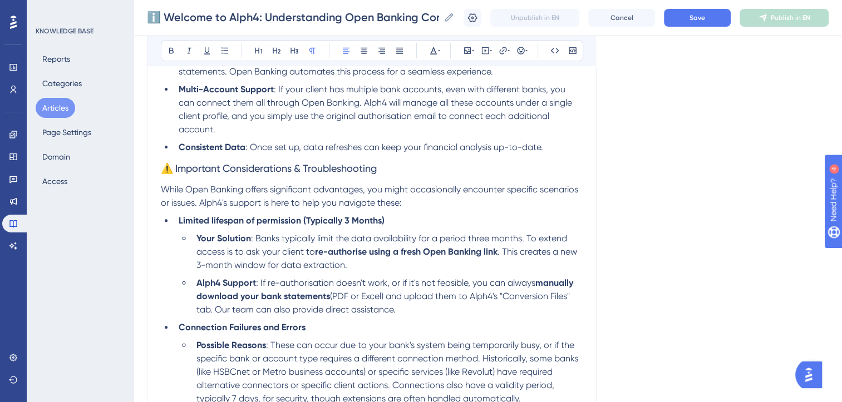
scroll to position [379, 0]
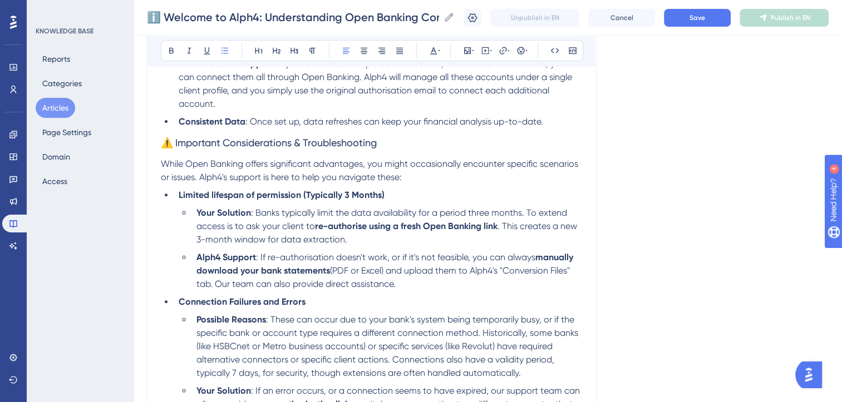
click at [523, 207] on span ": Banks typically limit the data availability for a period three months. To ext…" at bounding box center [382, 219] width 373 height 24
click at [379, 190] on strong "Limited lifespan of permission (Typically 3 Months)" at bounding box center [282, 195] width 206 height 11
click at [471, 207] on span ": Banks typically limit the data availability for a period three months. To ext…" at bounding box center [382, 219] width 373 height 24
click at [392, 215] on span ": Banks typically limit the data availability for a period of 90 days (about 3 …" at bounding box center [372, 219] width 352 height 24
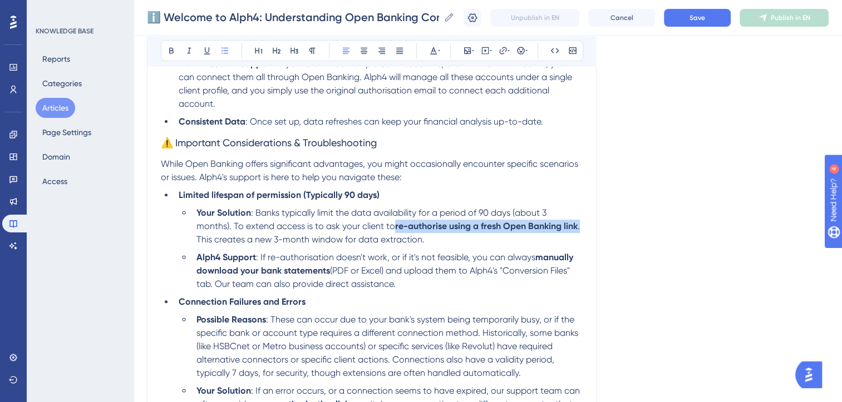
click at [580, 221] on span ". This creates a new 3-month window for data extraction." at bounding box center [388, 233] width 385 height 24
click at [392, 215] on span ": Banks typically limit the data availability for a period of 90 days (about 3 …" at bounding box center [372, 219] width 352 height 24
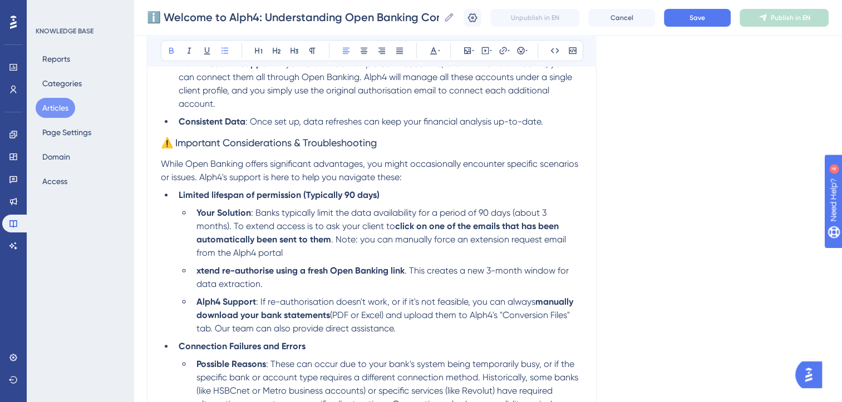
click at [308, 190] on strong "Limited lifespan of permission (Typically 90 days)" at bounding box center [279, 195] width 201 height 11
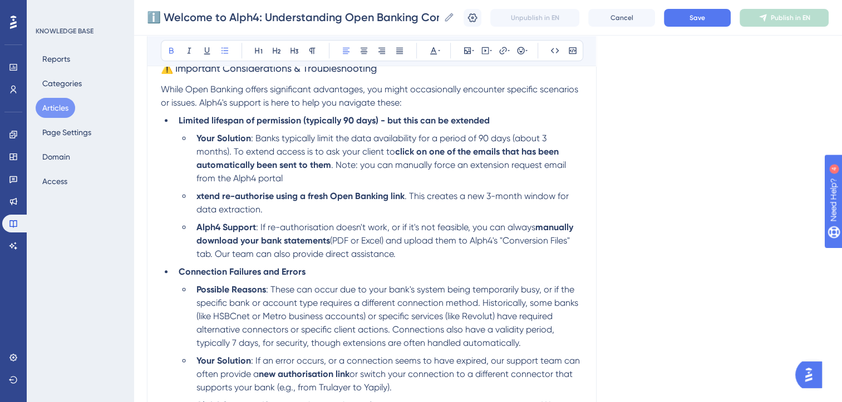
scroll to position [454, 0]
click at [204, 133] on strong "Your Solution" at bounding box center [223, 138] width 55 height 11
click at [203, 355] on strong "Your Solution" at bounding box center [223, 360] width 55 height 11
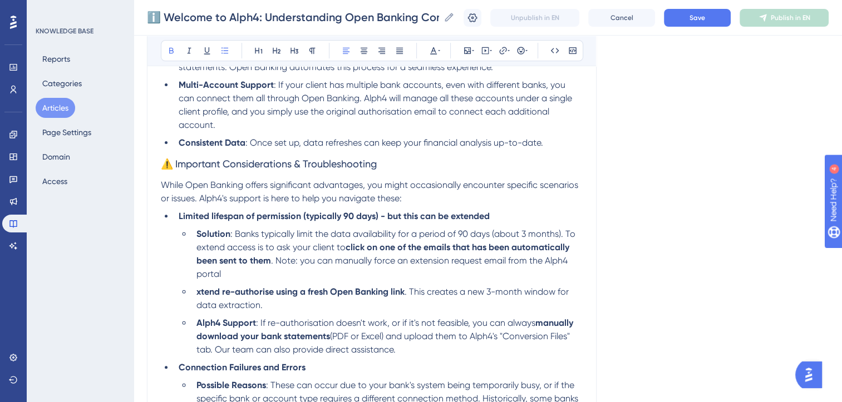
scroll to position [356, 0]
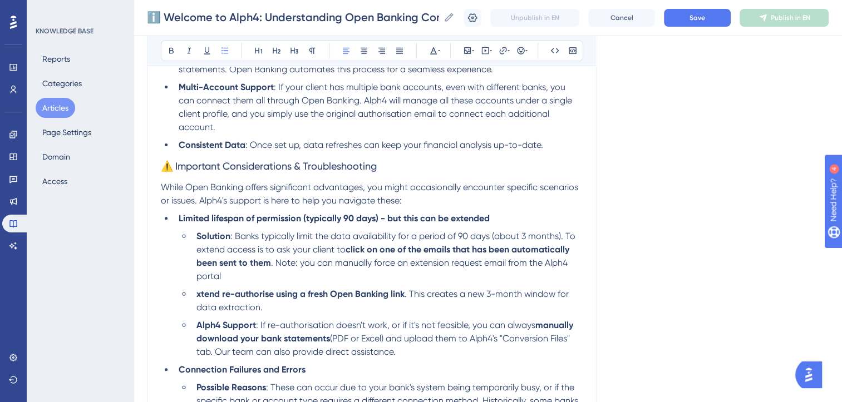
click at [388, 258] on span ". Note: you can manually force an extension request email from the Alph4 portal" at bounding box center [382, 270] width 373 height 24
click at [266, 268] on li "Solution : Banks typically limit the data availability for a period of 90 days …" at bounding box center [387, 256] width 390 height 53
click at [205, 289] on strong "xtend" at bounding box center [207, 294] width 23 height 11
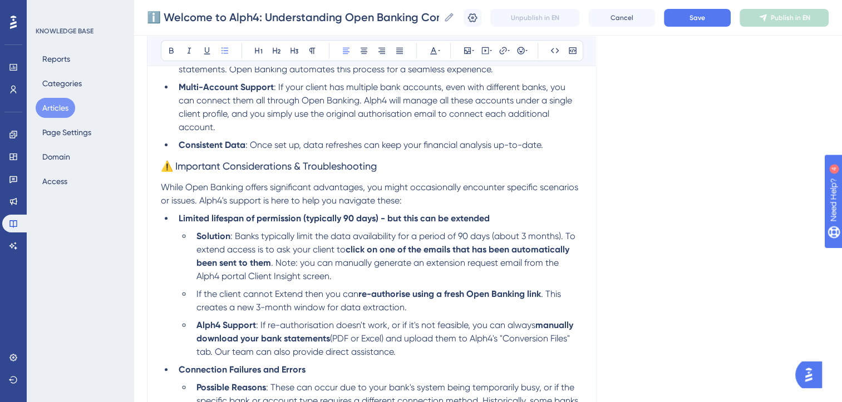
click at [420, 296] on li "If the client cannot Extend then you can re-authorise using a fresh Open Bankin…" at bounding box center [387, 301] width 390 height 27
click at [355, 267] on li "Solution : Banks typically limit the data availability for a period of 90 days …" at bounding box center [387, 256] width 390 height 53
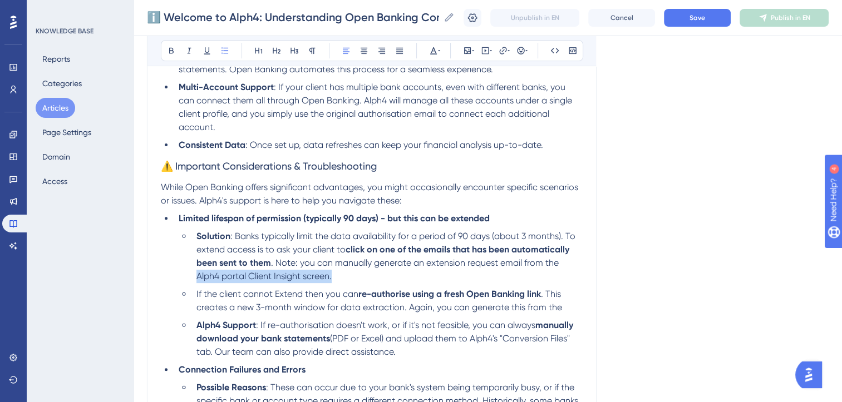
copy span "Alph4 portal Client Insight screen."
click at [571, 298] on li "If the client cannot Extend then you can re-authorise using a fresh Open Bankin…" at bounding box center [387, 301] width 390 height 27
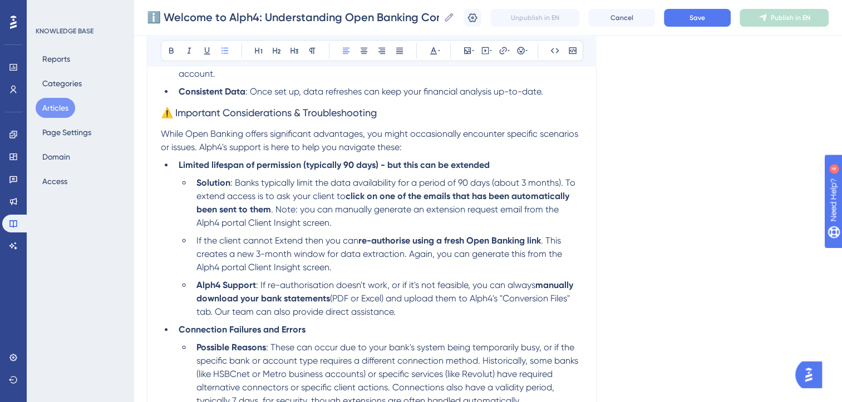
scroll to position [409, 0]
click at [256, 280] on span ": If re-authorisation doesn't work, or if it's not feasible, you can always" at bounding box center [395, 285] width 279 height 11
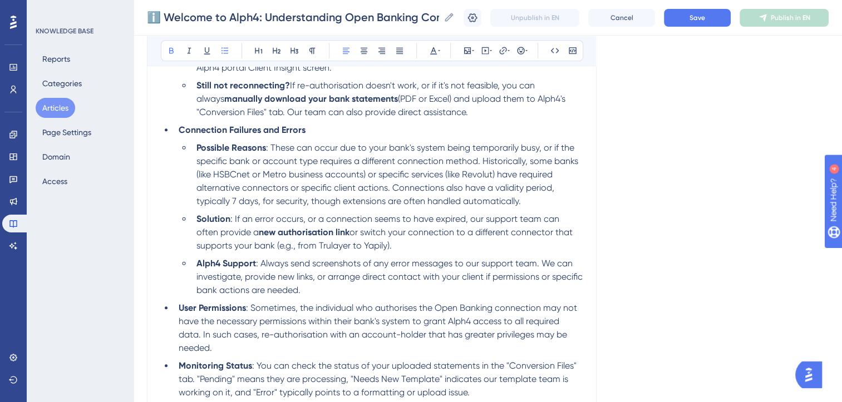
scroll to position [610, 0]
click at [397, 239] on li "Solution : If an error occurs, or a connection seems to have expired, our suppo…" at bounding box center [387, 232] width 390 height 40
click at [330, 226] on span "or switch your connection to a different connector that supports your bank (e.g…" at bounding box center [385, 238] width 378 height 24
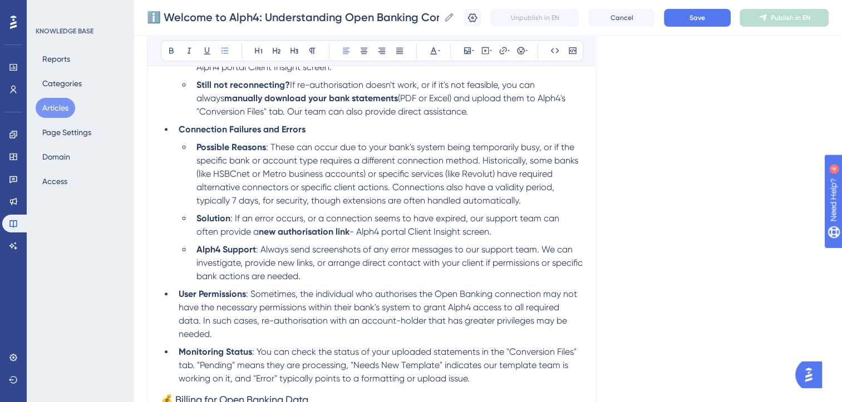
click at [349, 226] on span "- Alph4 portal Client Insight screen." at bounding box center [420, 231] width 142 height 11
click at [197, 245] on strong "Alph4 Support" at bounding box center [226, 249] width 60 height 11
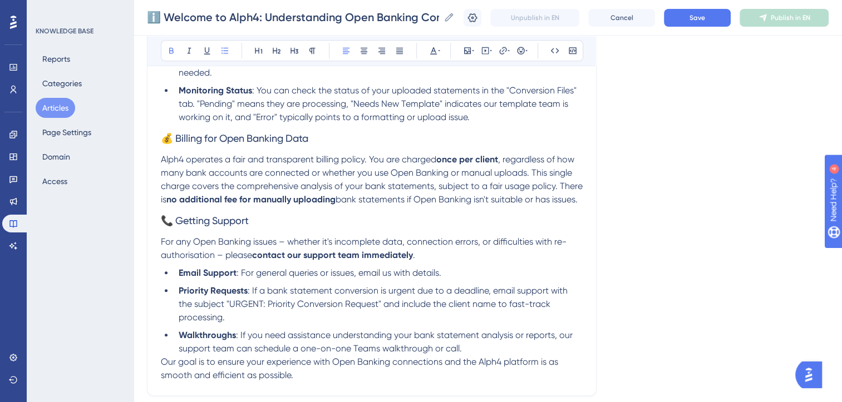
scroll to position [874, 0]
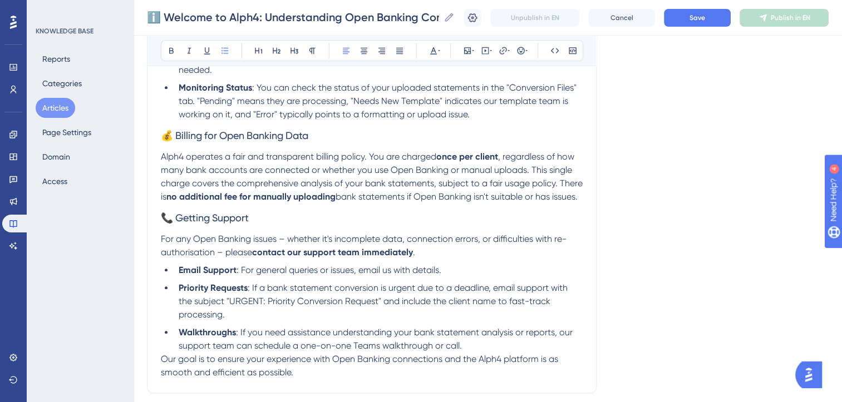
click at [439, 275] on span ": For general queries or issues, email us with details." at bounding box center [338, 270] width 205 height 11
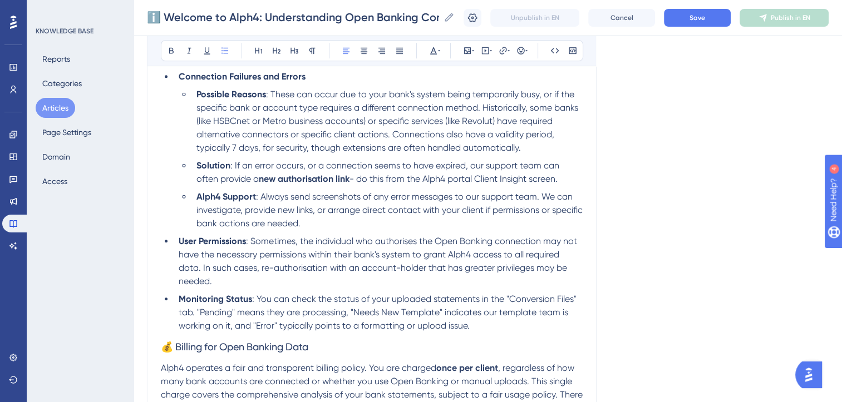
scroll to position [662, 0]
click at [552, 172] on li "Solution : If an error occurs, or a connection seems to have expired, our suppo…" at bounding box center [387, 173] width 390 height 27
click at [355, 221] on li "Alph4 Support : Always send screenshots of any error messages to our support te…" at bounding box center [387, 211] width 390 height 40
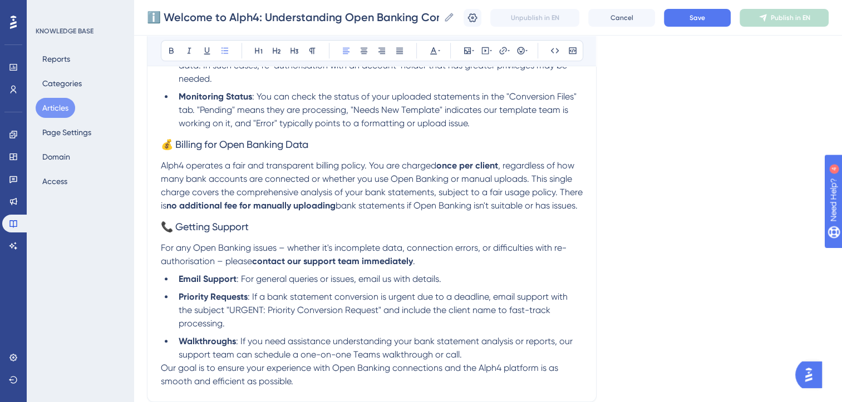
scroll to position [825, 2]
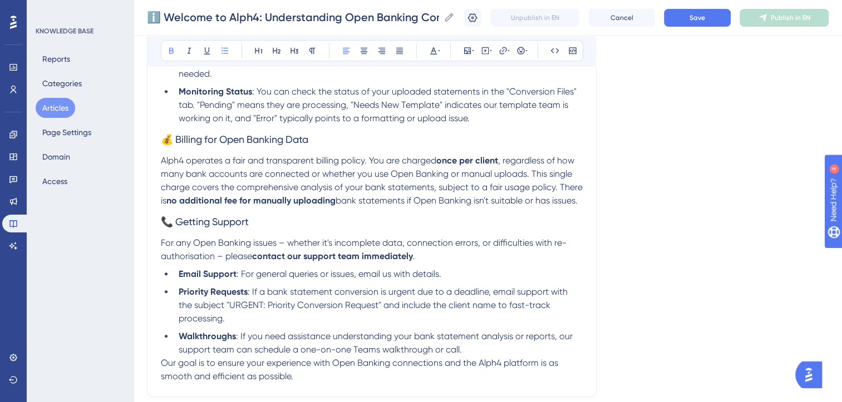
click at [186, 279] on strong "Email Support" at bounding box center [208, 274] width 58 height 11
click at [383, 261] on strong "contact our support team immediately" at bounding box center [332, 256] width 161 height 11
click at [331, 279] on span ": For general queries or issues, email us with details." at bounding box center [314, 274] width 205 height 11
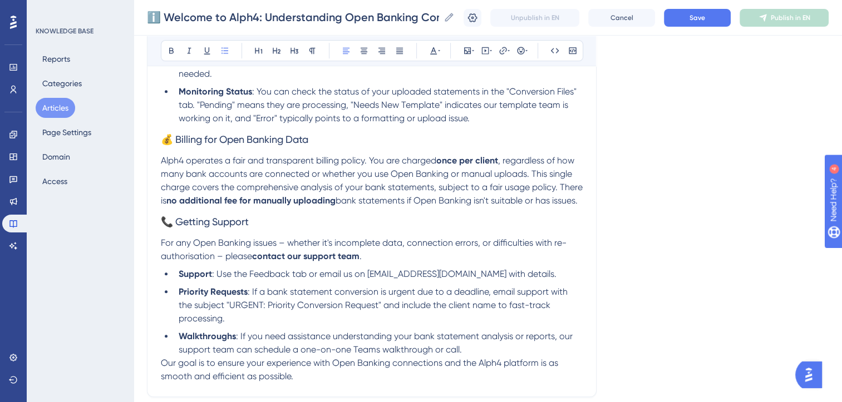
click at [487, 279] on span ": Use the Feedback tab or email us on support@alph4.uk with details." at bounding box center [384, 274] width 344 height 11
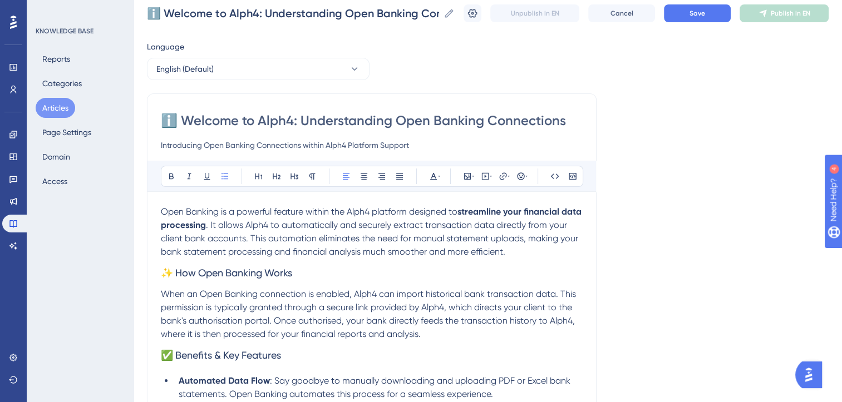
scroll to position [0, 2]
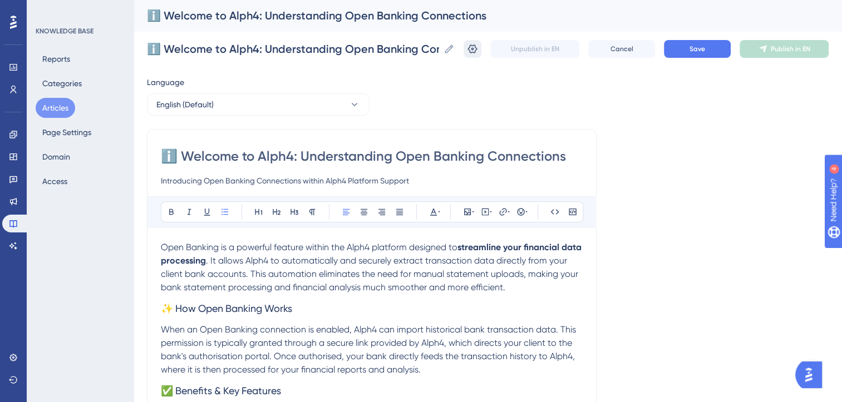
click at [476, 52] on icon at bounding box center [472, 48] width 11 height 11
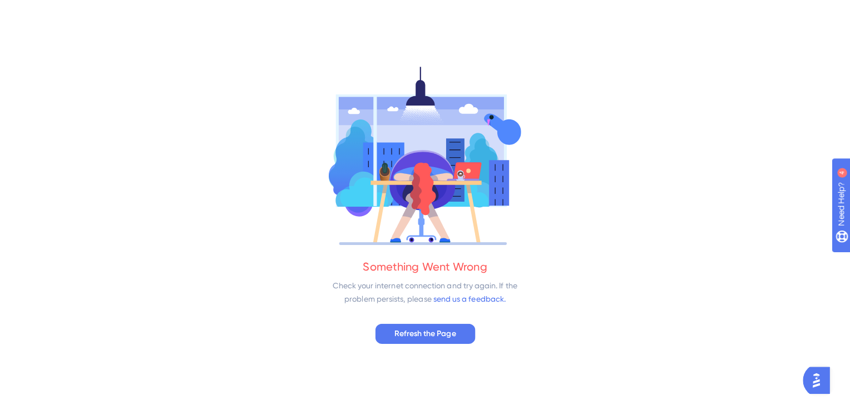
scroll to position [0, 0]
click at [442, 333] on span "Refresh the Page" at bounding box center [424, 332] width 61 height 13
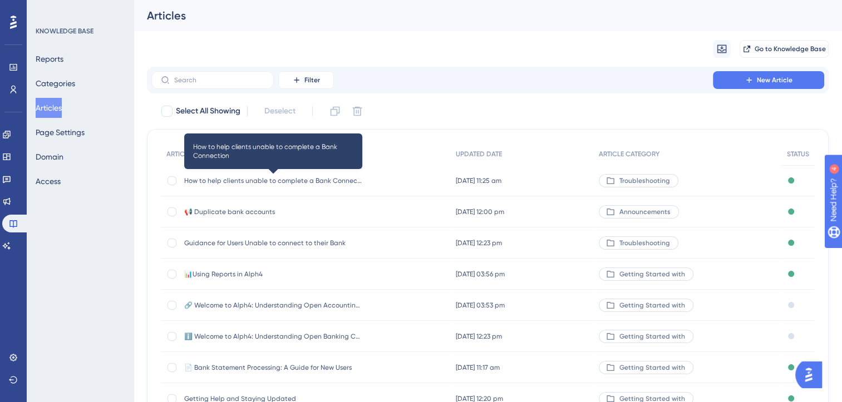
click at [333, 179] on span "How to help clients unable to complete a Bank Connection" at bounding box center [273, 180] width 178 height 9
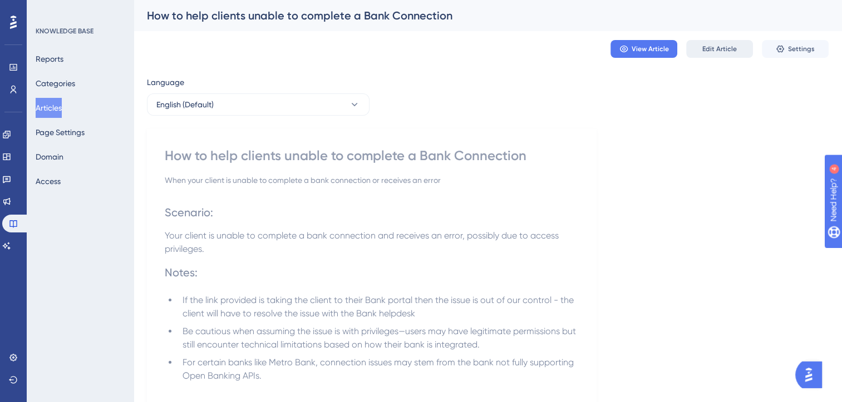
click at [715, 51] on span "Edit Article" at bounding box center [719, 48] width 34 height 9
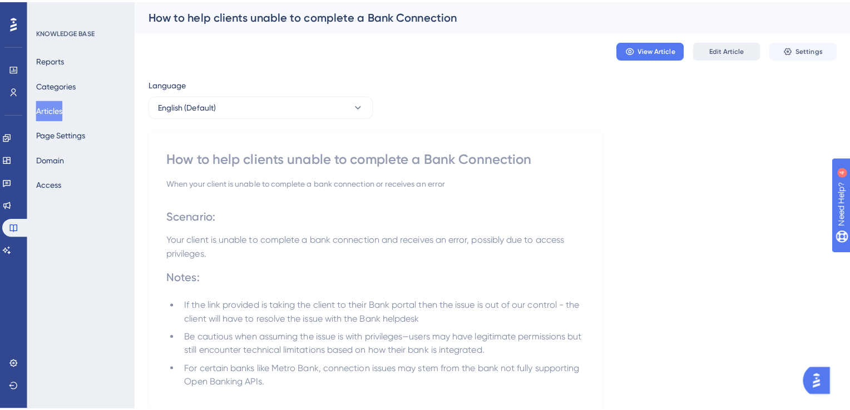
scroll to position [318, 0]
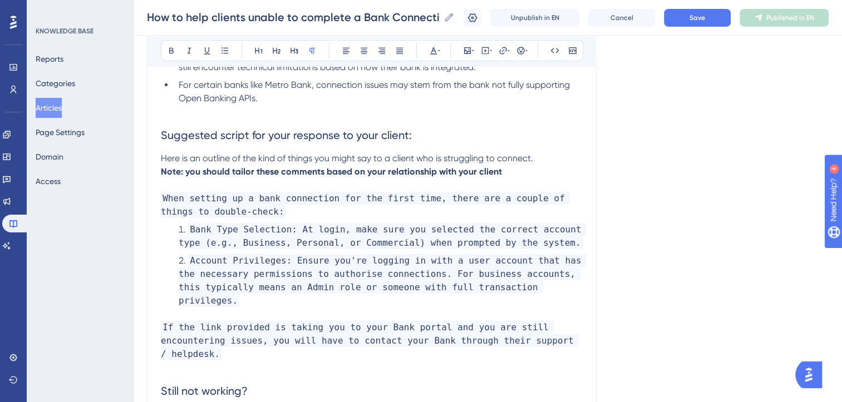
click at [53, 108] on button "Articles" at bounding box center [49, 108] width 26 height 20
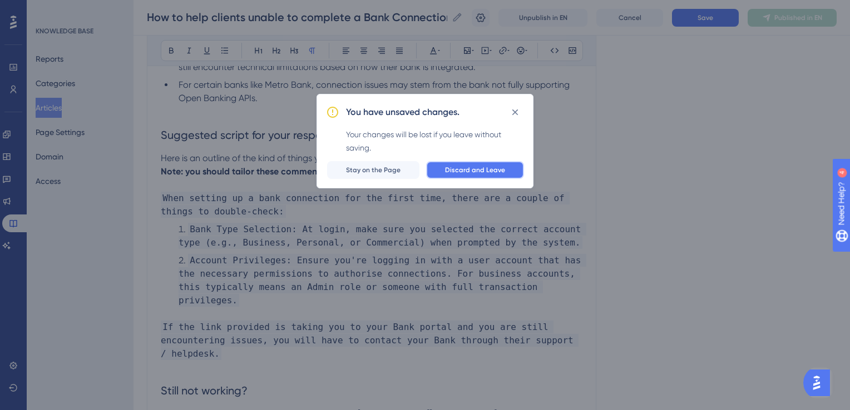
click at [485, 171] on span "Discard and Leave" at bounding box center [475, 170] width 60 height 9
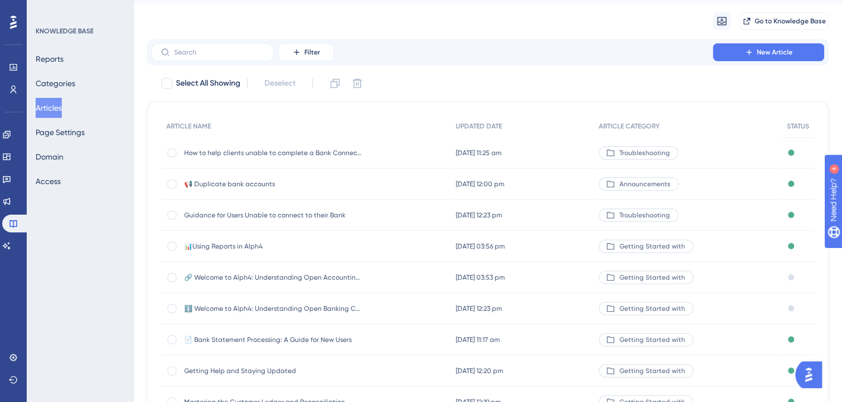
scroll to position [28, 0]
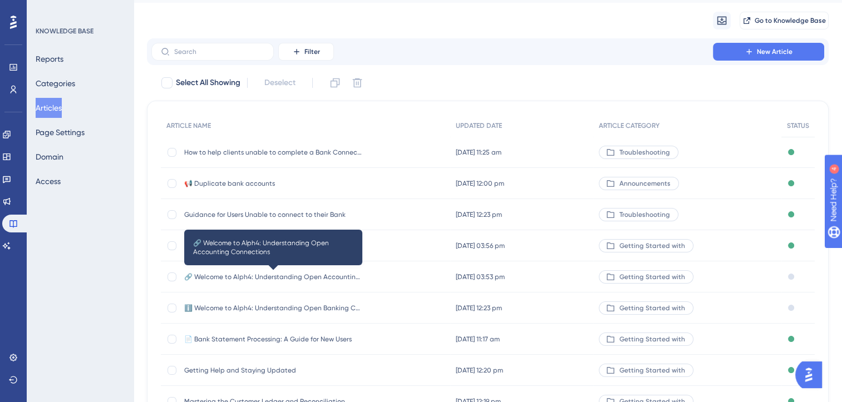
click at [334, 277] on span "🔗 Welcome to Alph4: Understanding Open Accounting Connections" at bounding box center [273, 277] width 178 height 9
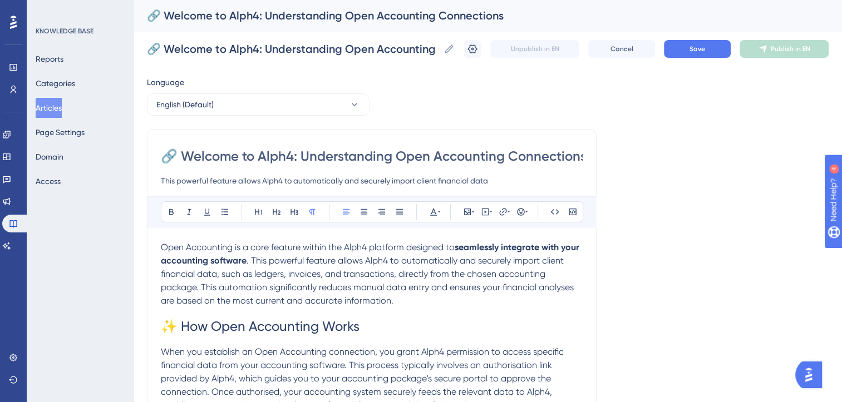
click at [58, 105] on button "Articles" at bounding box center [49, 108] width 26 height 20
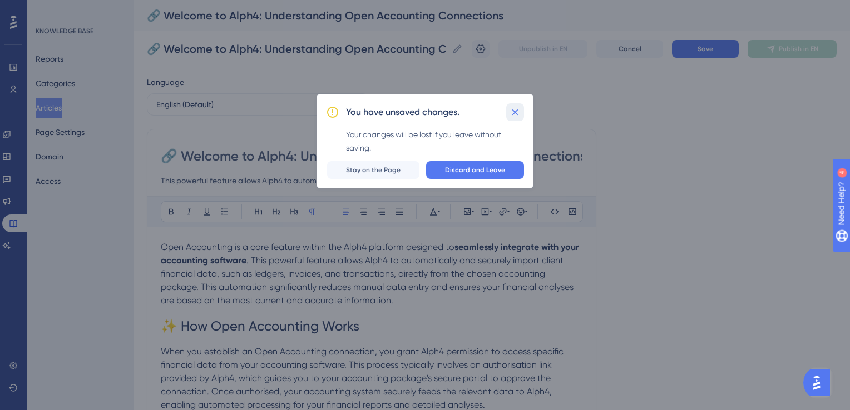
click at [513, 117] on icon at bounding box center [514, 112] width 11 height 11
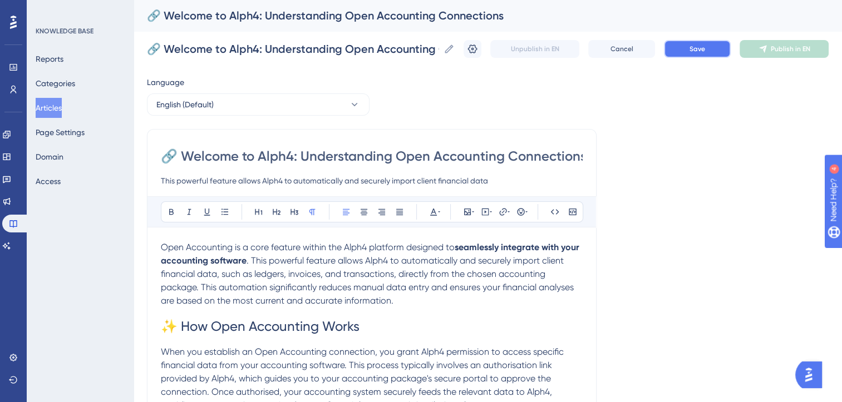
click at [715, 55] on button "Save" at bounding box center [697, 49] width 67 height 18
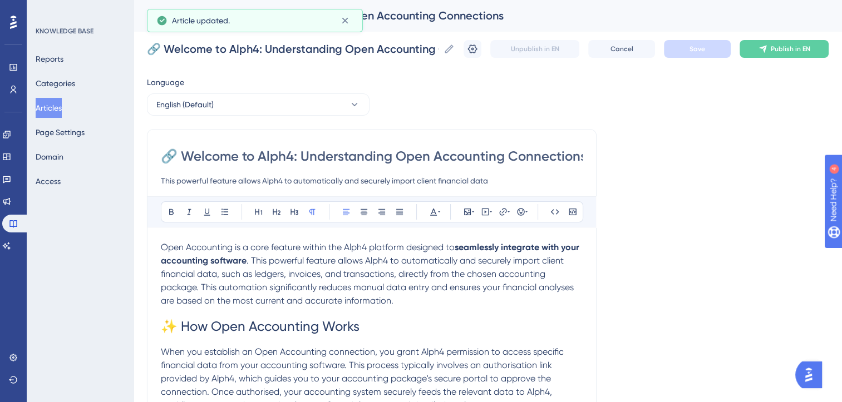
click at [62, 100] on button "Articles" at bounding box center [49, 108] width 26 height 20
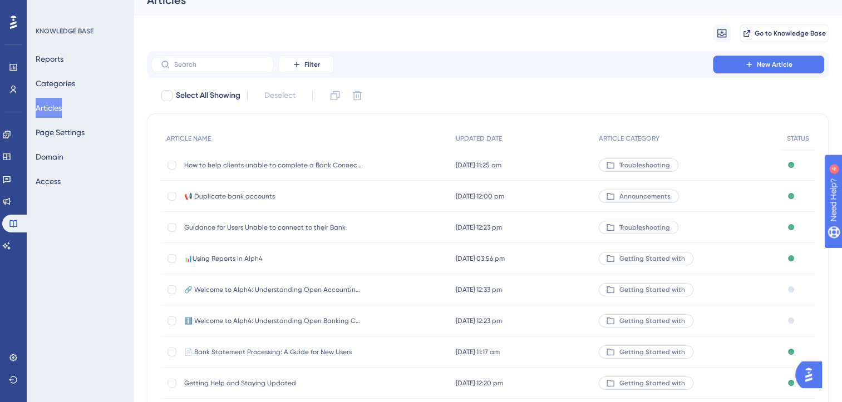
scroll to position [18, 0]
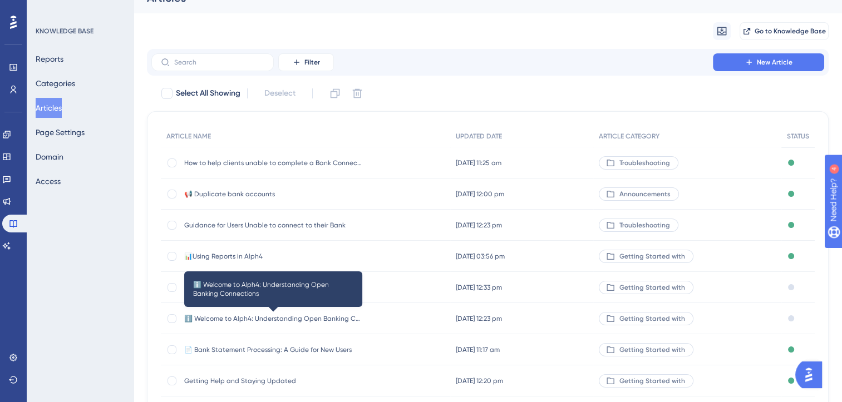
click at [320, 317] on span "ℹ️ Welcome to Alph4: Understanding Open Banking Connections" at bounding box center [273, 318] width 178 height 9
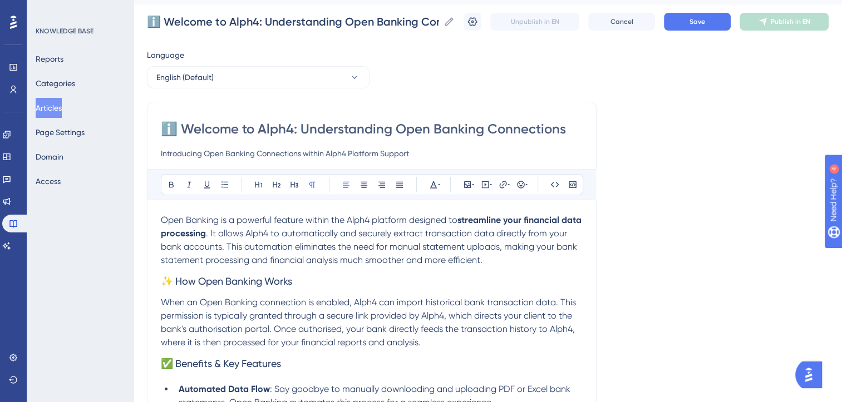
scroll to position [26, 0]
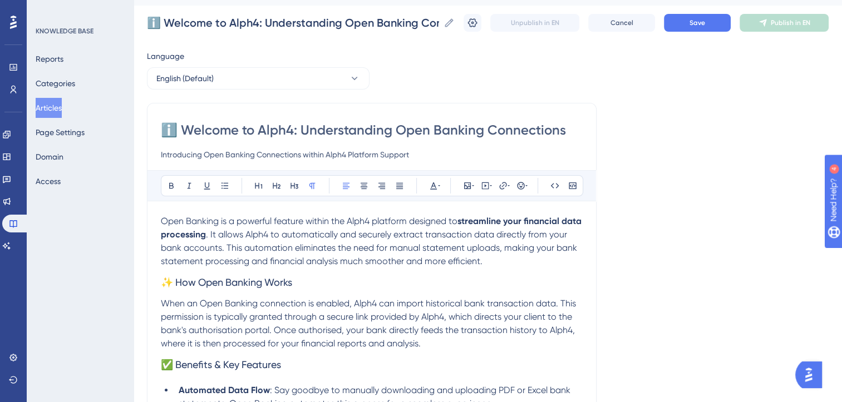
click at [180, 246] on span ". It allows Alph4 to automatically and securely extract transaction data direct…" at bounding box center [370, 247] width 418 height 37
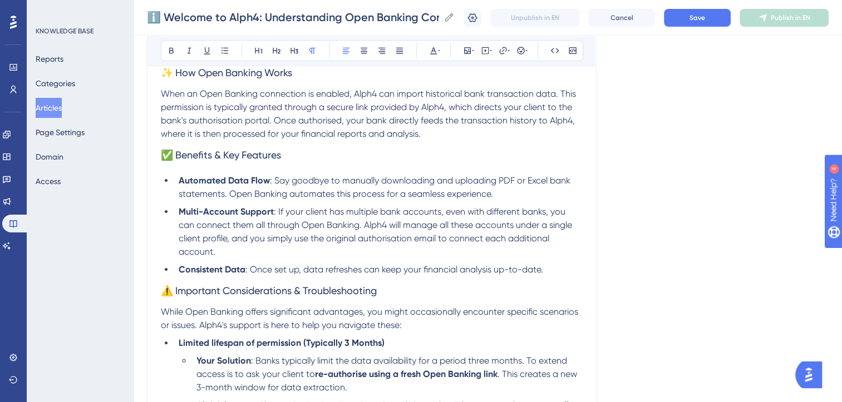
scroll to position [236, 8]
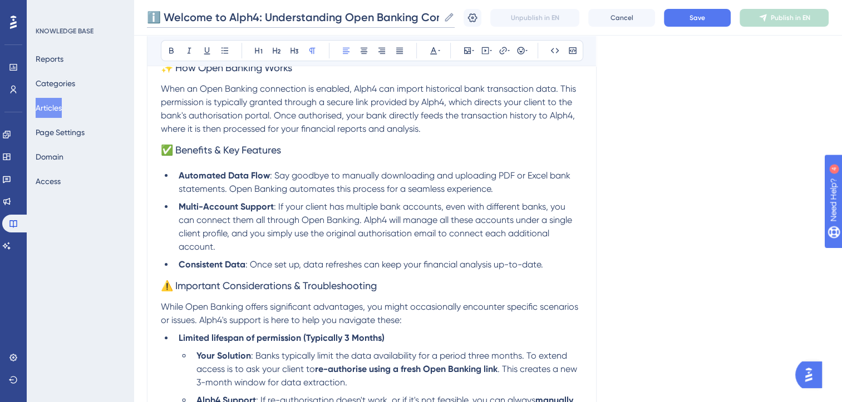
drag, startPoint x: 166, startPoint y: 20, endPoint x: 138, endPoint y: 16, distance: 28.2
click at [138, 16] on div "ℹ️ Welcome to Alph4: Understanding Open Banking Connections ℹ️ Welcome to Alph4…" at bounding box center [487, 18] width 708 height 36
click at [333, 206] on span ": If your client has multiple bank accounts, even with different banks, you can…" at bounding box center [376, 226] width 395 height 51
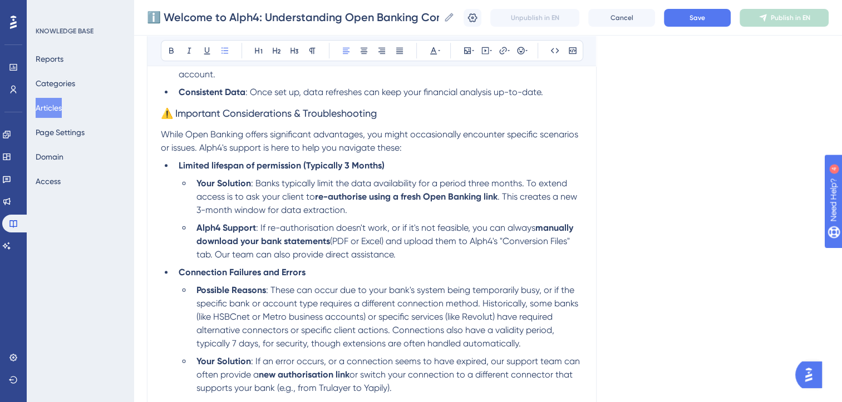
scroll to position [412, 8]
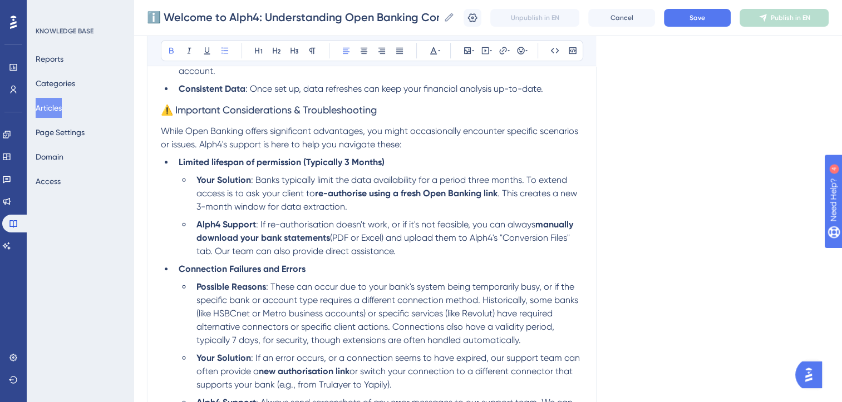
click at [370, 157] on strong "Limited lifespan of permission (Typically 3 Months)" at bounding box center [282, 162] width 206 height 11
click at [190, 157] on strong "Limited lifespan of permission (Typically 3 Months)" at bounding box center [282, 162] width 206 height 11
click at [363, 157] on strong "Fixed lifespan of permission (Typically 3 Months)" at bounding box center [277, 162] width 196 height 11
click at [458, 175] on span ": Banks typically limit the data availability for a period three months. To ext…" at bounding box center [382, 187] width 373 height 24
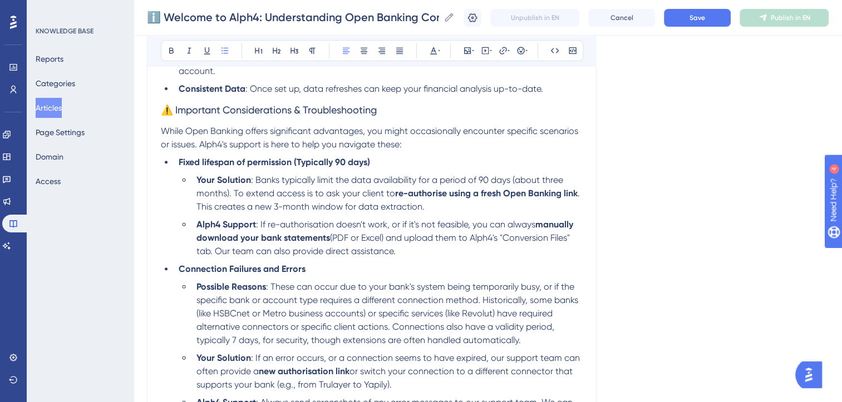
click at [319, 183] on span ": Banks typically limit the data availability for a period of 90 days (about th…" at bounding box center [380, 187] width 369 height 24
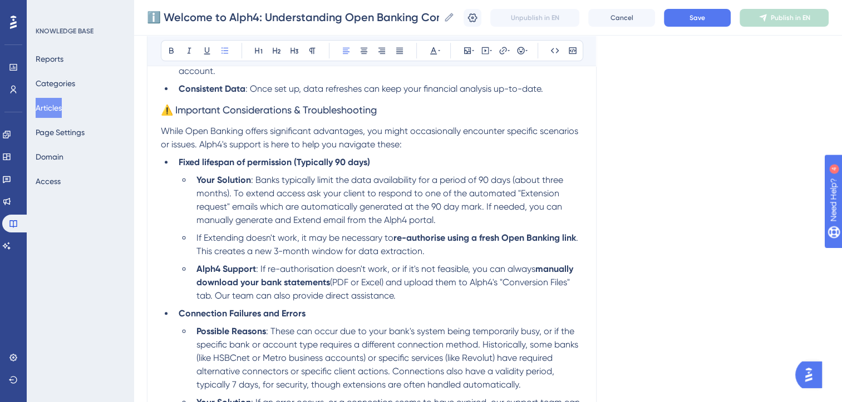
click at [422, 240] on li "If Extending doesn't work, it may be necessary to re-authorise using a fresh Op…" at bounding box center [387, 244] width 390 height 27
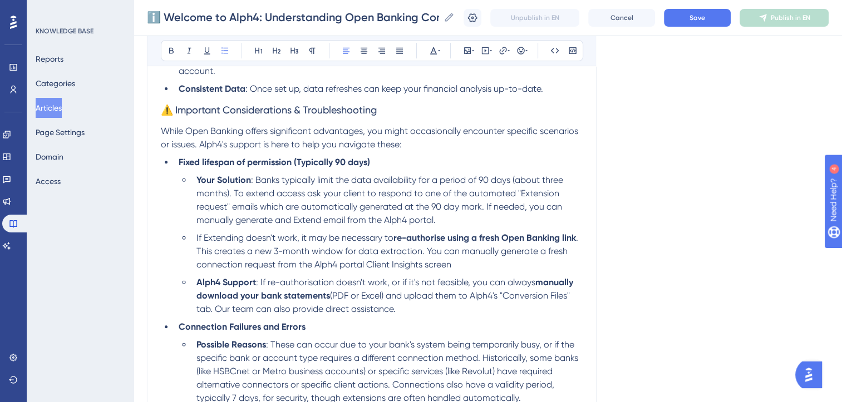
click at [337, 256] on span ". This creates a new 3-month window for data extraction. You can manually gener…" at bounding box center [388, 250] width 384 height 37
click at [422, 253] on li "If Extending doesn't work, it may be necessary to re-authorise using a fresh Op…" at bounding box center [387, 251] width 390 height 40
copy span "Alph4 Client Insights screen."
click at [438, 208] on li "Your Solution : Banks typically limit the data availability for a period of 90 …" at bounding box center [387, 200] width 390 height 53
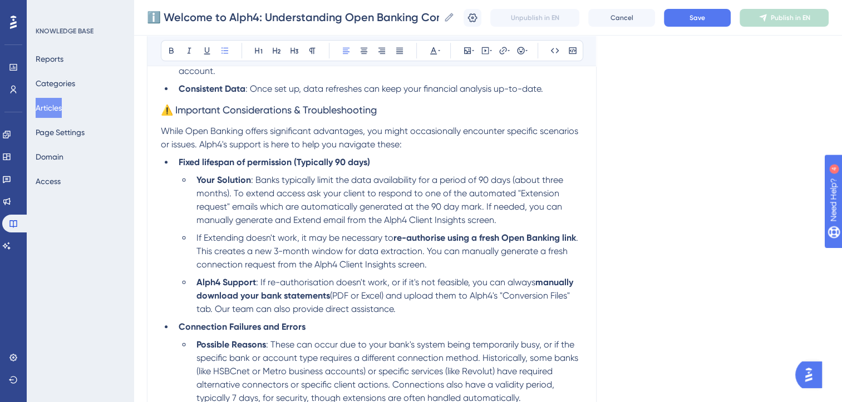
click at [256, 277] on span ": If re-authorisation doesn't work, or if it's not feasible, you can always" at bounding box center [395, 282] width 279 height 11
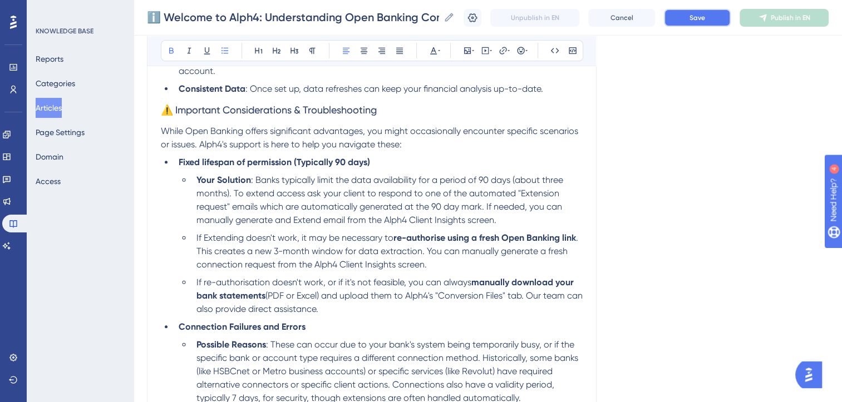
click at [696, 19] on button "Save" at bounding box center [697, 18] width 67 height 18
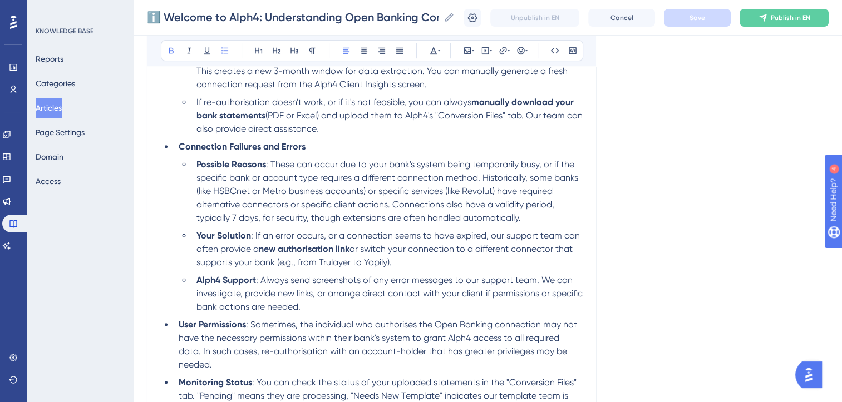
scroll to position [599, 8]
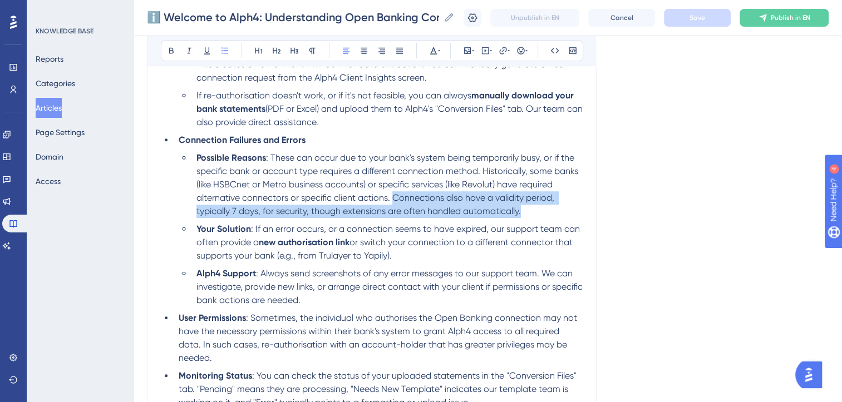
drag, startPoint x: 524, startPoint y: 204, endPoint x: 386, endPoint y: 187, distance: 139.0
click at [386, 187] on li "Possible Reasons : These can occur due to your bank's system being temporarily …" at bounding box center [387, 184] width 390 height 67
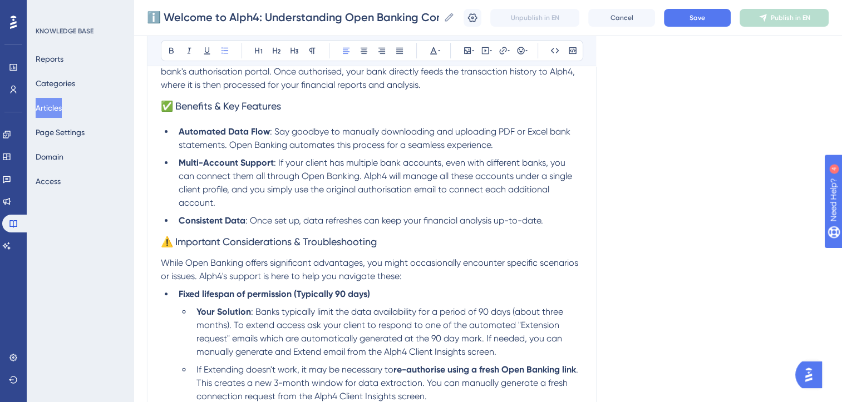
scroll to position [284, 8]
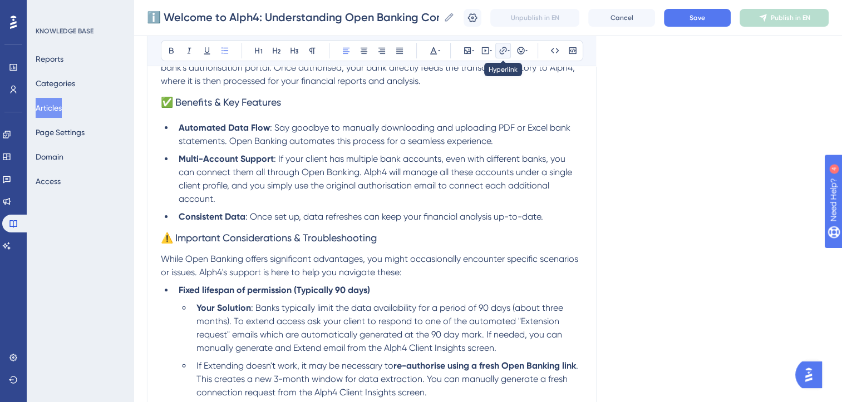
click at [507, 48] on icon at bounding box center [508, 50] width 2 height 9
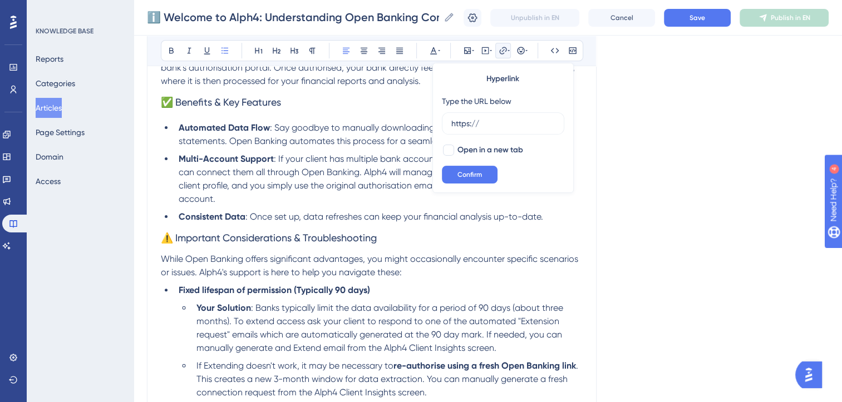
click at [507, 48] on icon at bounding box center [508, 50] width 2 height 9
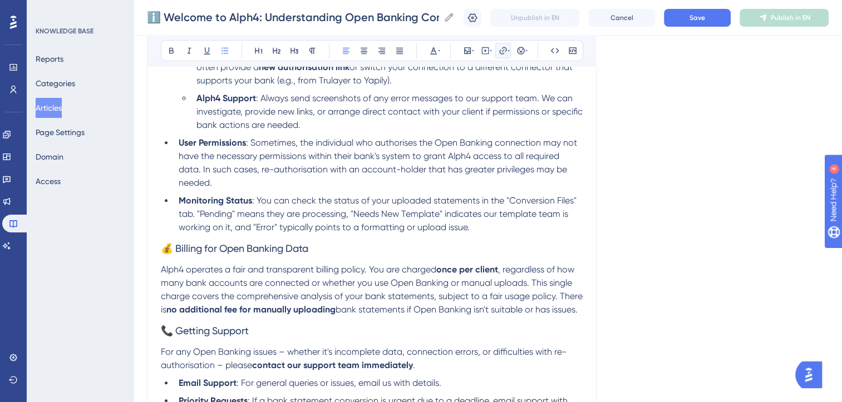
scroll to position [763, 8]
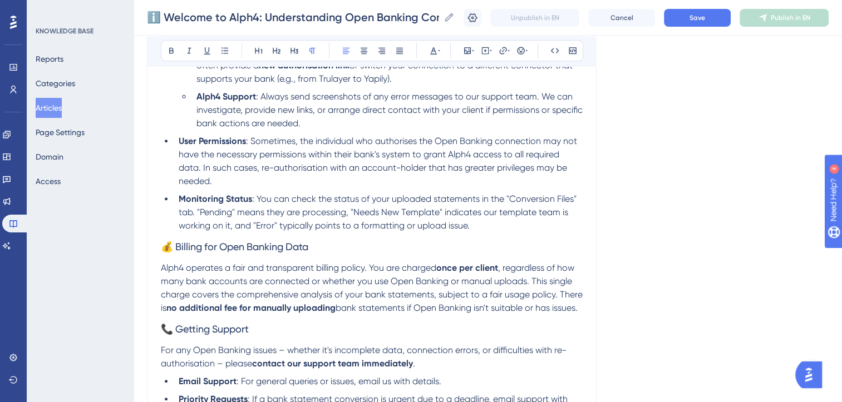
drag, startPoint x: 187, startPoint y: 316, endPoint x: 138, endPoint y: 246, distance: 85.5
click at [0, 0] on div "Performance Users Engagement Widgets Feedback Product Updates Knowledge Base AI…" at bounding box center [0, 0] width 0 height 0
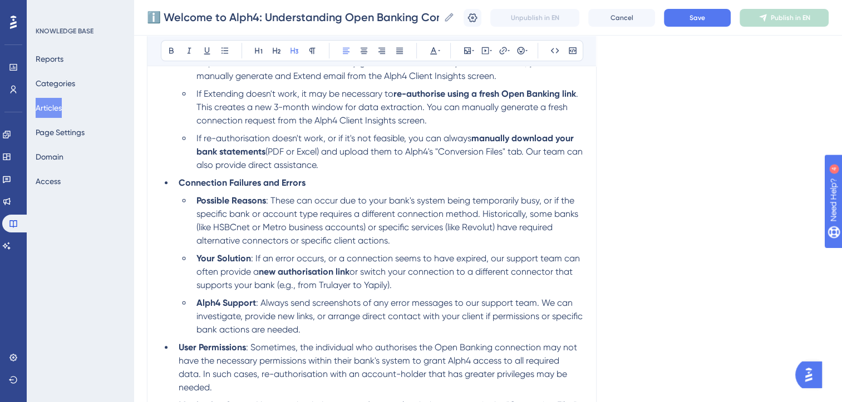
scroll to position [553, 8]
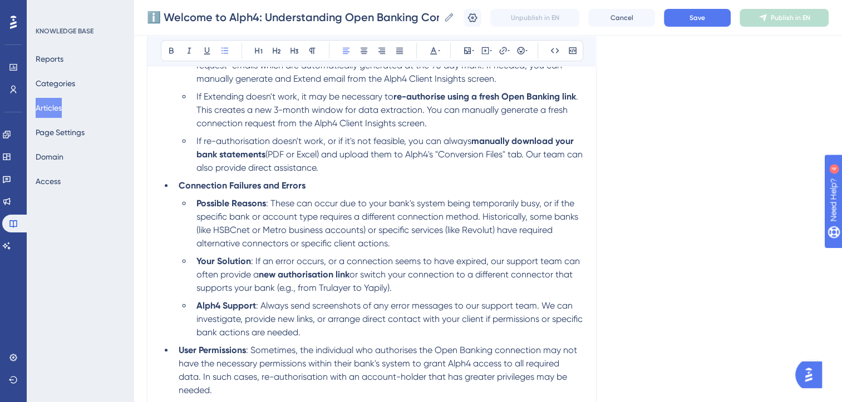
drag, startPoint x: 474, startPoint y: 209, endPoint x: 473, endPoint y: 235, distance: 26.7
click at [473, 235] on li "Possible Reasons : These can occur due to your bank's system being temporarily …" at bounding box center [387, 223] width 390 height 53
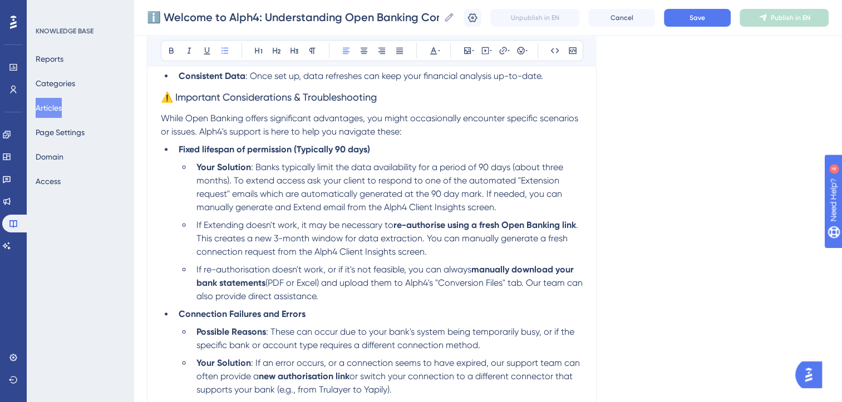
scroll to position [424, 8]
click at [248, 163] on span ": Banks typically limit the data availability for a period of 90 days (about th…" at bounding box center [380, 188] width 369 height 51
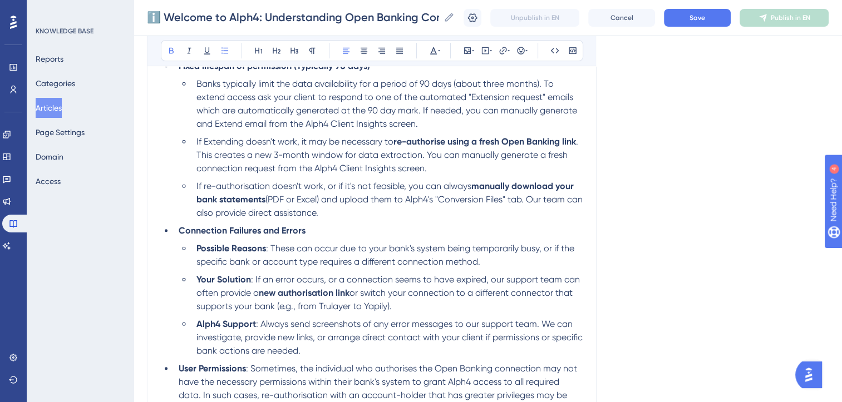
scroll to position [511, 8]
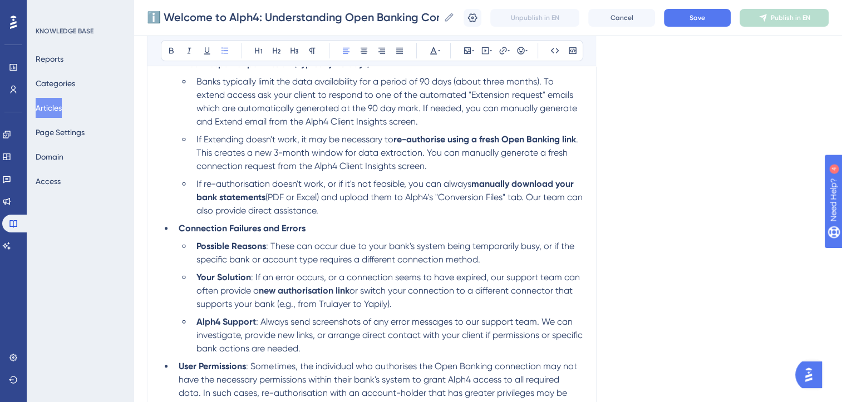
click at [263, 241] on span ": These can occur due to your bank's system being temporarily busy, or if the s…" at bounding box center [386, 253] width 380 height 24
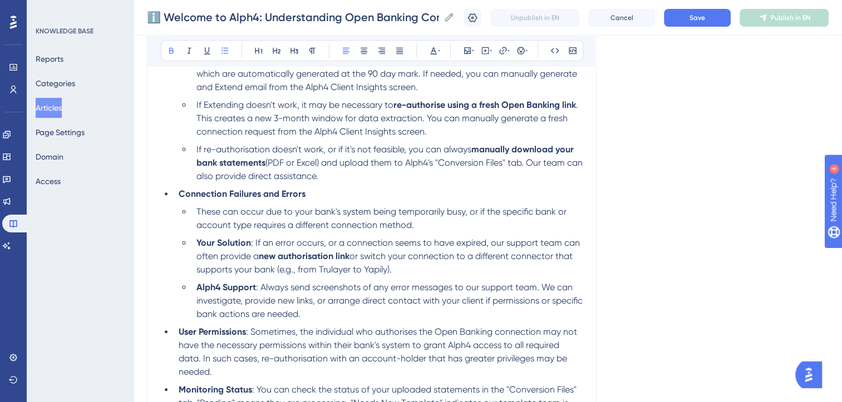
scroll to position [546, 8]
click at [245, 236] on span ": If an error occurs, or a connection seems to have expired, our support team c…" at bounding box center [388, 248] width 385 height 24
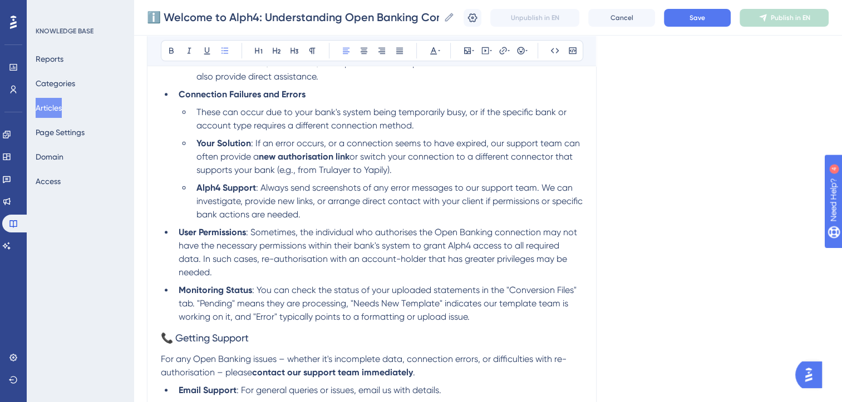
scroll to position [649, 8]
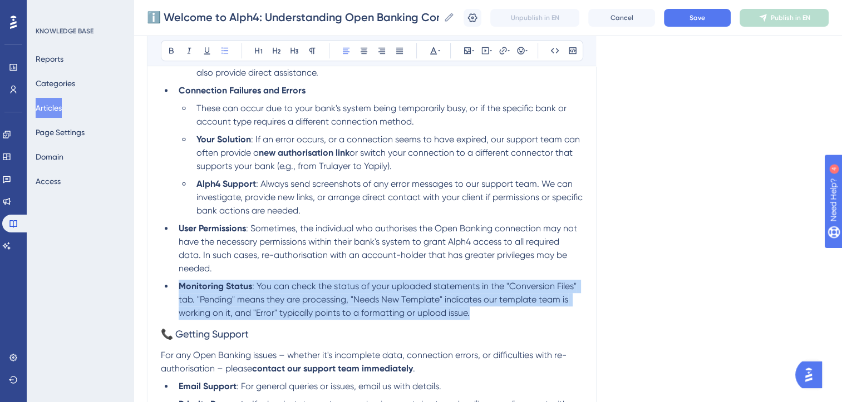
drag, startPoint x: 467, startPoint y: 304, endPoint x: 162, endPoint y: 282, distance: 305.6
click at [162, 282] on ul "Fixed lifespan of permission (Typically 90 days) Banks typically limit the data…" at bounding box center [372, 119] width 422 height 400
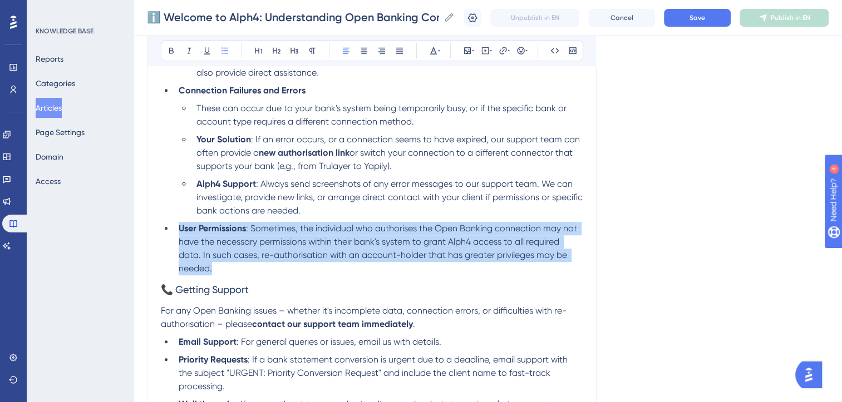
click at [174, 222] on li "User Permissions : Sometimes, the individual who authorises the Open Banking co…" at bounding box center [378, 248] width 408 height 53
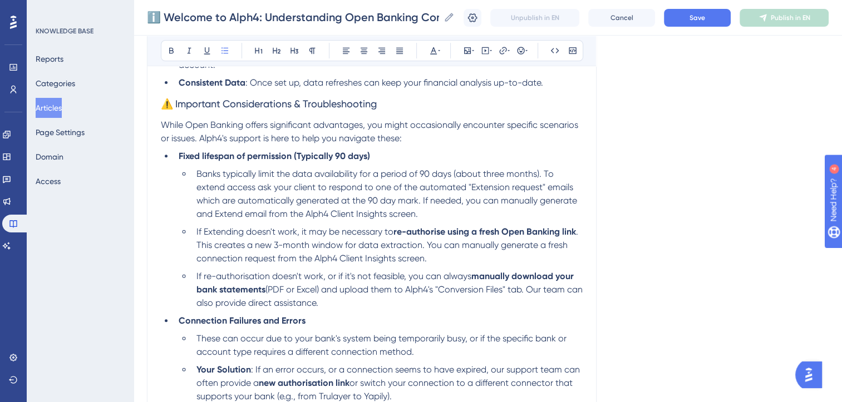
scroll to position [407, 8]
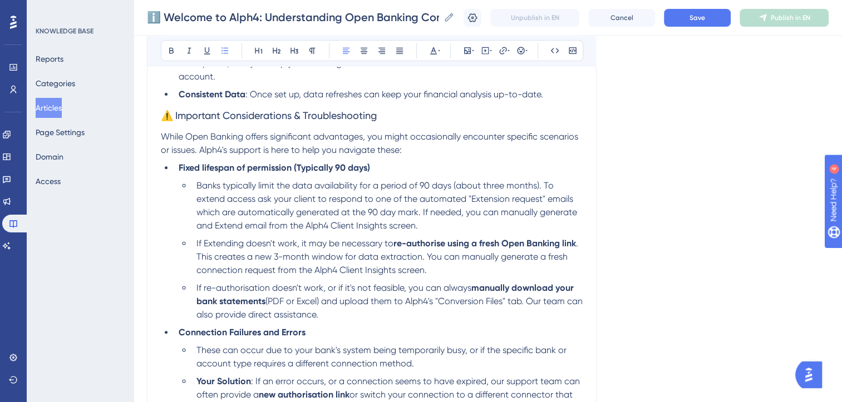
click at [342, 305] on li "If re-authorisation doesn't work, or if it's not feasible, you can always manua…" at bounding box center [387, 301] width 390 height 40
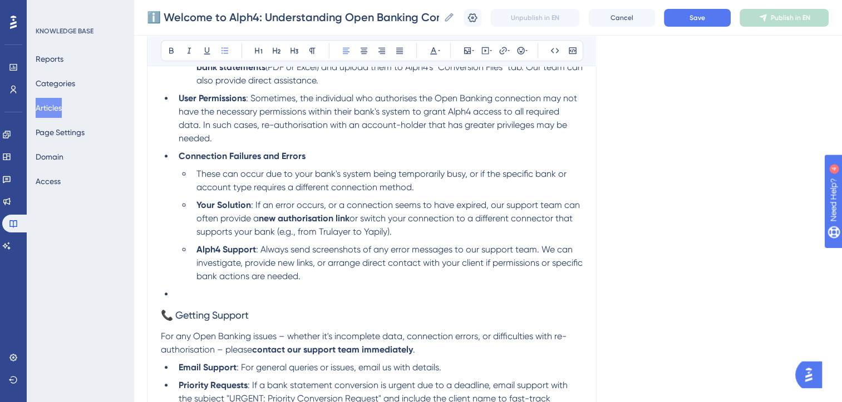
scroll to position [641, 4]
click at [348, 268] on li "Alph4 Support : Always send screenshots of any error messages to our support te…" at bounding box center [387, 263] width 390 height 40
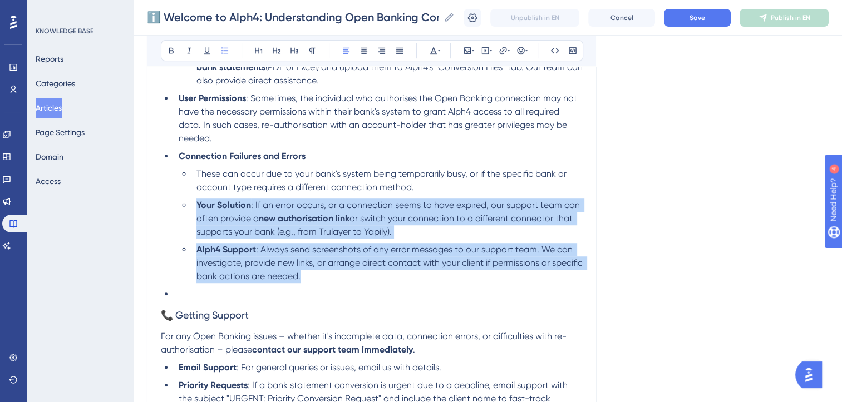
click at [192, 199] on li "Your Solution : If an error occurs, or a connection seems to have expired, our …" at bounding box center [387, 219] width 390 height 40
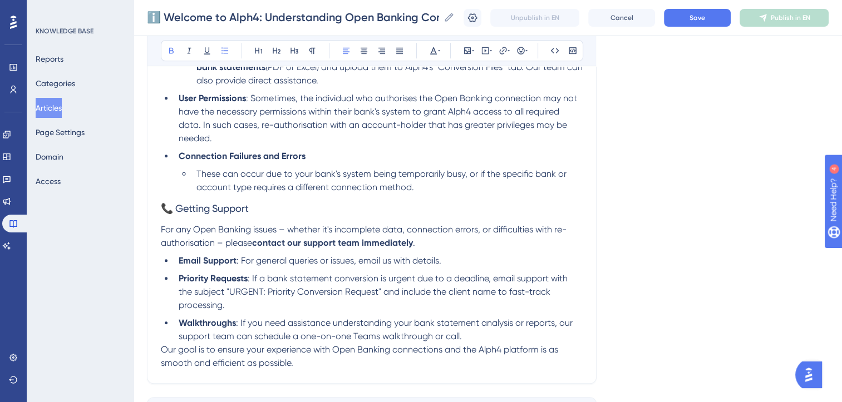
click at [181, 255] on strong "Email Support" at bounding box center [208, 260] width 58 height 11
click at [329, 255] on span ": For general queries or issues, email us with details." at bounding box center [314, 260] width 205 height 11
click at [466, 255] on span ": For general queries or issues, use the Feedback tab or email us with details." at bounding box center [365, 260] width 306 height 11
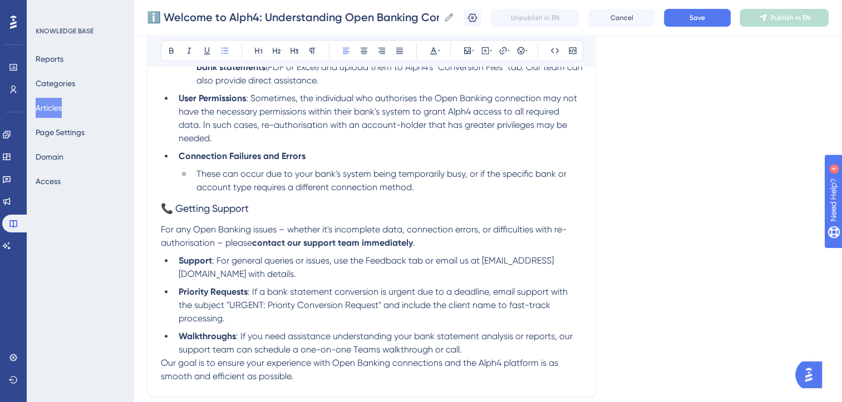
click at [243, 311] on li "Priority Requests : If a bank statement conversion is urgent due to a deadline,…" at bounding box center [378, 305] width 408 height 40
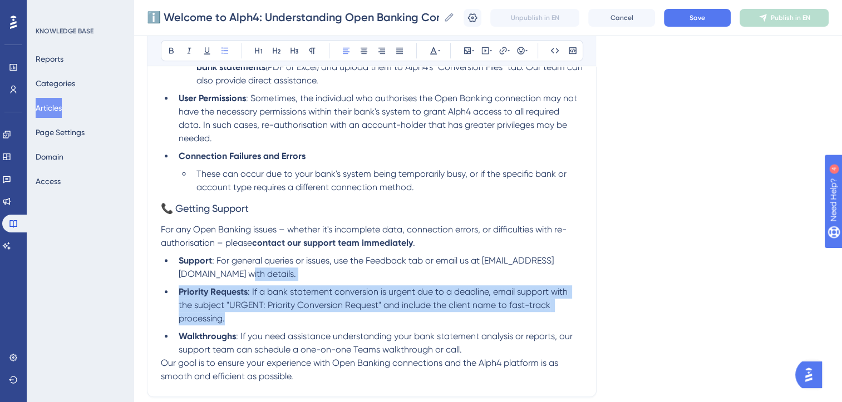
click at [234, 268] on li "Support : For general queries or issues, use the Feedback tab or email us at su…" at bounding box center [378, 267] width 408 height 27
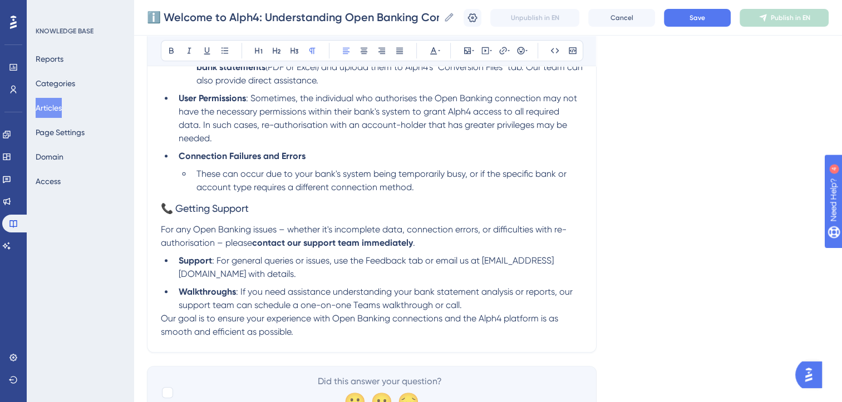
click at [299, 326] on p "Our goal is to ensure your experience with Open Banking connections and the Alp…" at bounding box center [372, 325] width 422 height 27
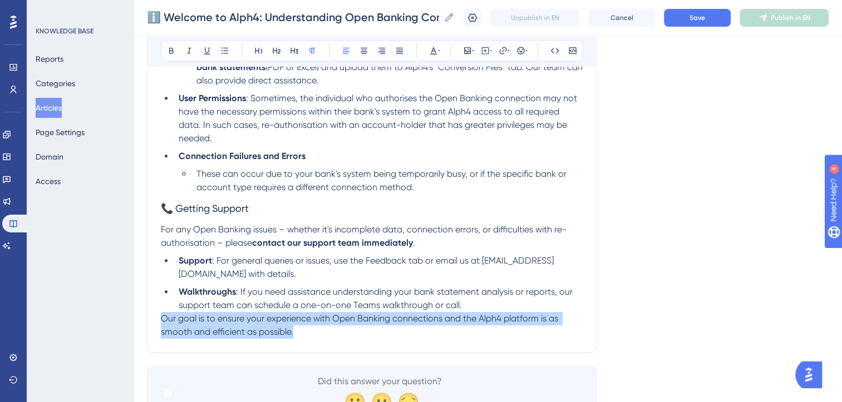
click at [161, 313] on span "Our goal is to ensure your experience with Open Banking connections and the Alp…" at bounding box center [360, 325] width 399 height 24
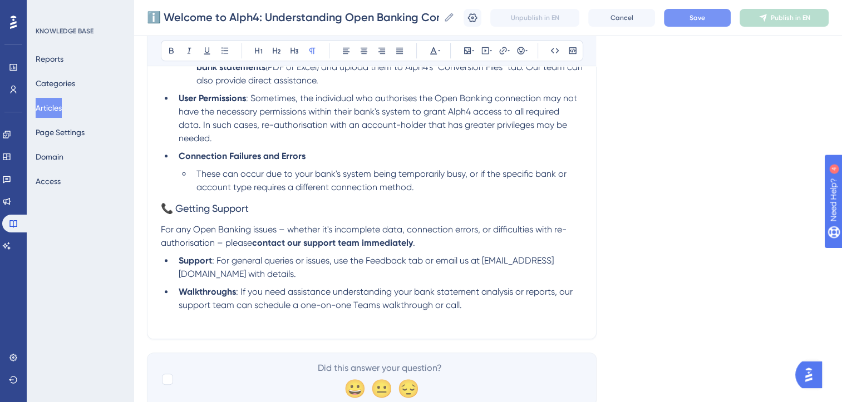
click at [715, 22] on button "Save" at bounding box center [697, 18] width 67 height 18
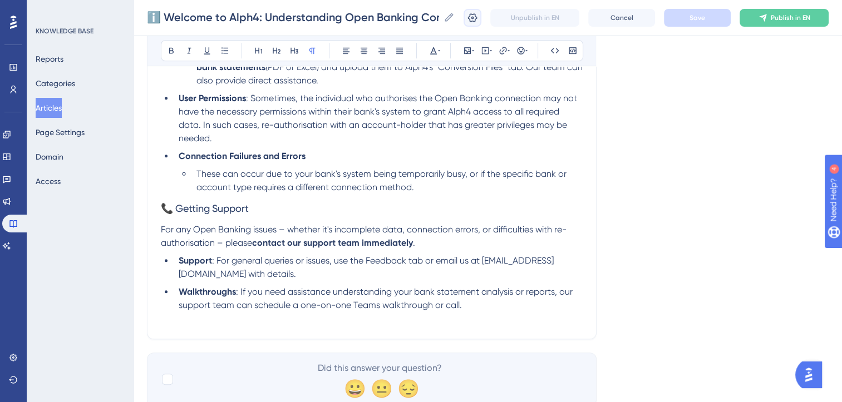
click at [478, 20] on icon at bounding box center [472, 17] width 11 height 11
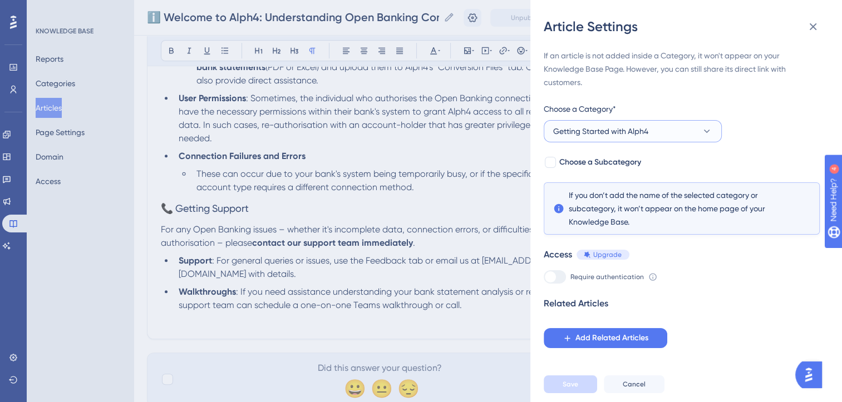
click at [656, 135] on button "Getting Started with Alph4" at bounding box center [632, 131] width 178 height 22
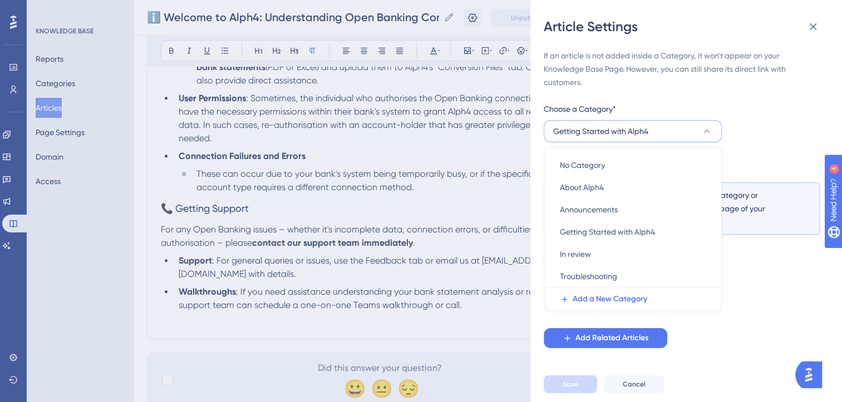
click at [656, 135] on button "Getting Started with Alph4" at bounding box center [632, 131] width 178 height 22
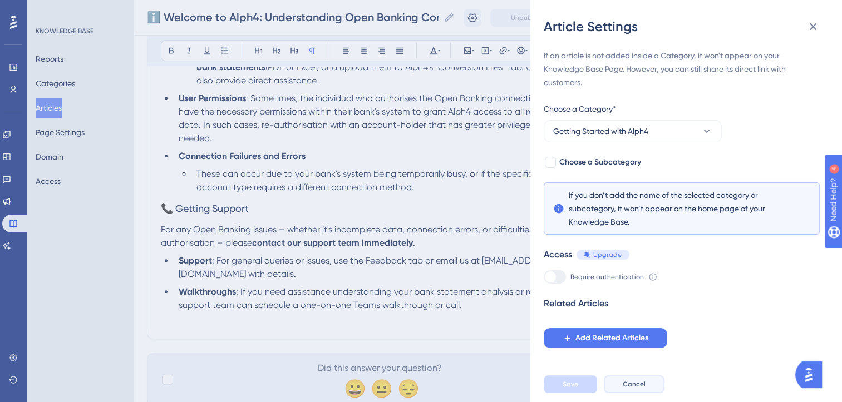
click at [632, 389] on span "Cancel" at bounding box center [633, 384] width 23 height 9
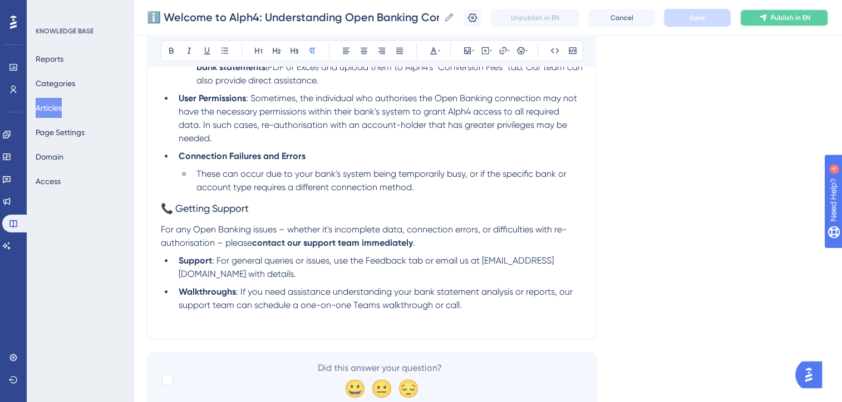
click at [790, 12] on button "Publish in EN" at bounding box center [783, 18] width 89 height 18
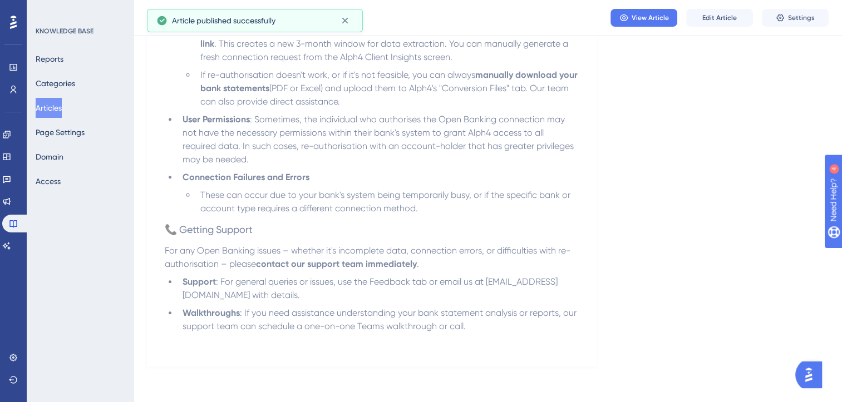
click at [53, 103] on button "Articles" at bounding box center [49, 108] width 26 height 20
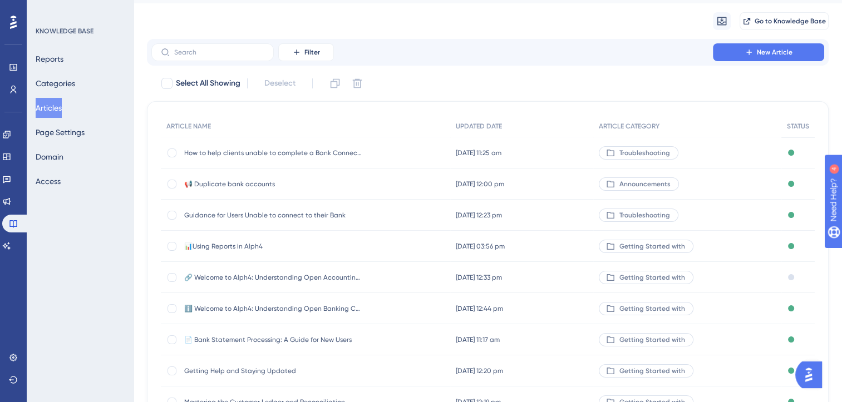
scroll to position [28, 0]
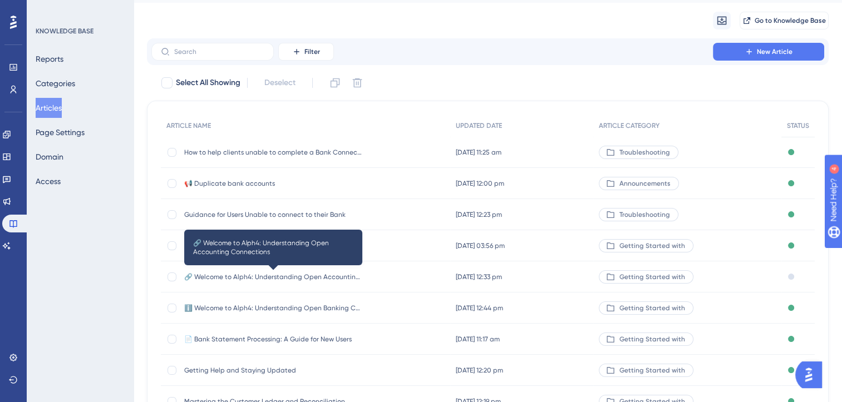
click at [262, 277] on span "🔗 Welcome to Alph4: Understanding Open Accounting Connections" at bounding box center [273, 277] width 178 height 9
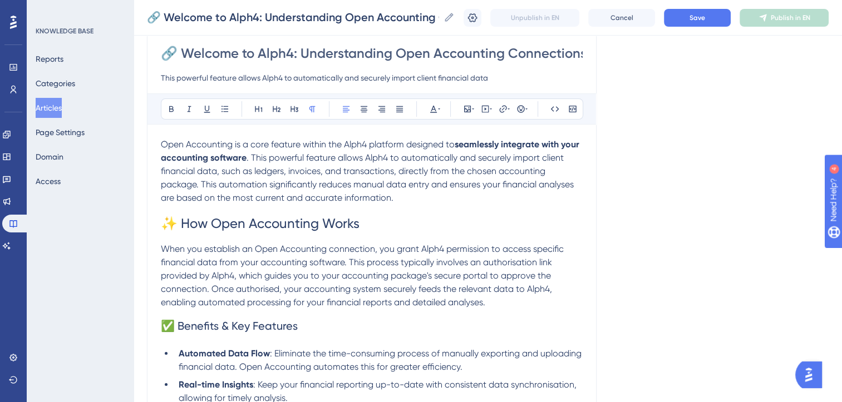
scroll to position [0, 8]
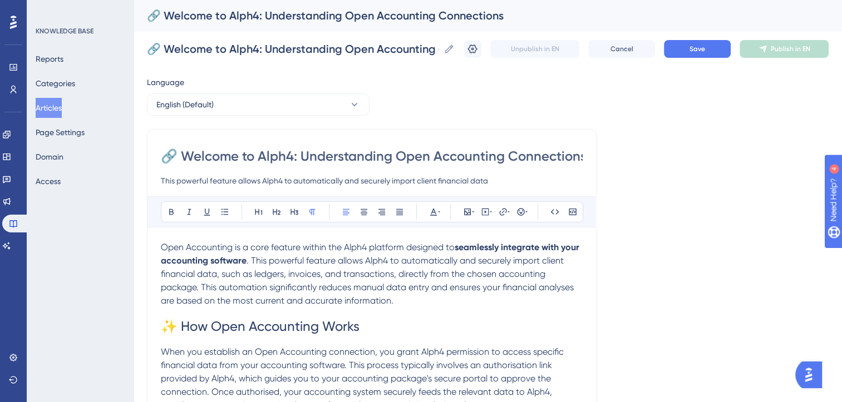
click at [176, 156] on input "🔗 Welcome to Alph4: Understanding Open Accounting Connections" at bounding box center [372, 156] width 422 height 18
type input "Welcome to Alph4: Understanding Open Accounting Connections"
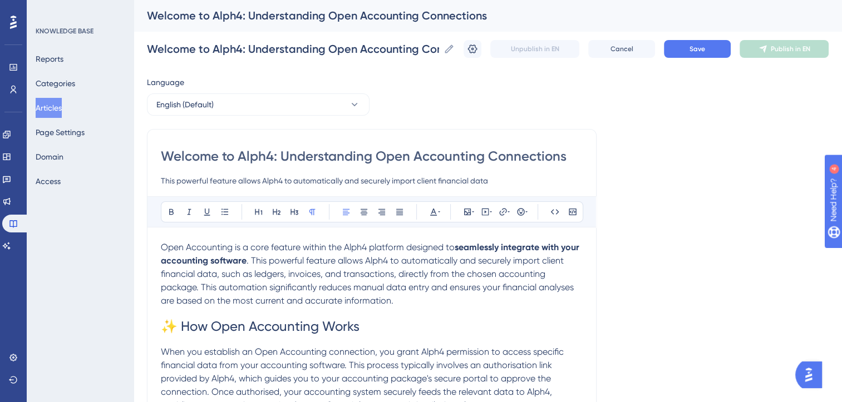
paste input "ℹ️"
type input "ℹ️ Welcome to Alph4: Understanding Open Accounting Connections"
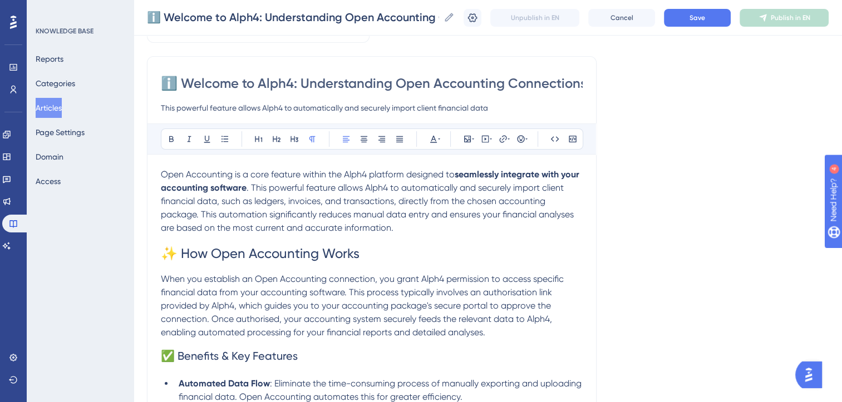
scroll to position [72, 8]
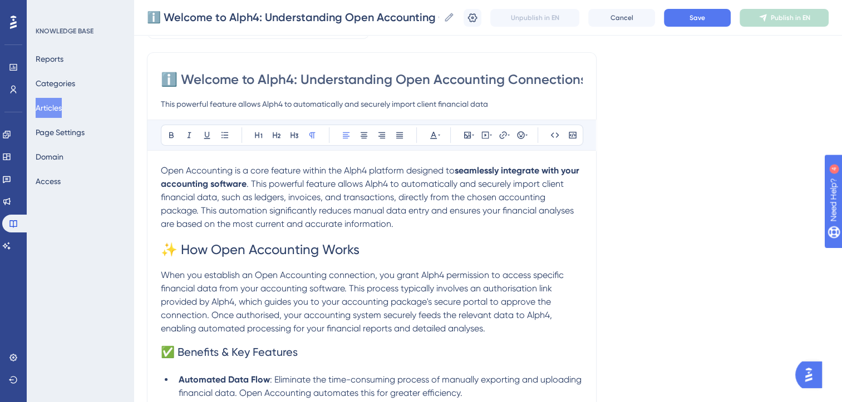
type input "ℹ️ Welcome to Alph4: Understanding Open Accounting Connections"
click at [572, 170] on strong "seamlessly integrate with your accounting software" at bounding box center [371, 177] width 420 height 24
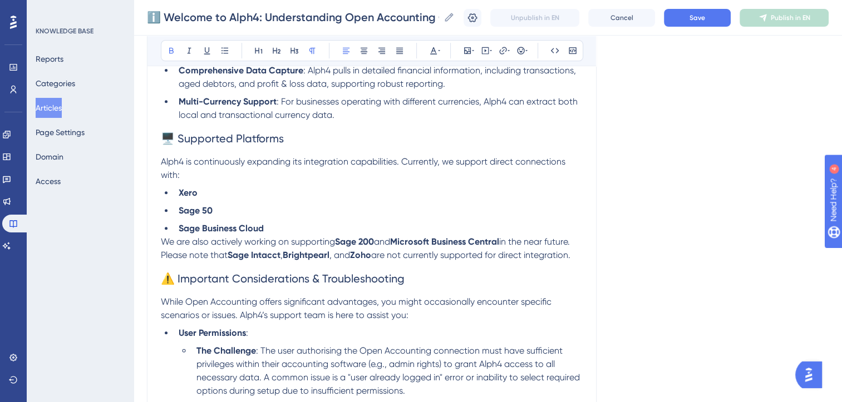
scroll to position [451, 8]
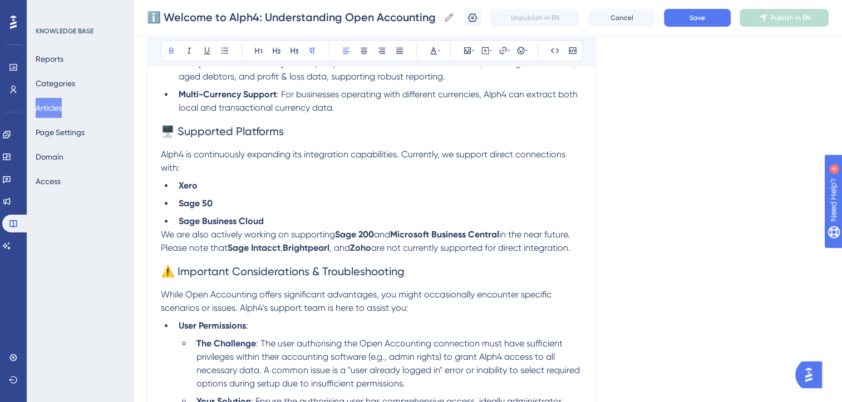
click at [217, 238] on span "We are also actively working on supporting" at bounding box center [248, 234] width 174 height 11
click at [174, 171] on p "Alph4 is continuously expanding its integration capabilities. Currently, we sup…" at bounding box center [372, 161] width 422 height 27
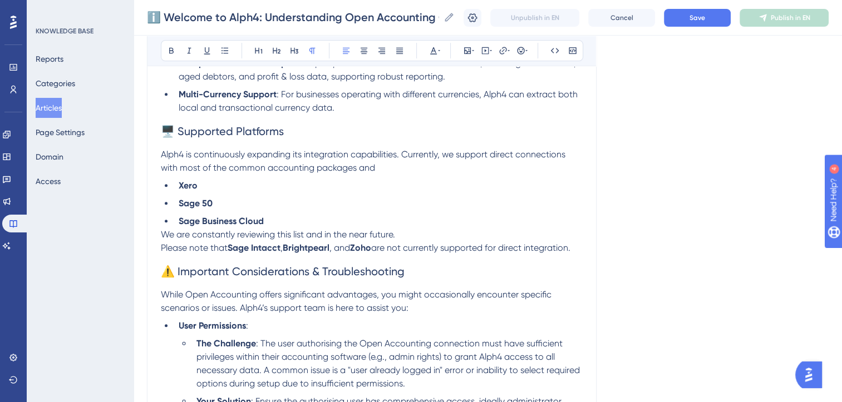
click at [161, 237] on span "We are constantly reviewing this list and in the near future." at bounding box center [278, 234] width 234 height 11
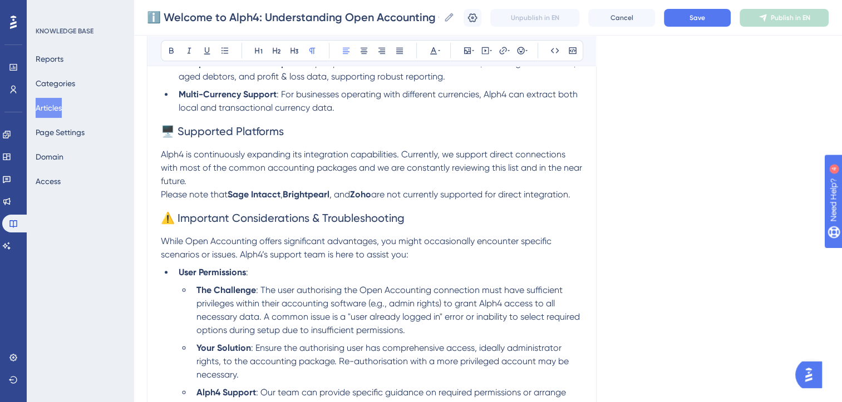
click at [512, 172] on span "Alph4 is continuously expanding its integration capabilities. Currently, we sup…" at bounding box center [372, 167] width 423 height 37
click at [315, 183] on p "Alph4 is continuously expanding its integration capabilities. Currently, we sup…" at bounding box center [372, 168] width 422 height 40
click at [570, 197] on p "Please note that Sage Intacct , Brightpearl , and Zoho are not currently suppor…" at bounding box center [372, 194] width 422 height 13
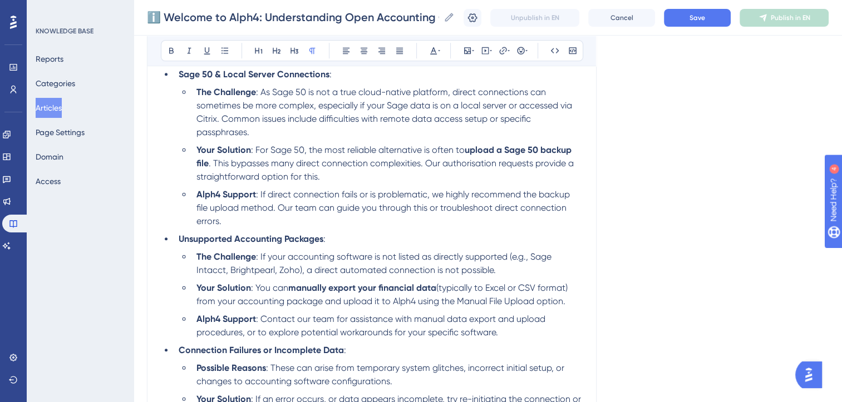
scroll to position [801, 8]
click at [293, 151] on span ": For Sage 50, the most reliable alternative is often to" at bounding box center [358, 149] width 214 height 11
click at [285, 155] on span ": For Sage 50, the most reliable alternative is often to" at bounding box center [358, 149] width 214 height 11
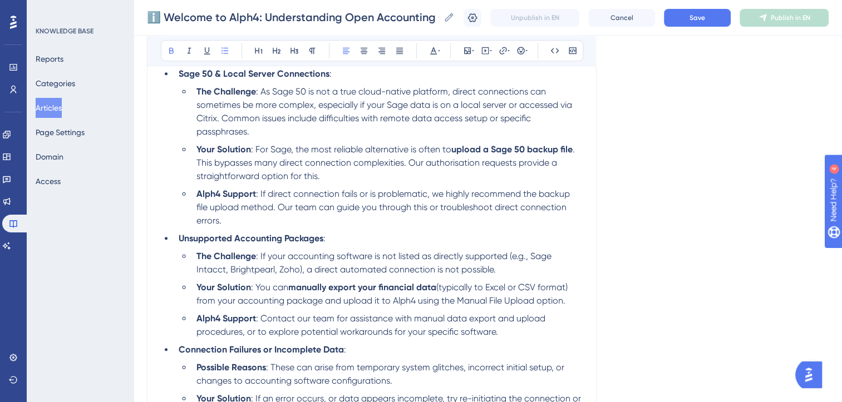
click at [514, 152] on strong "upload a Sage 50 backup file" at bounding box center [511, 149] width 121 height 11
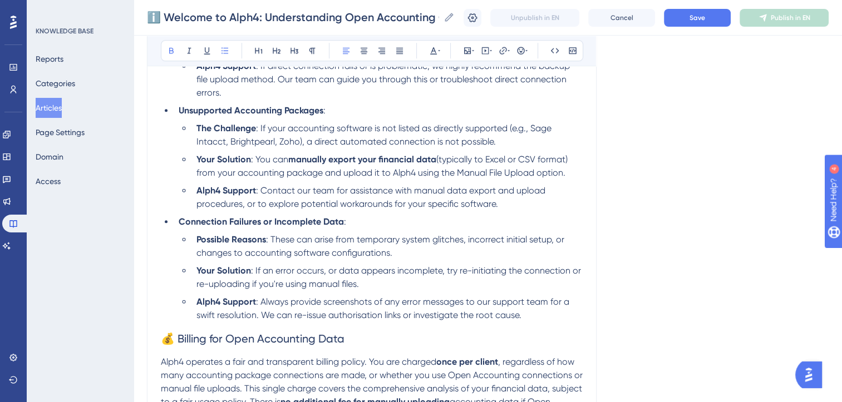
scroll to position [961, 8]
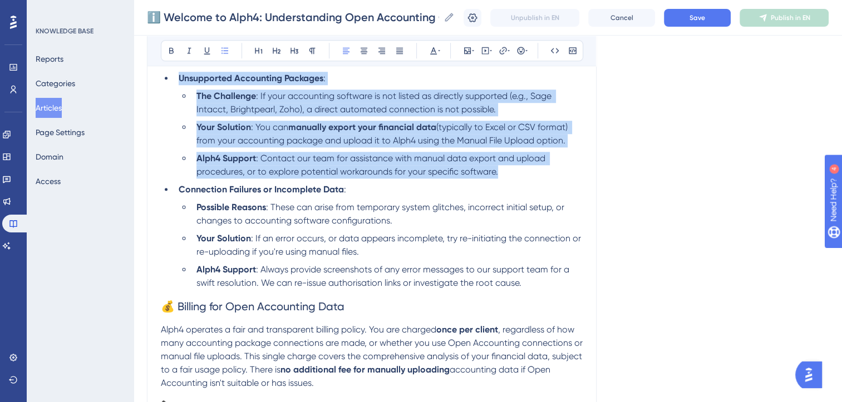
drag, startPoint x: 494, startPoint y: 180, endPoint x: 143, endPoint y: 87, distance: 363.6
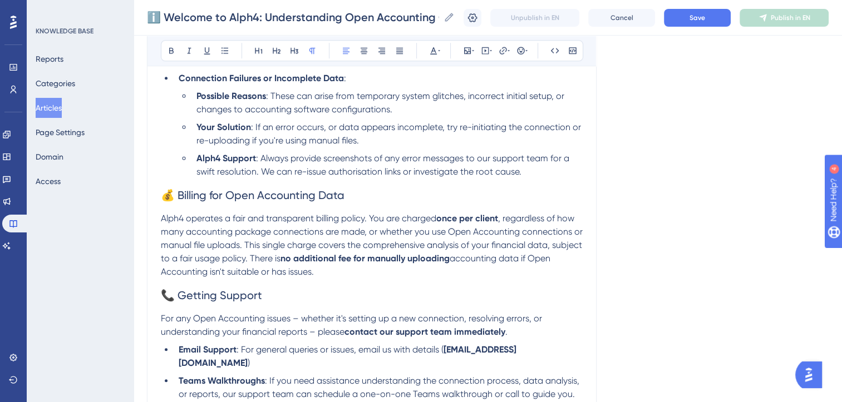
drag, startPoint x: 346, startPoint y: 284, endPoint x: 145, endPoint y: 213, distance: 213.4
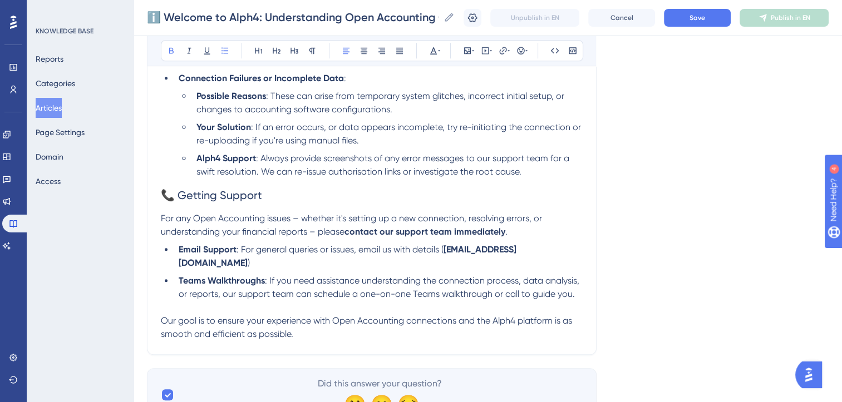
click at [179, 255] on strong "Email Support" at bounding box center [208, 249] width 58 height 11
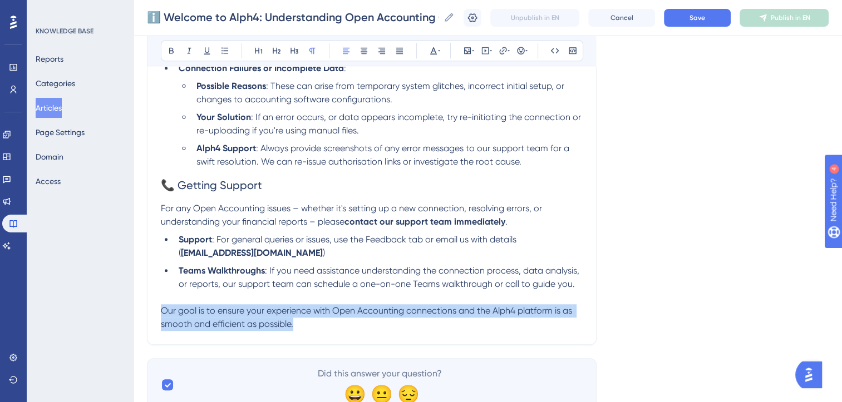
drag, startPoint x: 294, startPoint y: 335, endPoint x: 149, endPoint y: 323, distance: 145.7
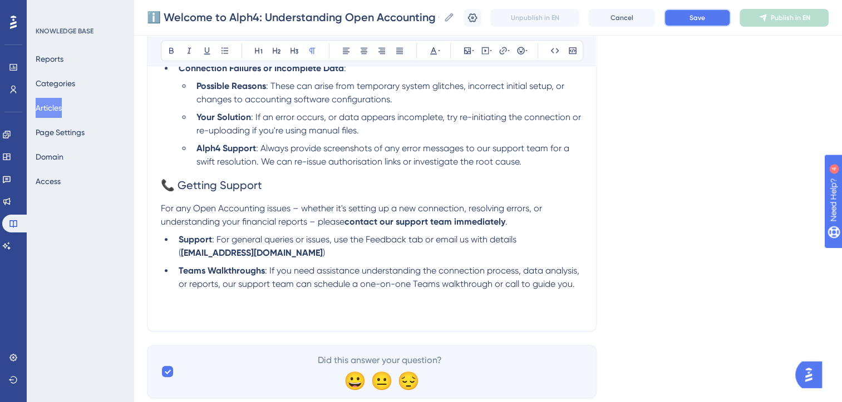
click at [705, 15] on span "Save" at bounding box center [697, 17] width 16 height 9
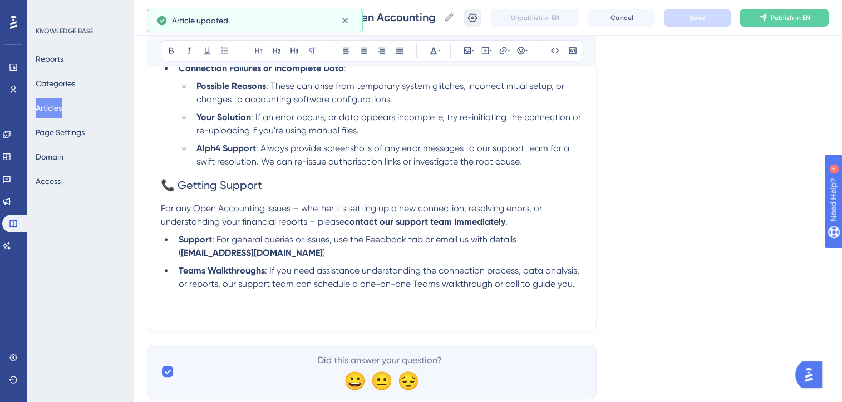
click at [477, 18] on icon at bounding box center [472, 17] width 9 height 9
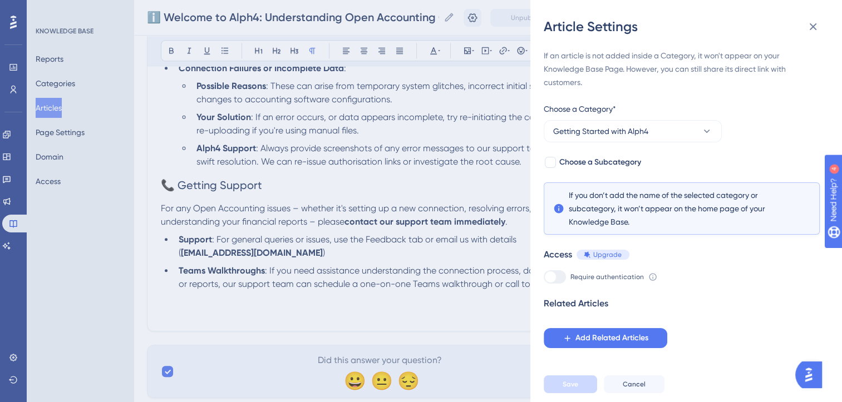
click at [230, 319] on div "Article Settings If an article is not added inside a Category, it won't appear …" at bounding box center [421, 201] width 842 height 402
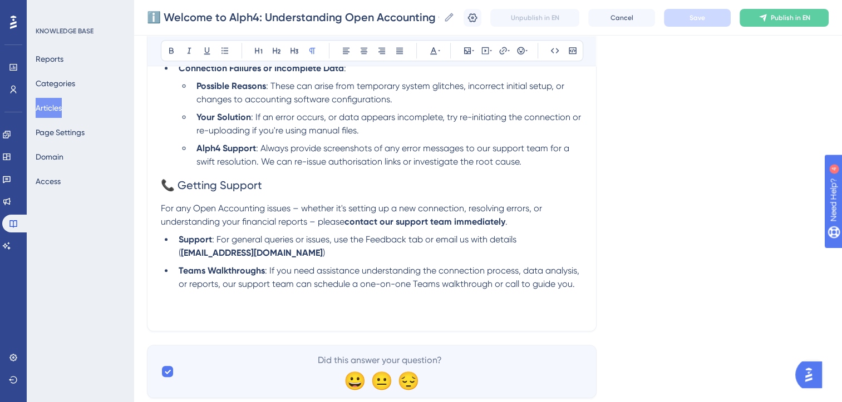
click at [55, 113] on button "Articles" at bounding box center [49, 108] width 26 height 20
